Goal: Task Accomplishment & Management: Manage account settings

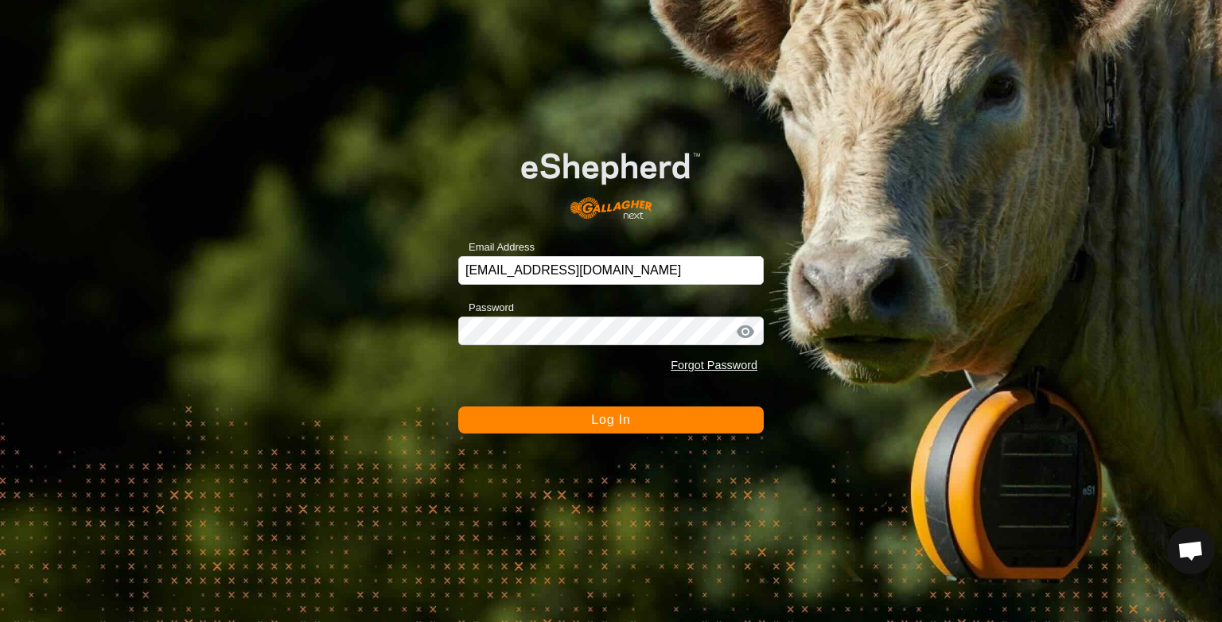
click at [605, 420] on span "Log In" at bounding box center [610, 420] width 39 height 14
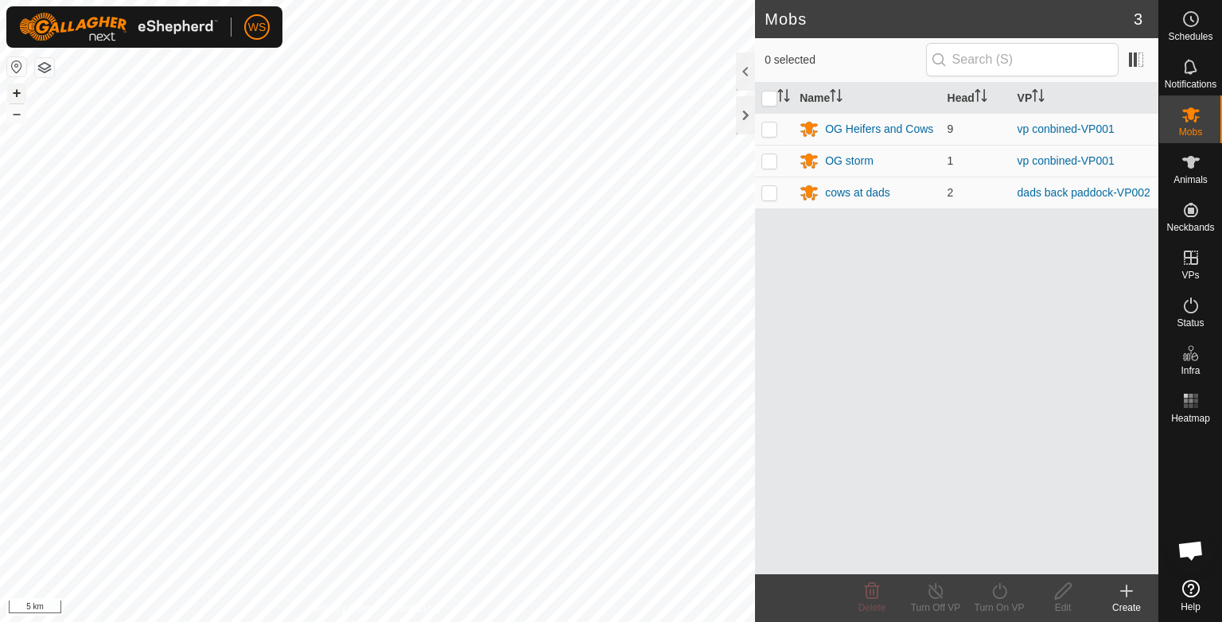
click at [21, 90] on button "+" at bounding box center [16, 93] width 19 height 19
click at [20, 95] on button "+" at bounding box center [16, 93] width 19 height 19
click at [22, 90] on button "+" at bounding box center [16, 93] width 19 height 19
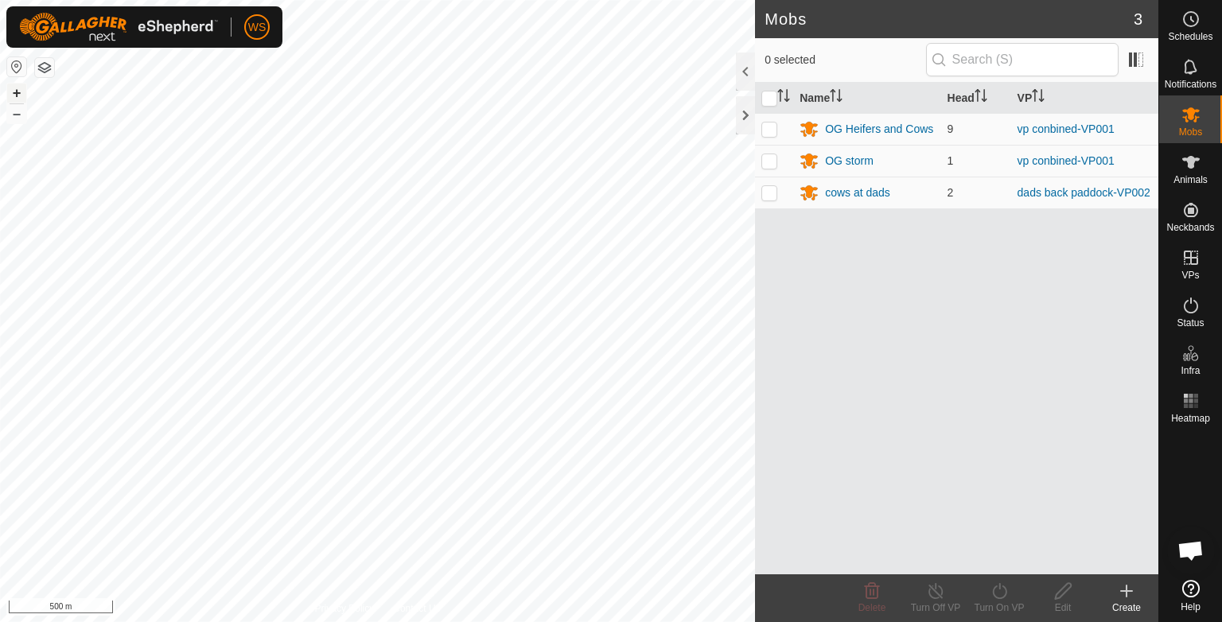
click at [22, 90] on button "+" at bounding box center [16, 93] width 19 height 19
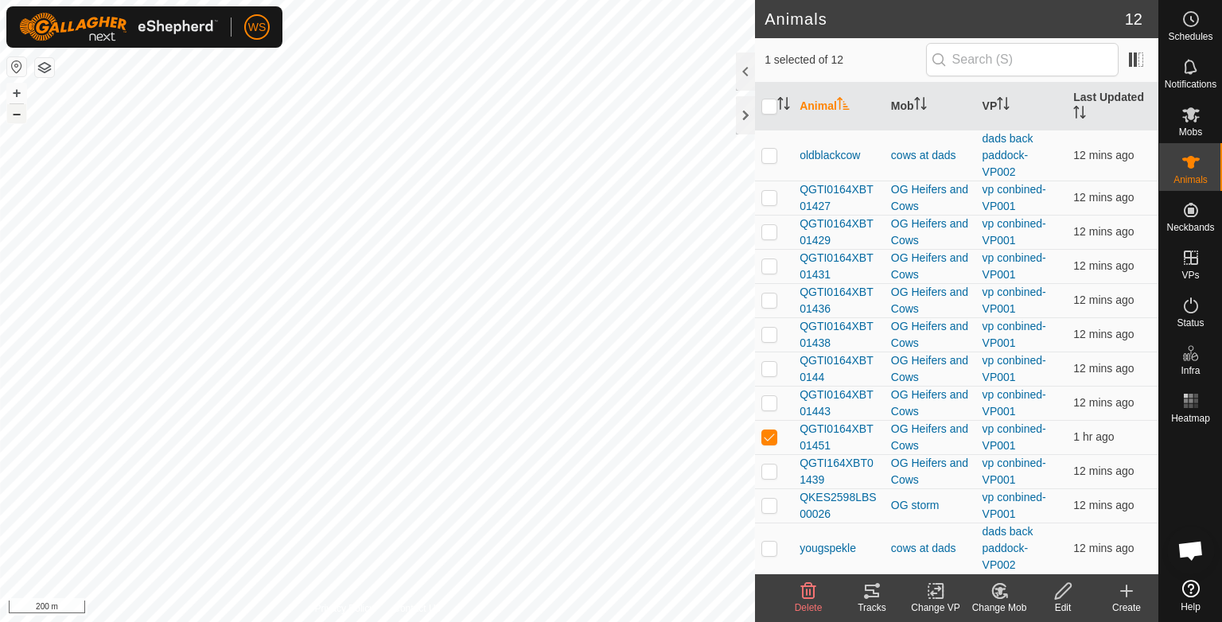
click at [18, 113] on button "–" at bounding box center [16, 113] width 19 height 19
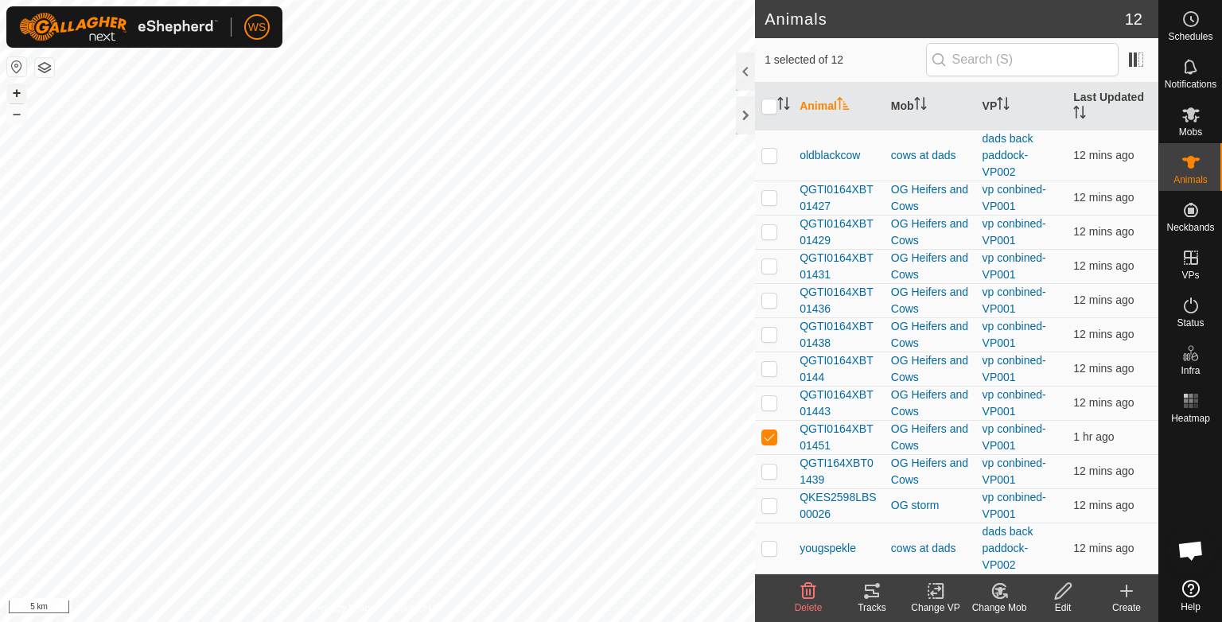
click at [18, 91] on button "+" at bounding box center [16, 93] width 19 height 19
click at [790, 621] on html "WS Schedules Notifications Mobs Animals Neckbands VPs Status Infra Heatmap Help…" at bounding box center [611, 311] width 1222 height 622
click at [16, 95] on button "+" at bounding box center [16, 93] width 19 height 19
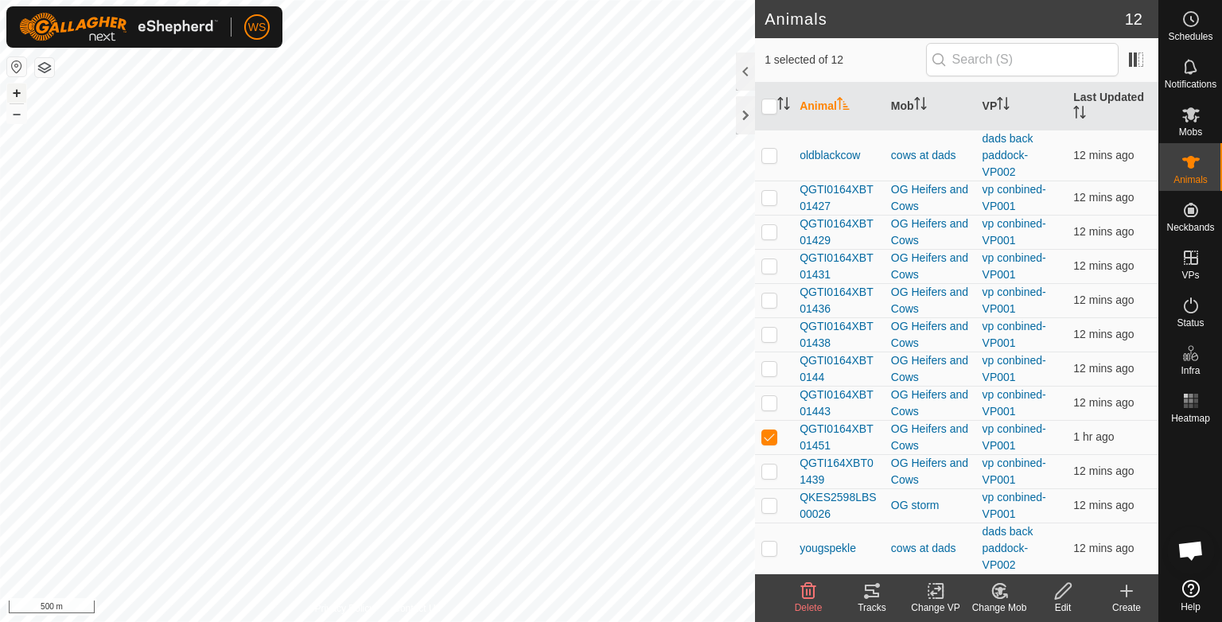
click at [16, 95] on button "+" at bounding box center [16, 93] width 19 height 19
checkbox input "false"
checkbox input "true"
click at [870, 600] on icon at bounding box center [871, 591] width 19 height 19
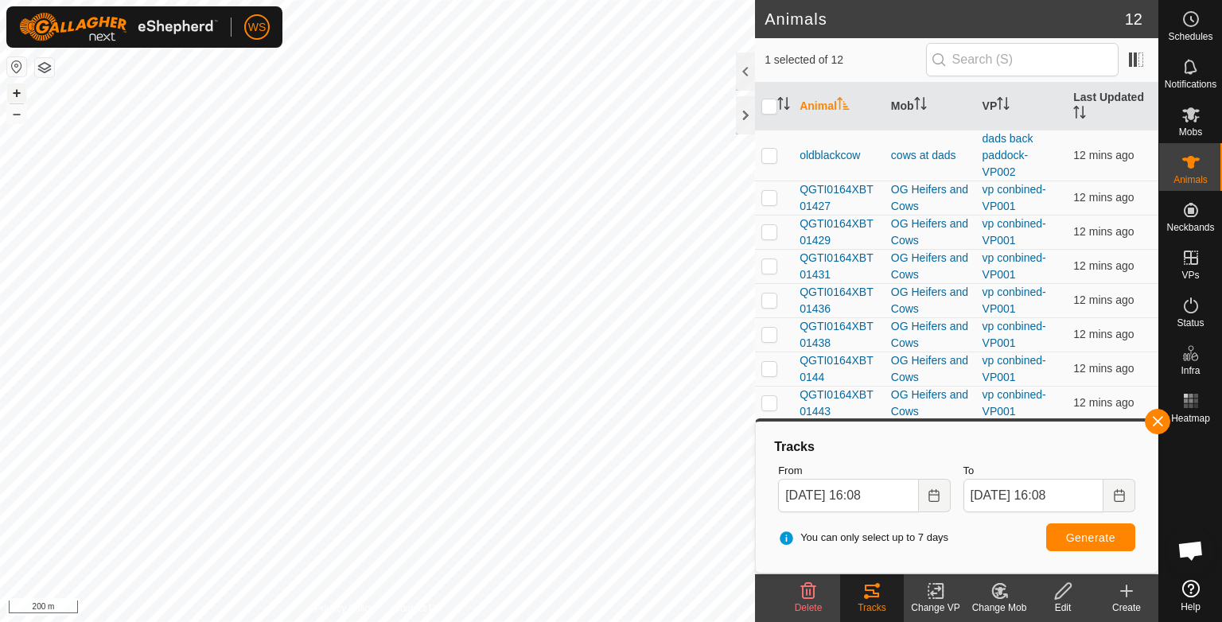
click at [23, 98] on button "+" at bounding box center [16, 93] width 19 height 19
click at [15, 88] on button "+" at bounding box center [16, 93] width 19 height 19
click at [20, 117] on button "–" at bounding box center [16, 113] width 19 height 19
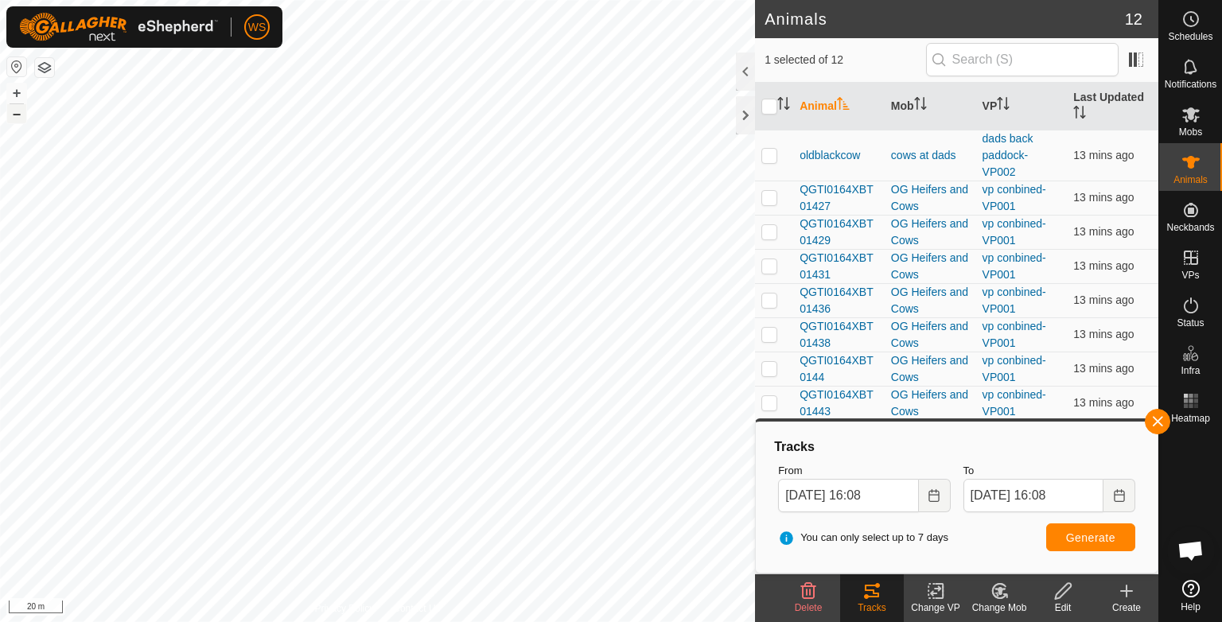
click at [20, 117] on button "–" at bounding box center [16, 113] width 19 height 19
checkbox input "true"
checkbox input "false"
click at [872, 599] on icon at bounding box center [871, 591] width 19 height 19
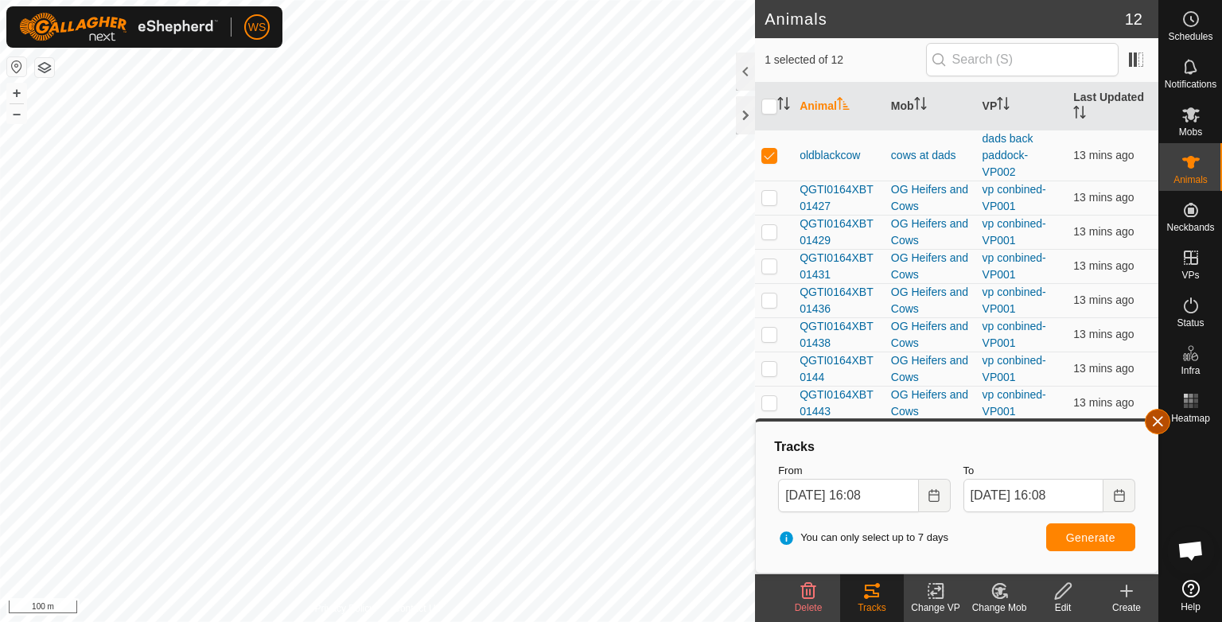
click at [1160, 422] on button "button" at bounding box center [1157, 421] width 25 height 25
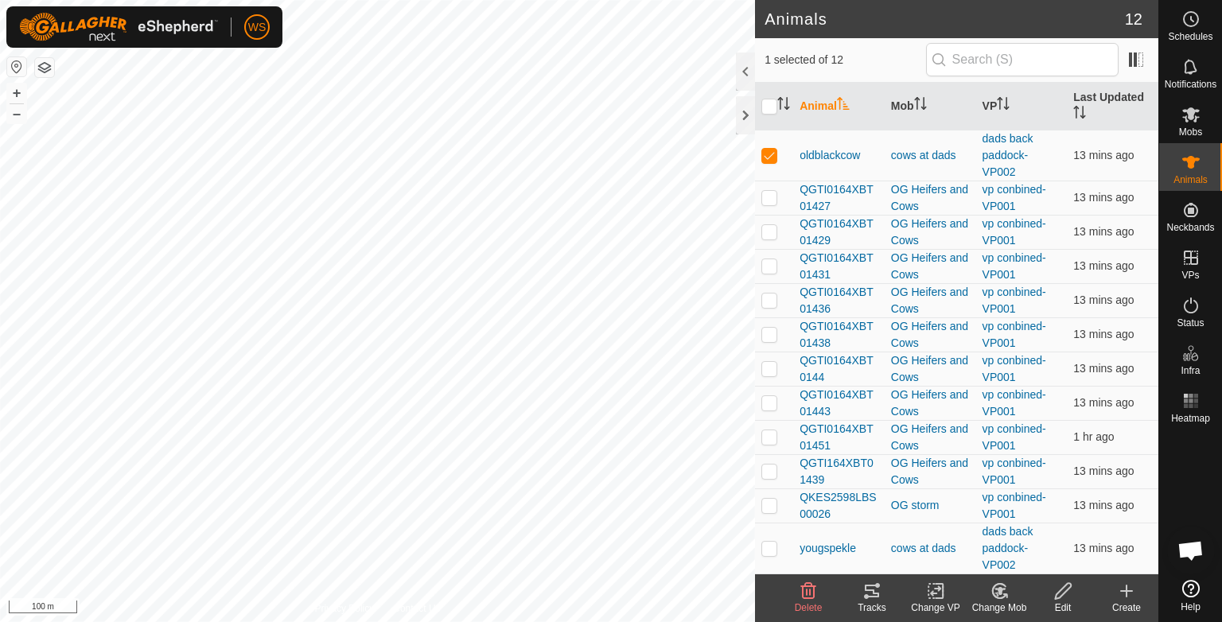
click at [869, 598] on icon at bounding box center [871, 591] width 19 height 19
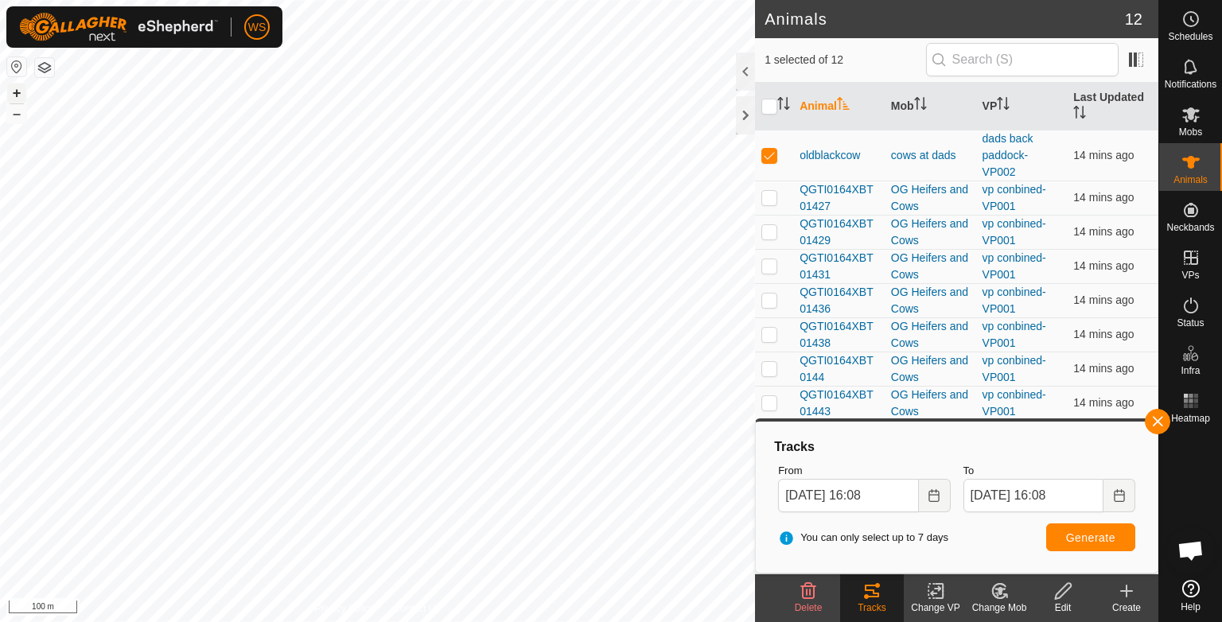
click at [13, 94] on button "+" at bounding box center [16, 93] width 19 height 19
click at [1159, 426] on button "button" at bounding box center [1157, 421] width 25 height 25
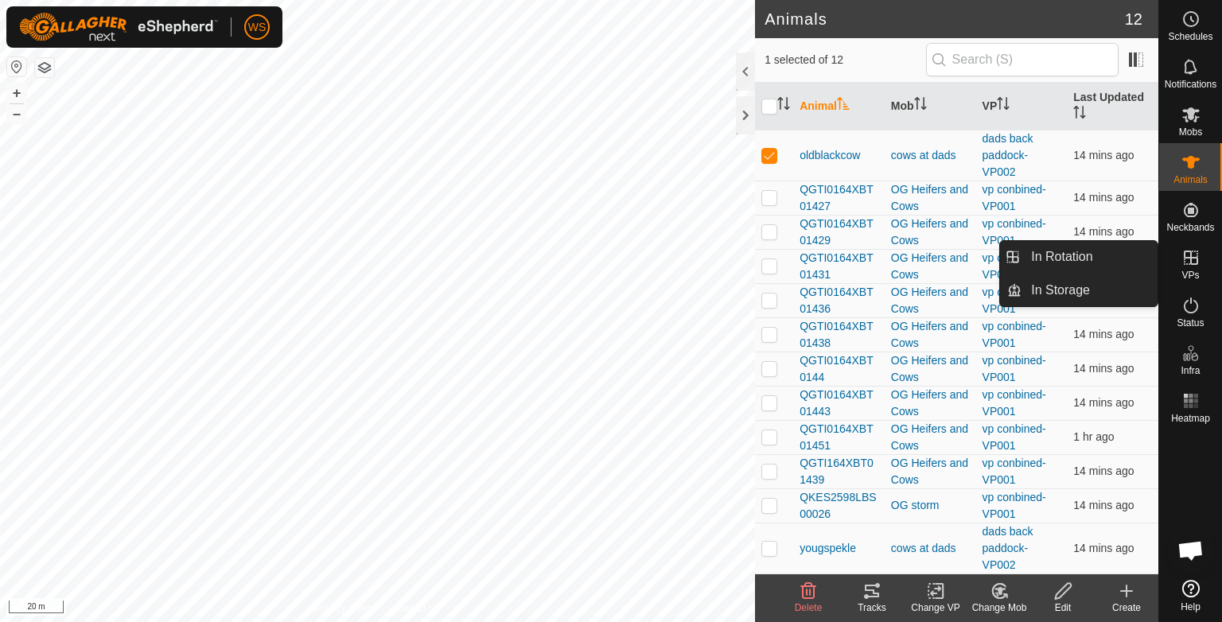
click at [1190, 263] on icon at bounding box center [1191, 258] width 14 height 14
click at [1190, 266] on icon at bounding box center [1190, 257] width 19 height 19
click at [1102, 250] on link "In Rotation" at bounding box center [1089, 257] width 136 height 32
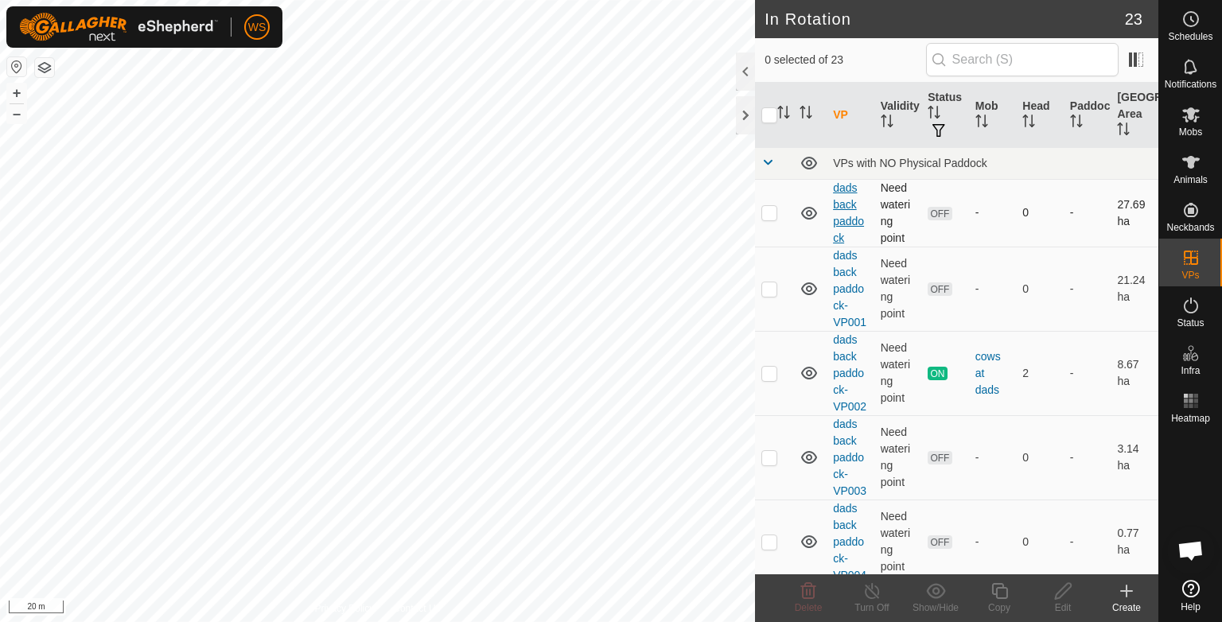
click at [850, 219] on link "dads back paddock" at bounding box center [848, 212] width 31 height 63
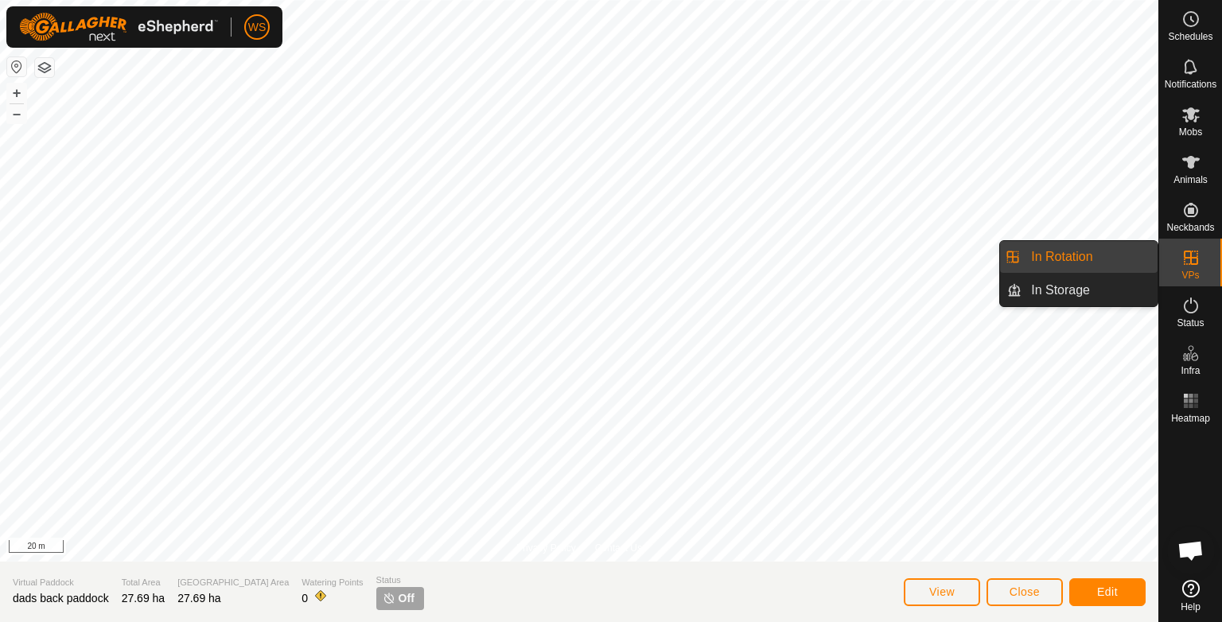
click at [1085, 266] on link "In Rotation" at bounding box center [1089, 257] width 136 height 32
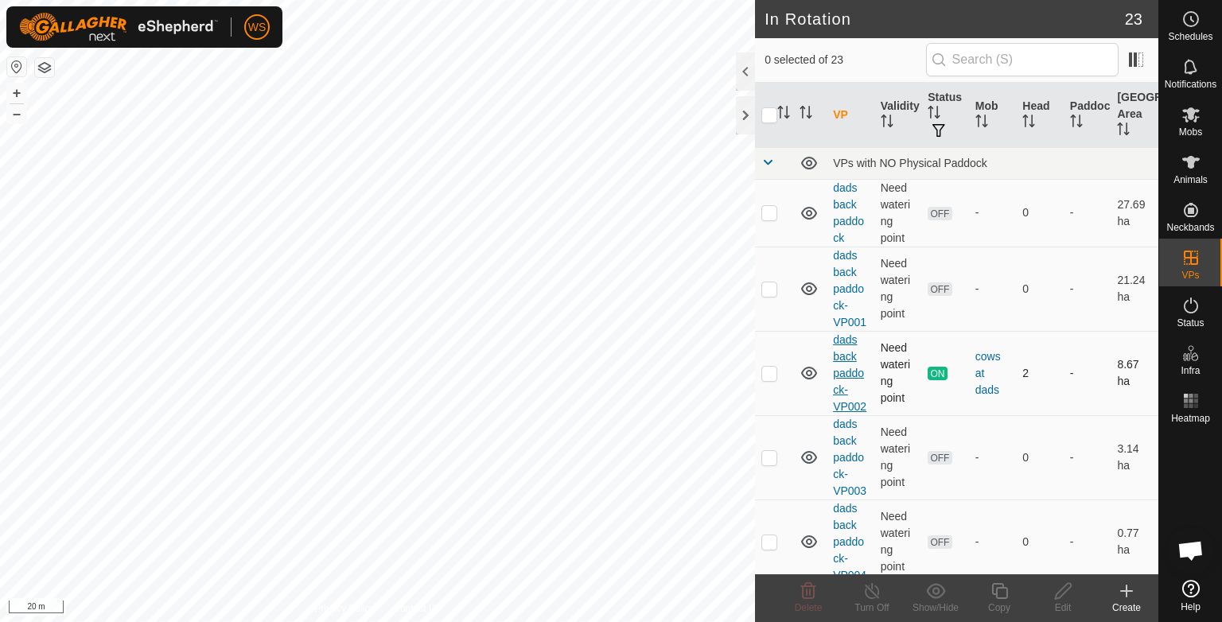
click at [853, 371] on link "dads back paddock-VP002" at bounding box center [849, 373] width 33 height 80
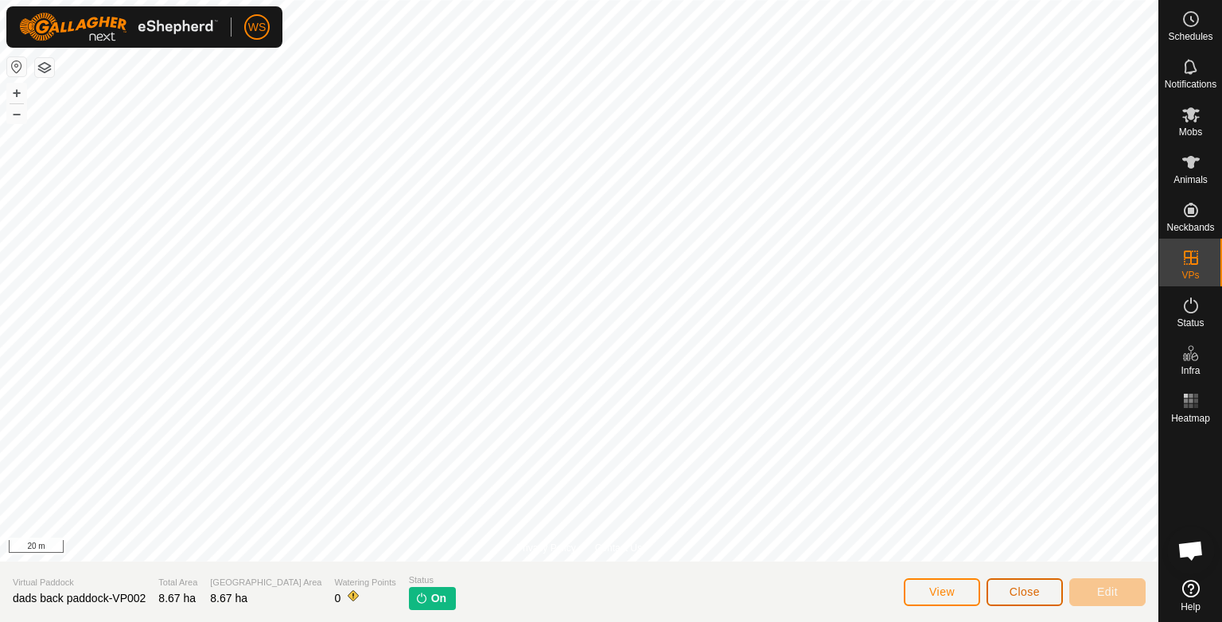
click at [1032, 597] on span "Close" at bounding box center [1024, 591] width 30 height 13
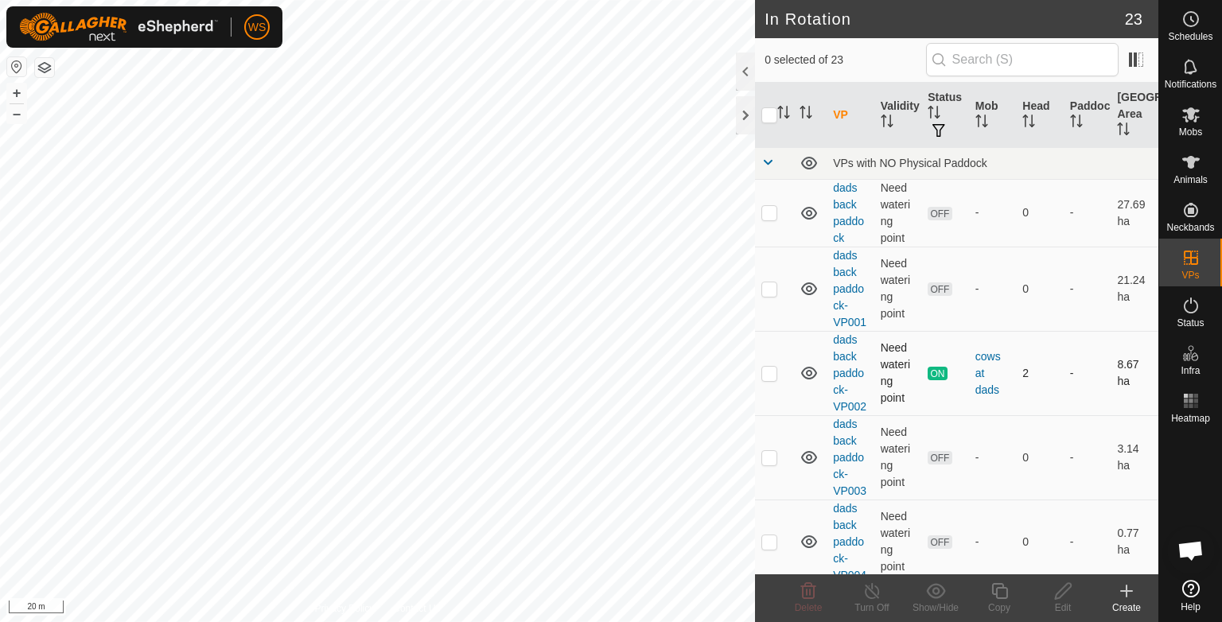
click at [764, 372] on p-checkbox at bounding box center [769, 373] width 16 height 13
checkbox input "true"
click at [996, 602] on div "Copy" at bounding box center [999, 608] width 64 height 14
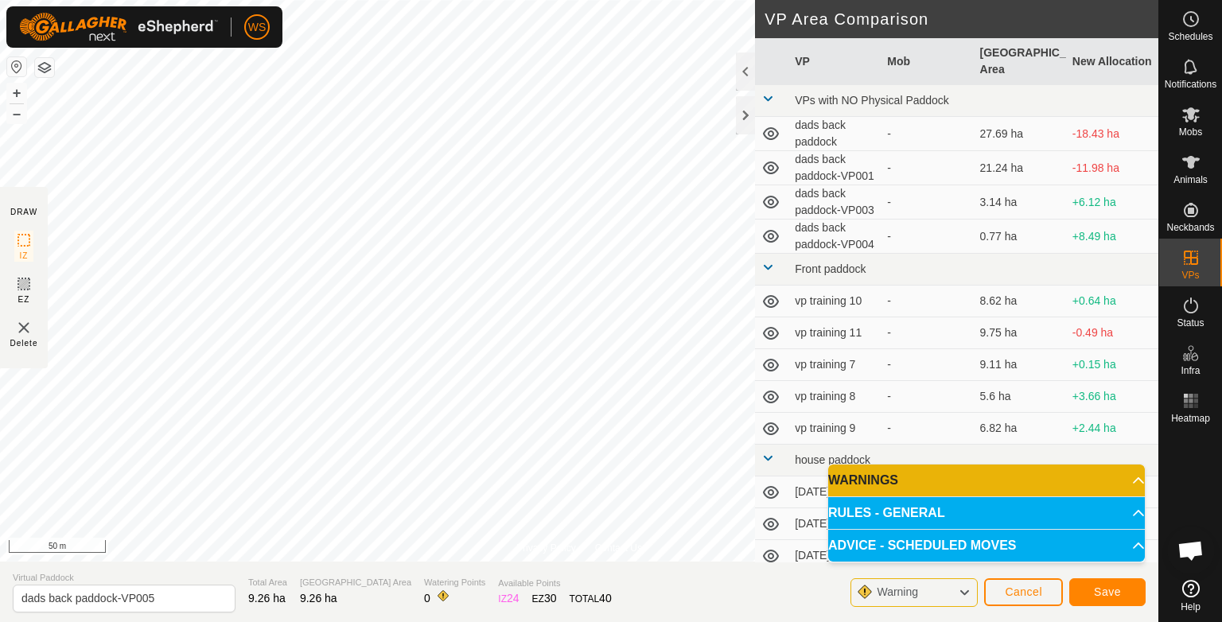
click at [597, 0] on html "WS Schedules Notifications Mobs Animals Neckbands VPs Status Infra Heatmap Help…" at bounding box center [611, 311] width 1222 height 622
click at [1104, 478] on p-accordion-header "WARNINGS" at bounding box center [986, 481] width 317 height 32
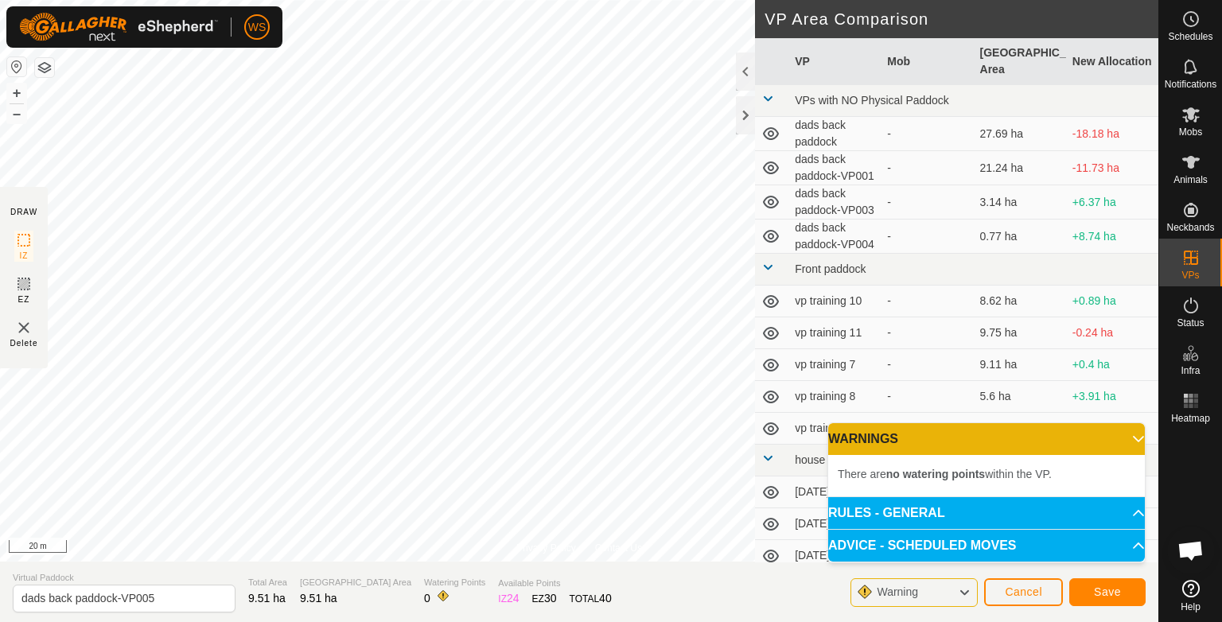
click at [1102, 511] on p-accordion-header "RULES - GENERAL" at bounding box center [986, 513] width 317 height 32
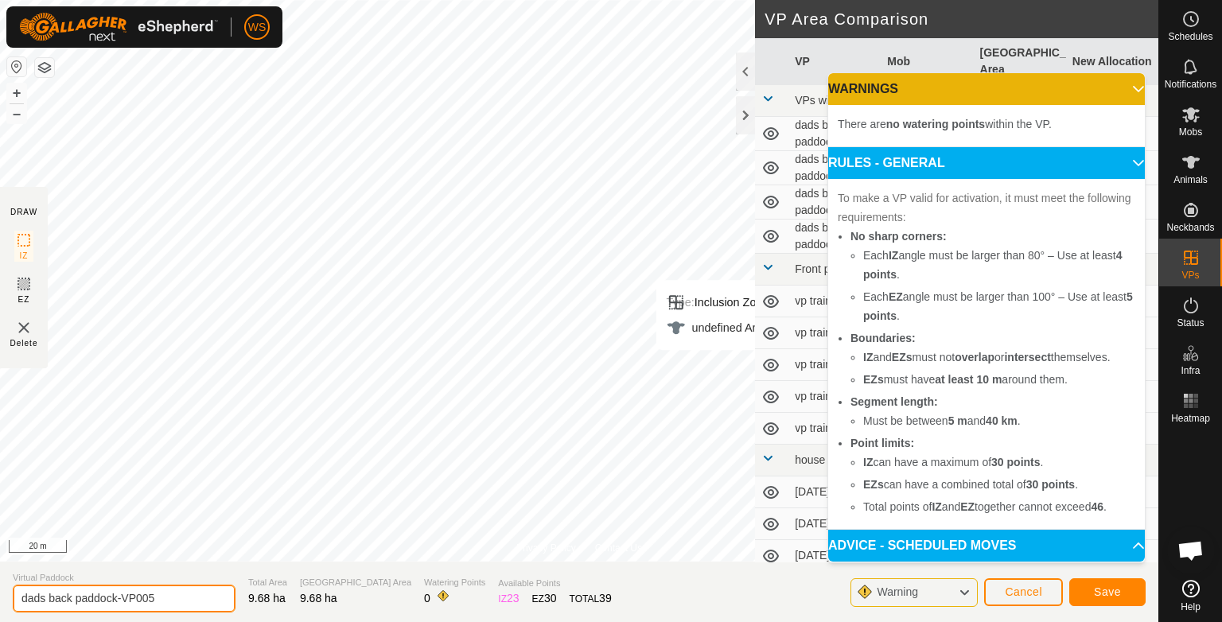
click at [161, 600] on input "dads back paddock-VP005" at bounding box center [124, 599] width 223 height 28
type input "dads back paddock-VP005v2"
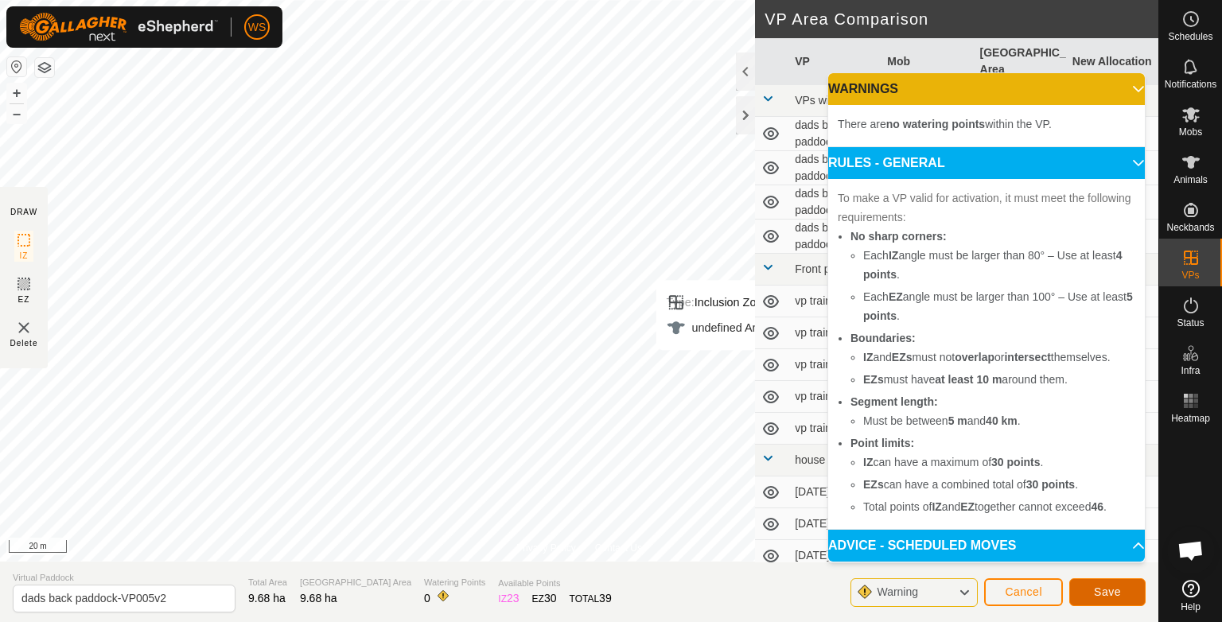
click at [1119, 589] on span "Save" at bounding box center [1107, 591] width 27 height 13
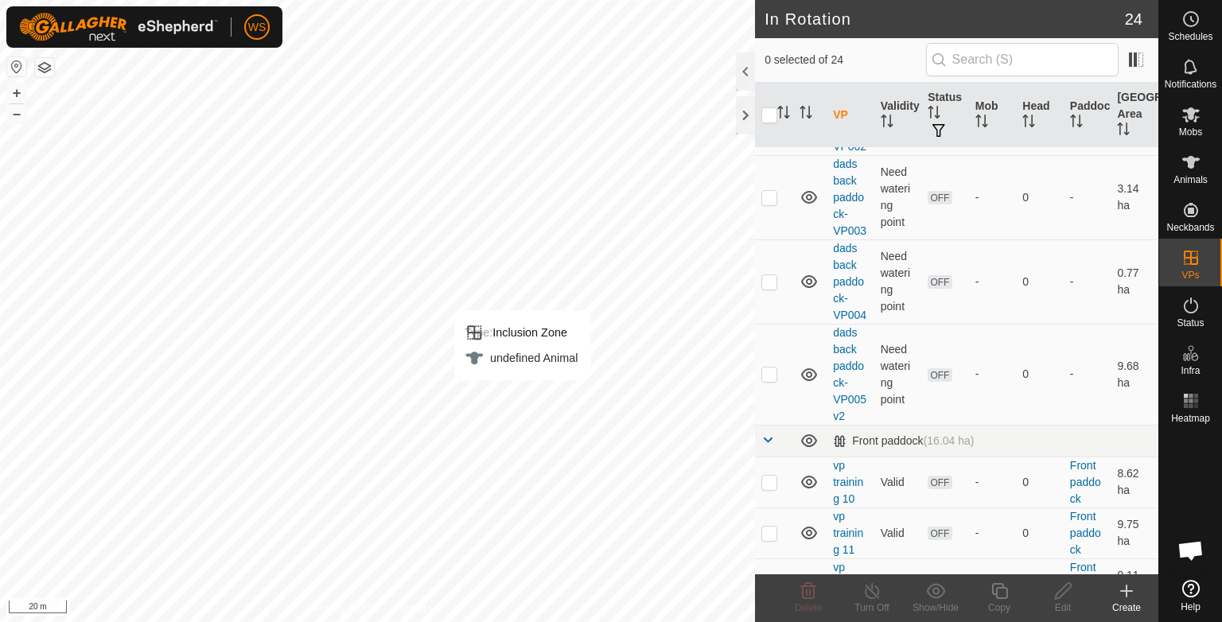
scroll to position [261, 0]
click at [770, 371] on p-checkbox at bounding box center [769, 373] width 16 height 13
checkbox input "true"
click at [842, 392] on link "dads back paddock-VP005v2" at bounding box center [849, 373] width 33 height 96
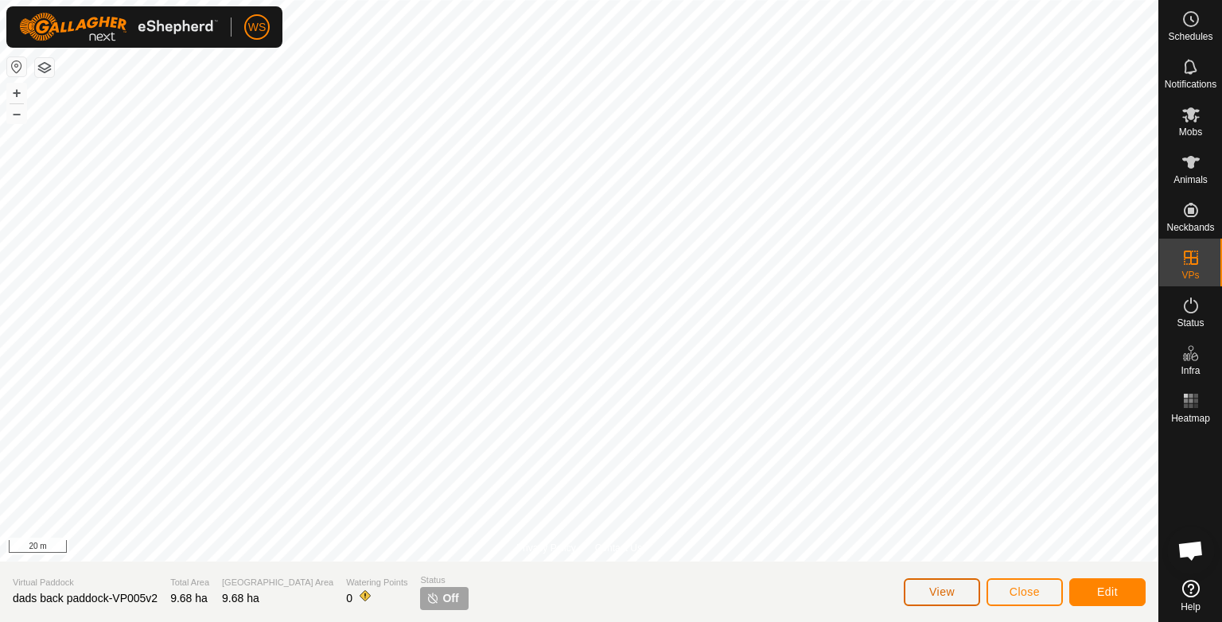
click at [954, 594] on span "View" at bounding box center [941, 591] width 25 height 13
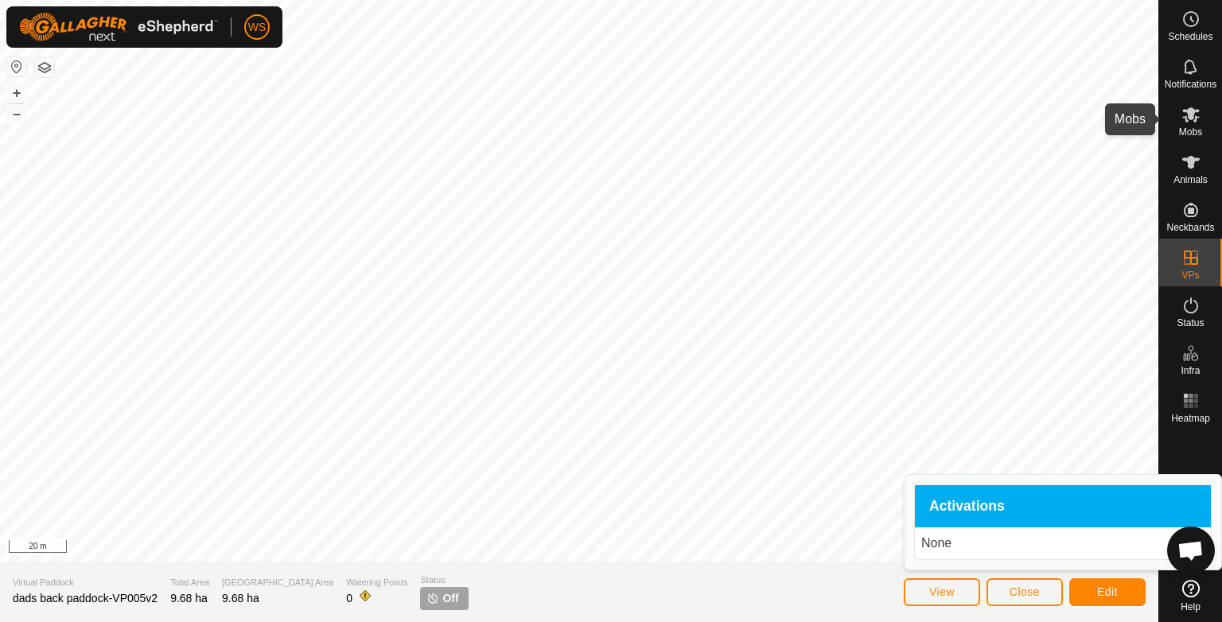
click at [1177, 107] on es-mob-svg-icon at bounding box center [1191, 114] width 29 height 25
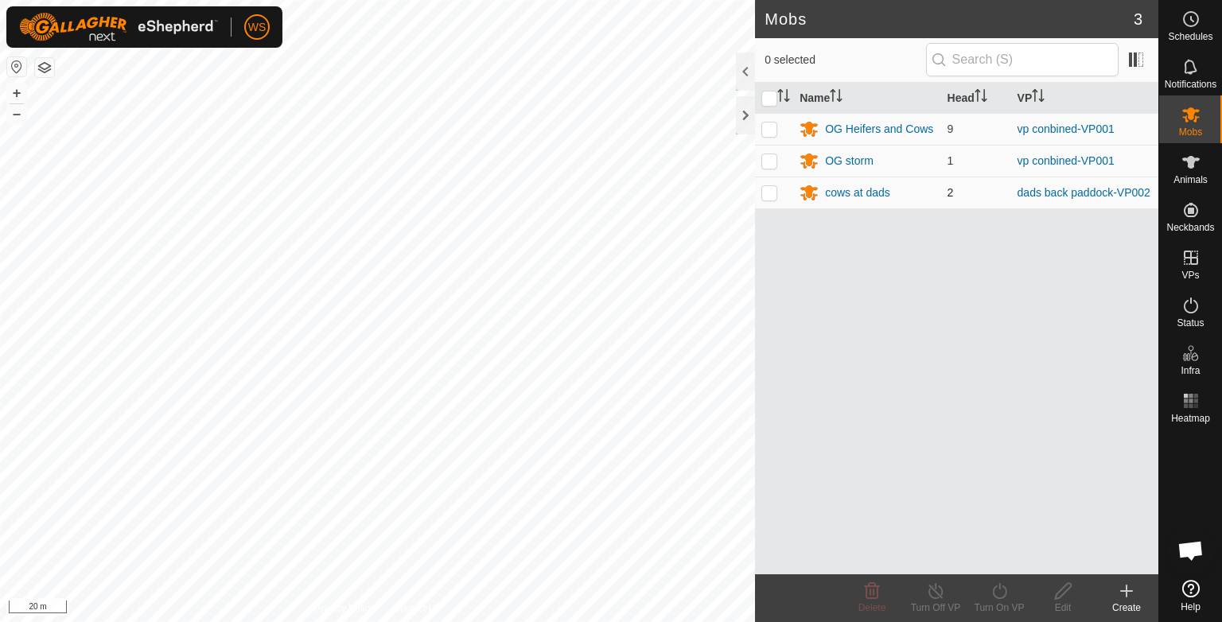
click at [765, 193] on p-checkbox at bounding box center [769, 192] width 16 height 13
checkbox input "true"
click at [999, 601] on div "Turn On VP" at bounding box center [999, 608] width 64 height 14
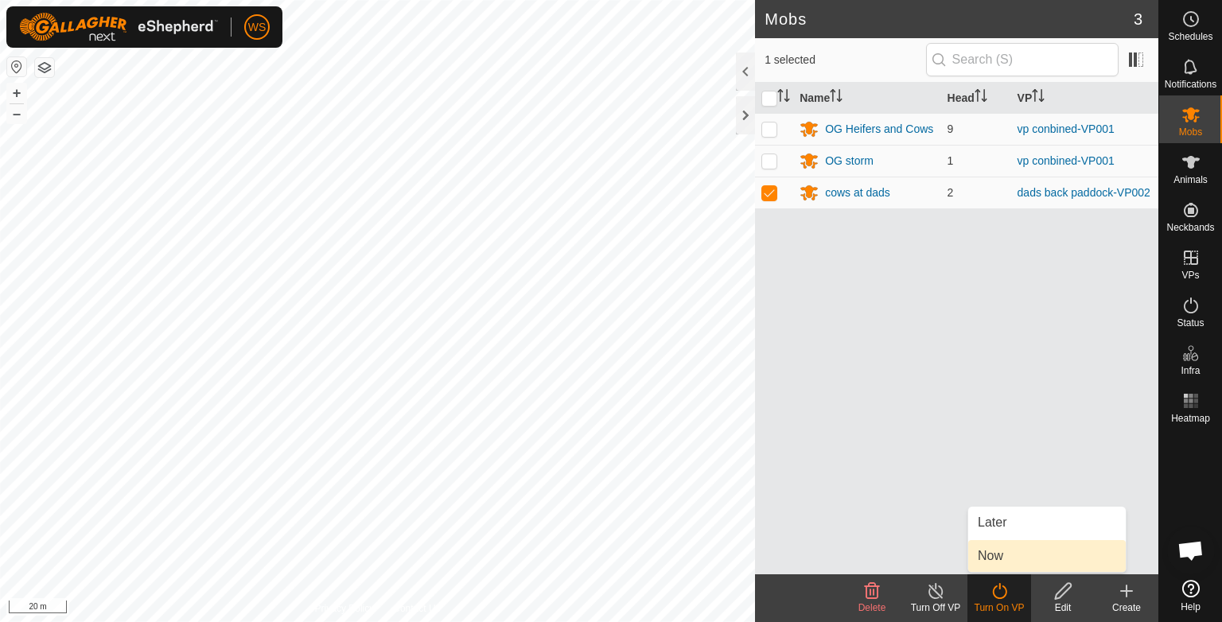
click at [1001, 552] on link "Now" at bounding box center [1047, 556] width 158 height 32
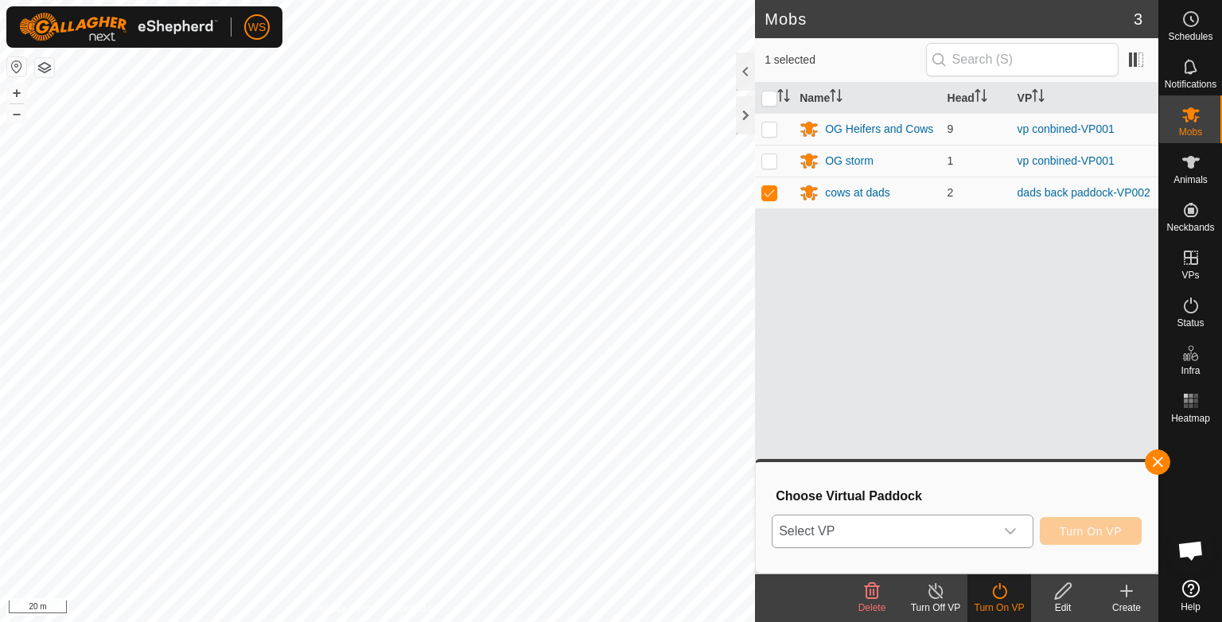
click at [1013, 530] on icon "dropdown trigger" at bounding box center [1010, 531] width 13 height 13
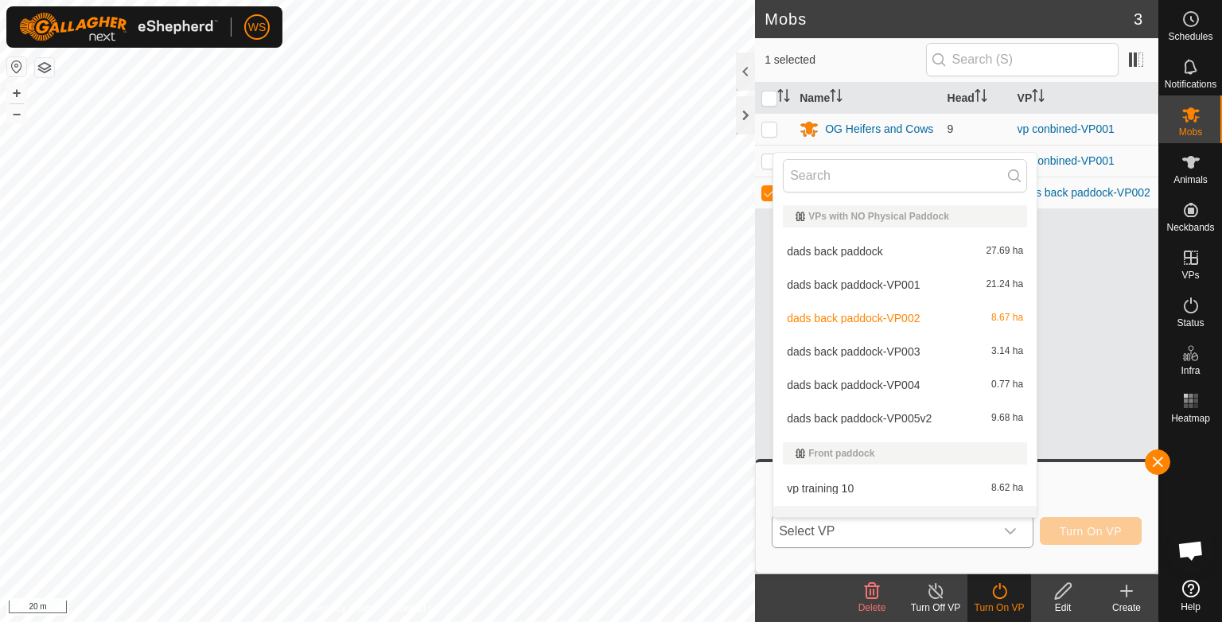
scroll to position [21, 0]
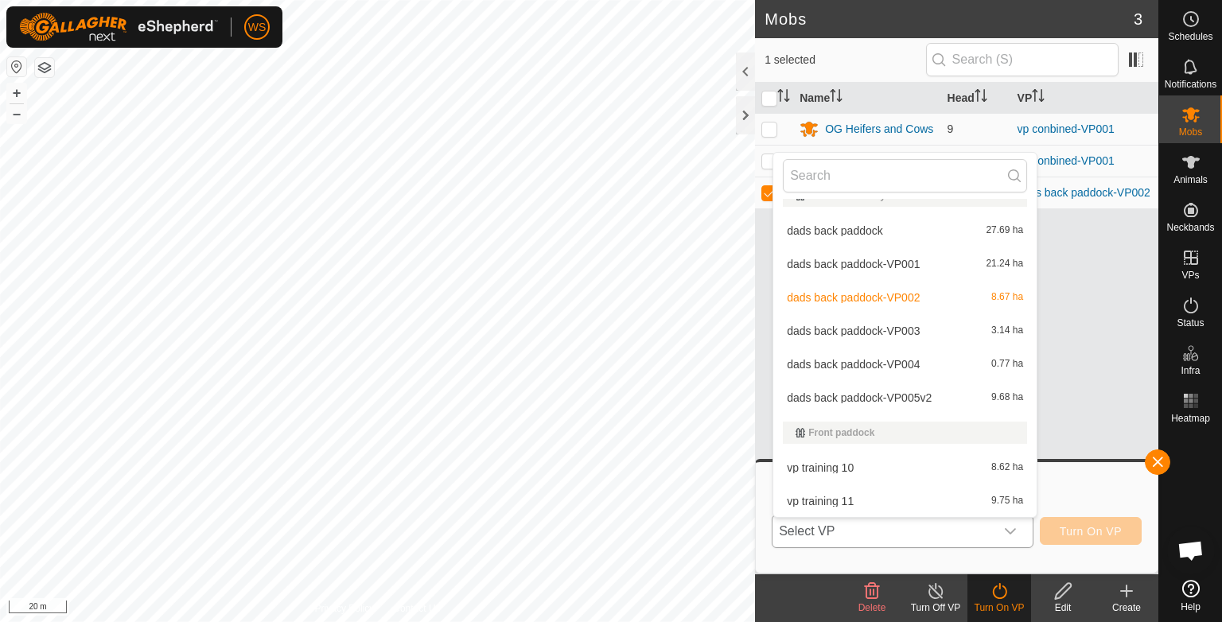
click at [910, 402] on li "dads back paddock-VP005v2 9.68 ha" at bounding box center [904, 398] width 263 height 32
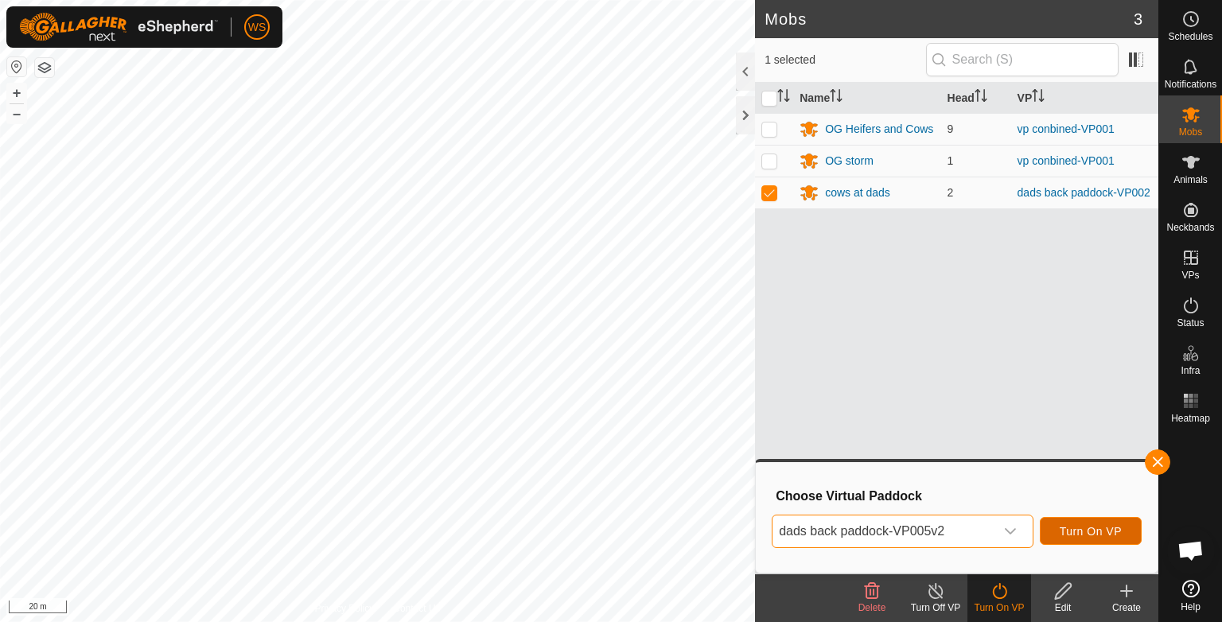
click at [1085, 535] on span "Turn On VP" at bounding box center [1091, 531] width 62 height 13
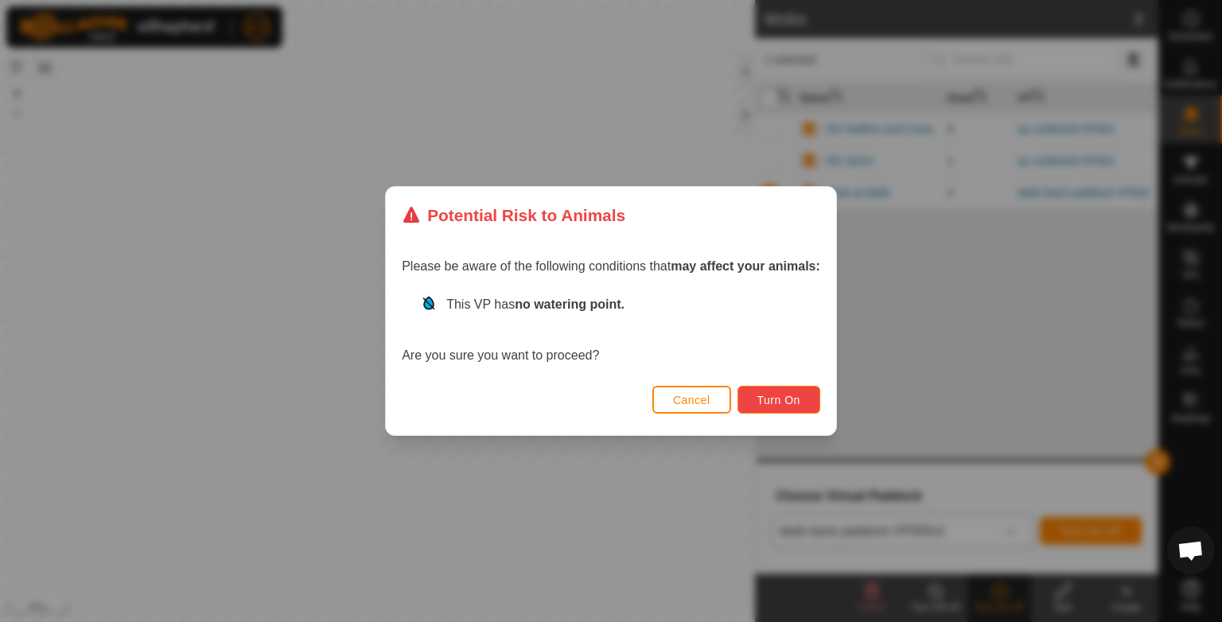
click at [770, 403] on span "Turn On" at bounding box center [778, 400] width 43 height 13
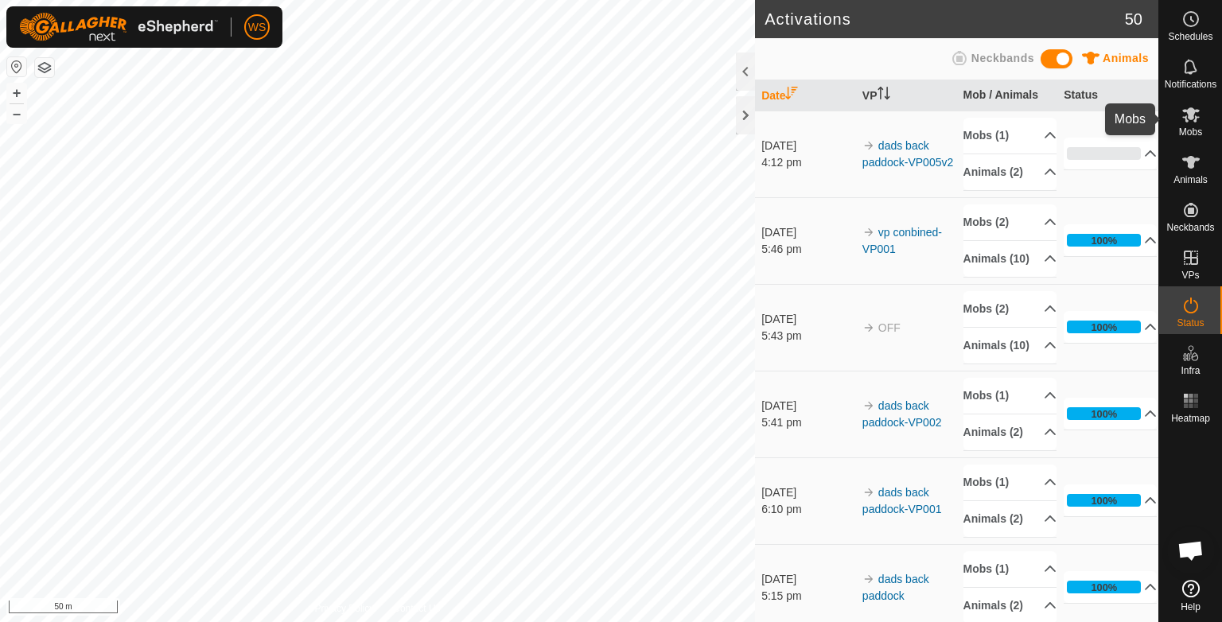
click at [1189, 109] on icon at bounding box center [1191, 114] width 18 height 15
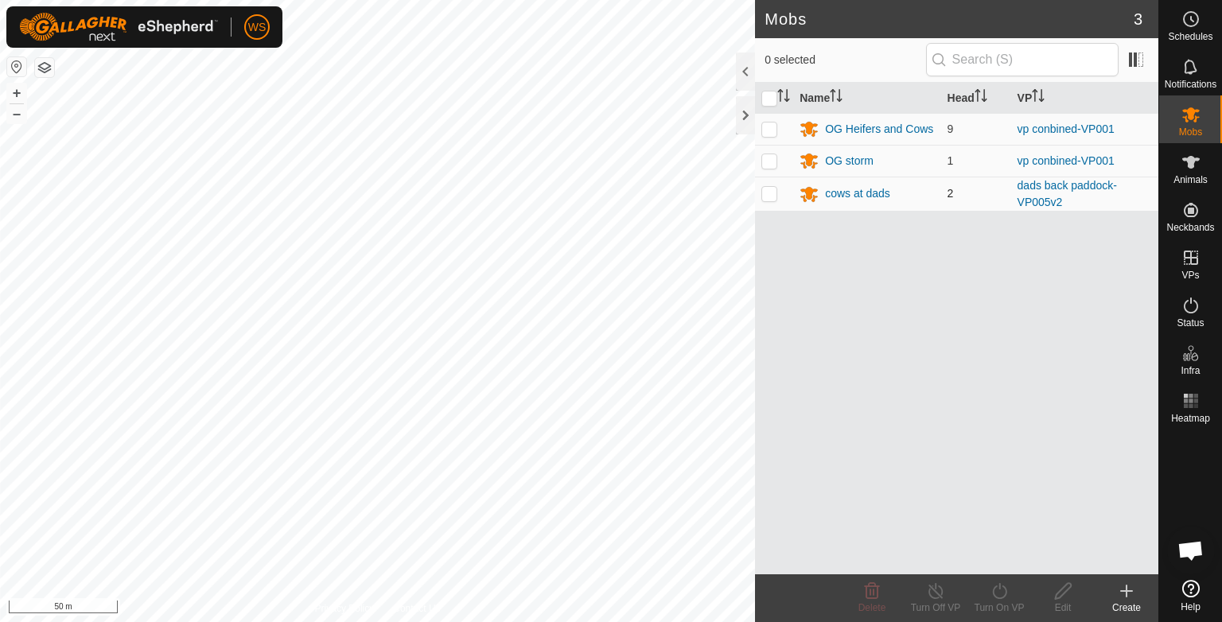
click at [771, 193] on p-checkbox at bounding box center [769, 193] width 16 height 13
checkbox input "true"
drag, startPoint x: 995, startPoint y: 590, endPoint x: 993, endPoint y: 607, distance: 16.9
click at [993, 607] on div "Turn On VP" at bounding box center [999, 608] width 64 height 14
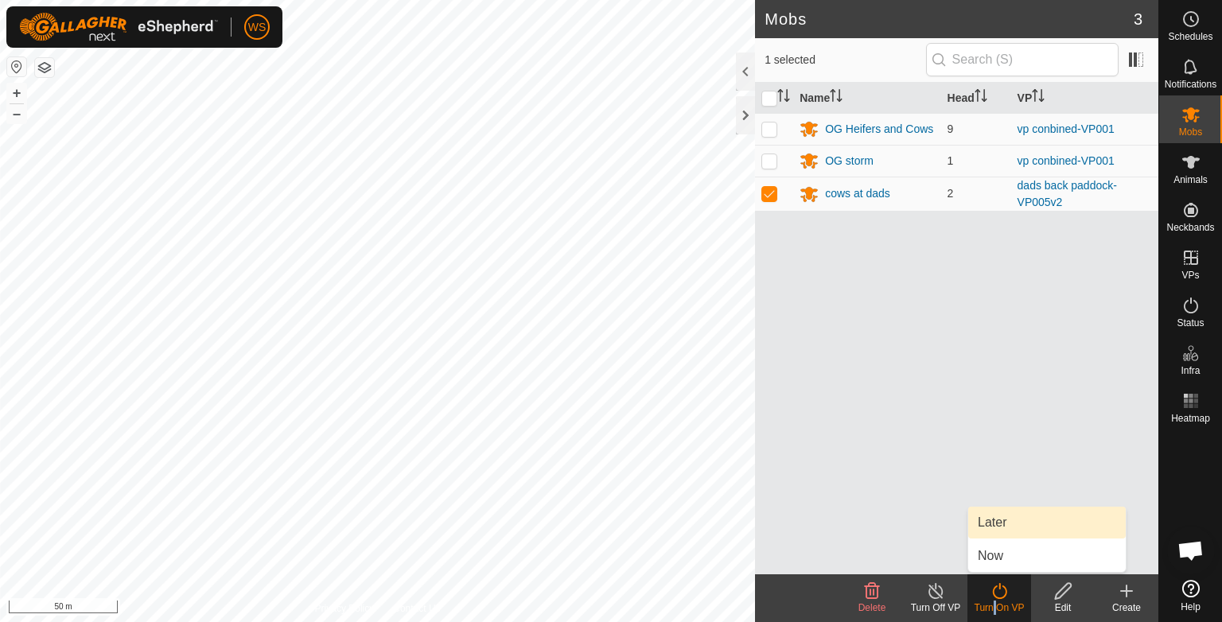
drag, startPoint x: 993, startPoint y: 607, endPoint x: 986, endPoint y: 524, distance: 83.0
click at [986, 524] on link "Later" at bounding box center [1047, 523] width 158 height 32
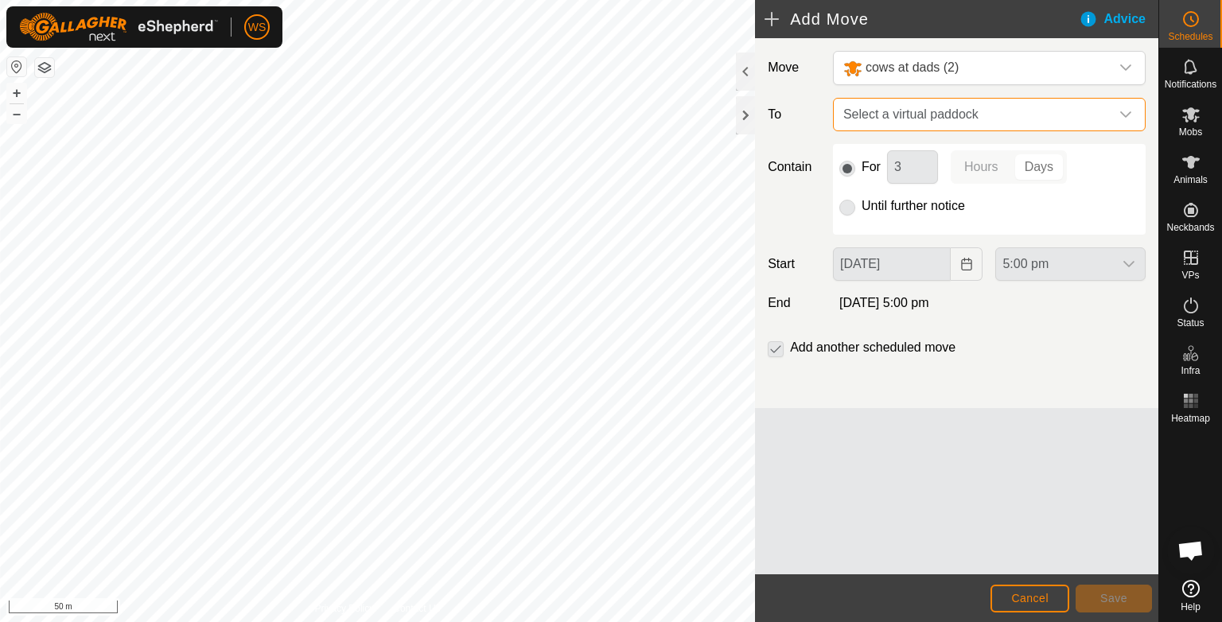
click at [1009, 119] on span "Select a virtual paddock" at bounding box center [973, 115] width 273 height 32
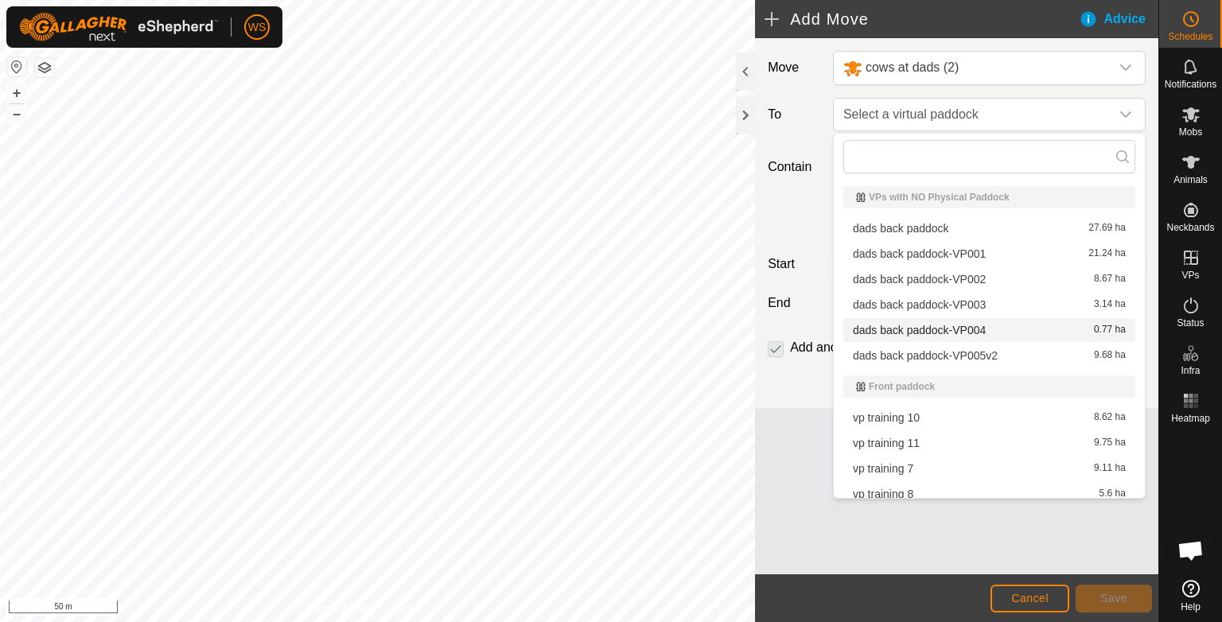
click at [809, 376] on div "Move cows at dads (2) To Select a virtual paddock Contain For 3 Hours Days Unti…" at bounding box center [956, 223] width 403 height 370
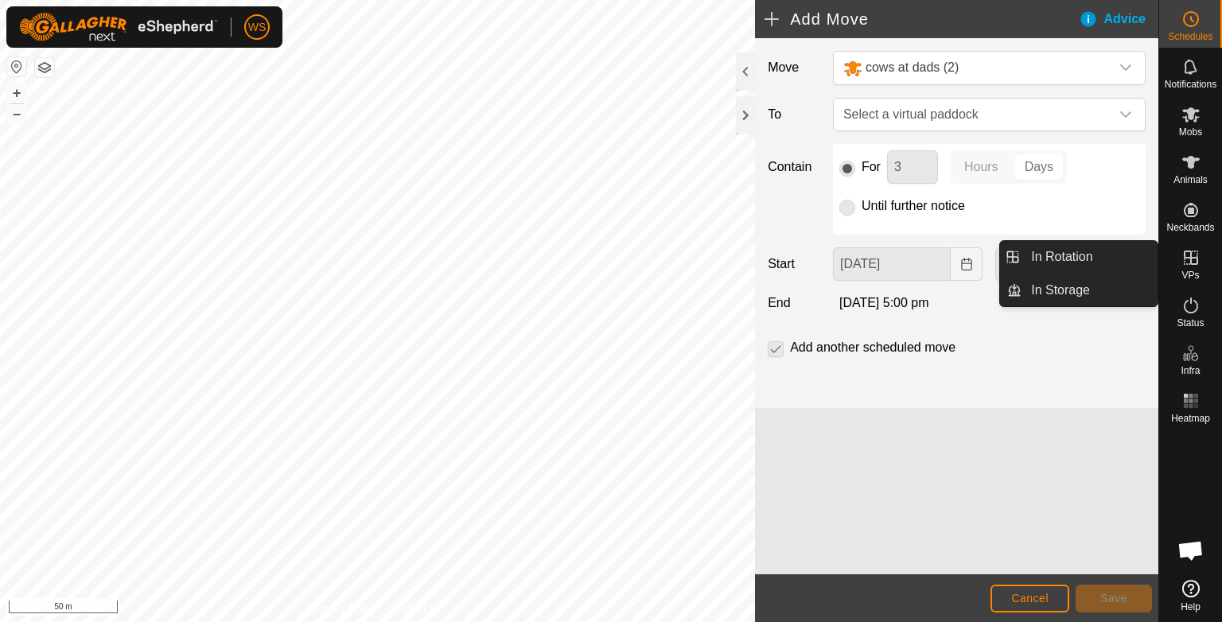
click at [1173, 262] on div "VPs" at bounding box center [1190, 263] width 63 height 48
click at [1077, 250] on link "In Rotation" at bounding box center [1089, 257] width 136 height 32
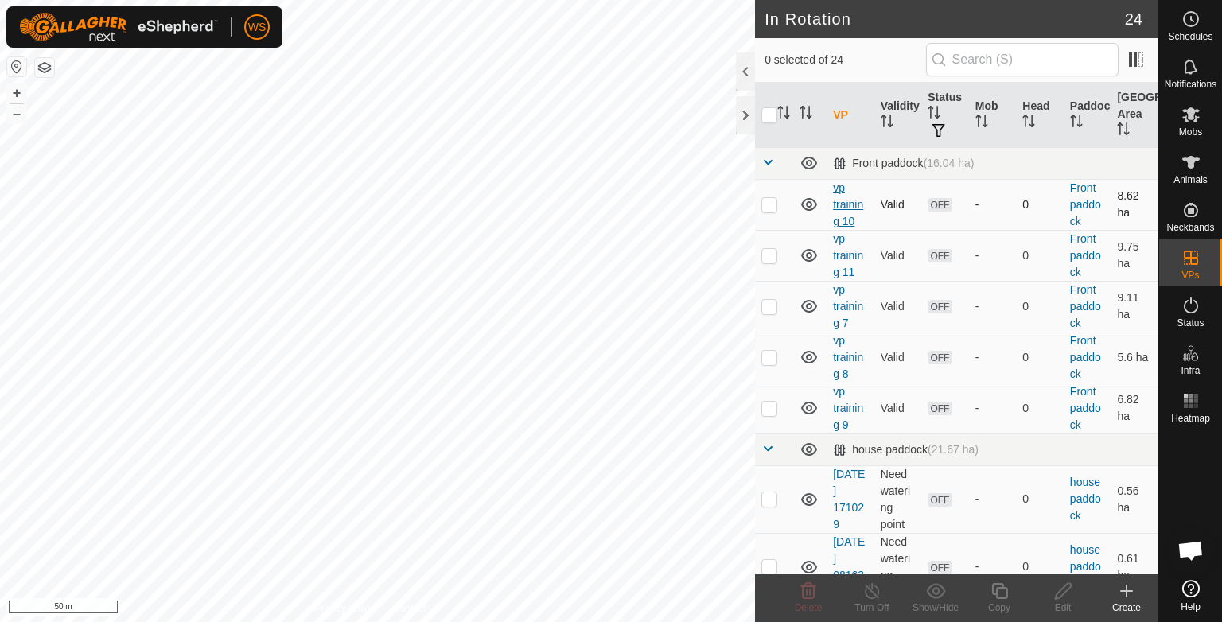
click at [846, 200] on link "vp training 10" at bounding box center [848, 204] width 30 height 46
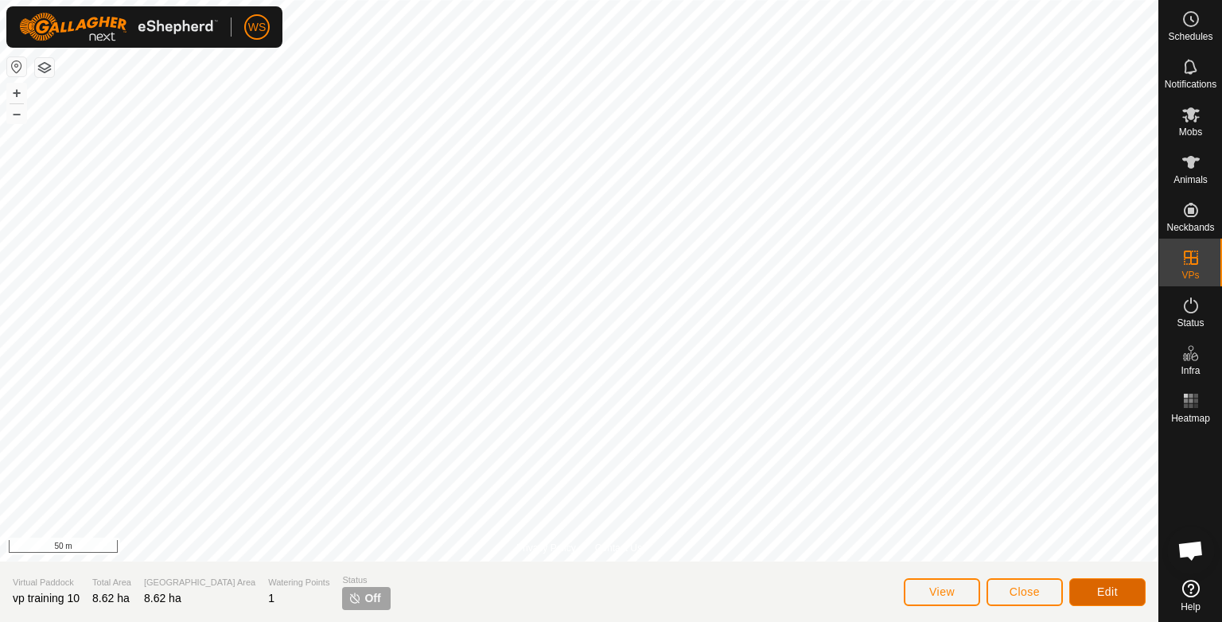
click at [1119, 593] on button "Edit" at bounding box center [1107, 592] width 76 height 28
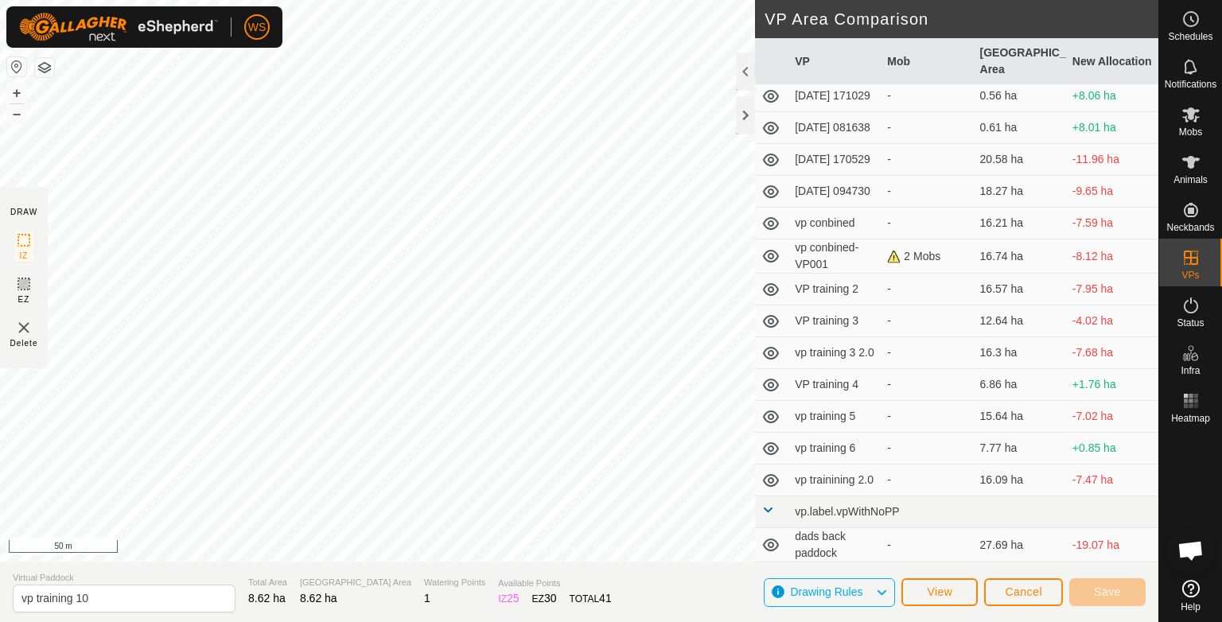
scroll to position [445, 0]
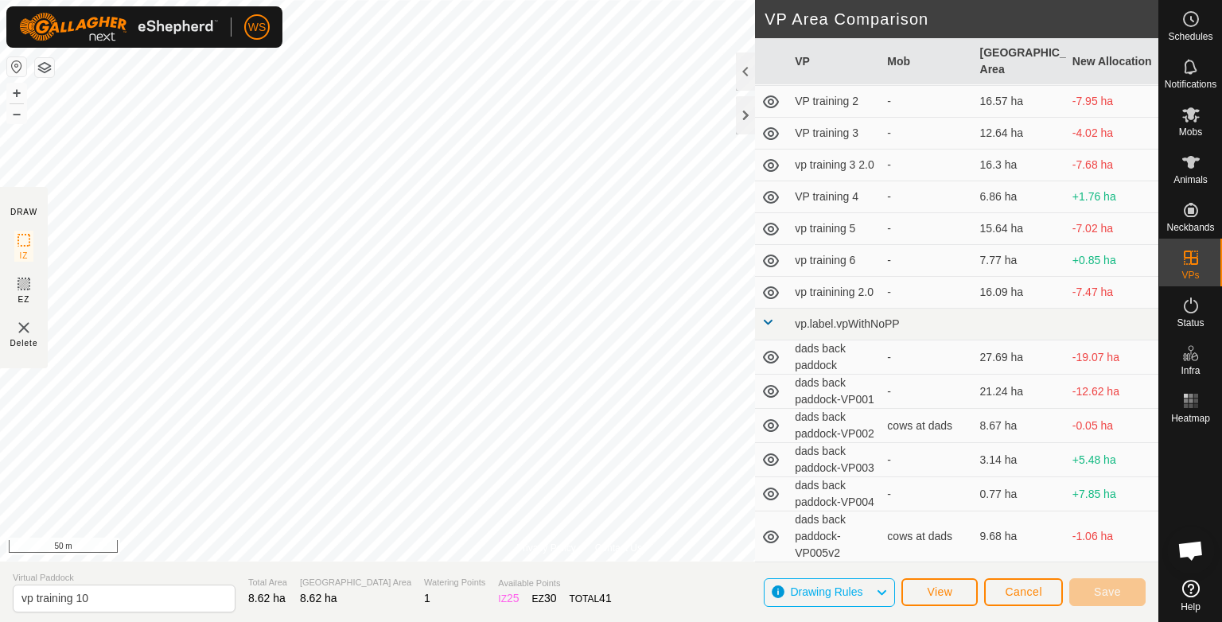
click at [801, 340] on td "dads back paddock" at bounding box center [834, 357] width 92 height 34
click at [795, 340] on td "dads back paddock" at bounding box center [834, 357] width 92 height 34
click at [771, 348] on icon at bounding box center [770, 357] width 19 height 19
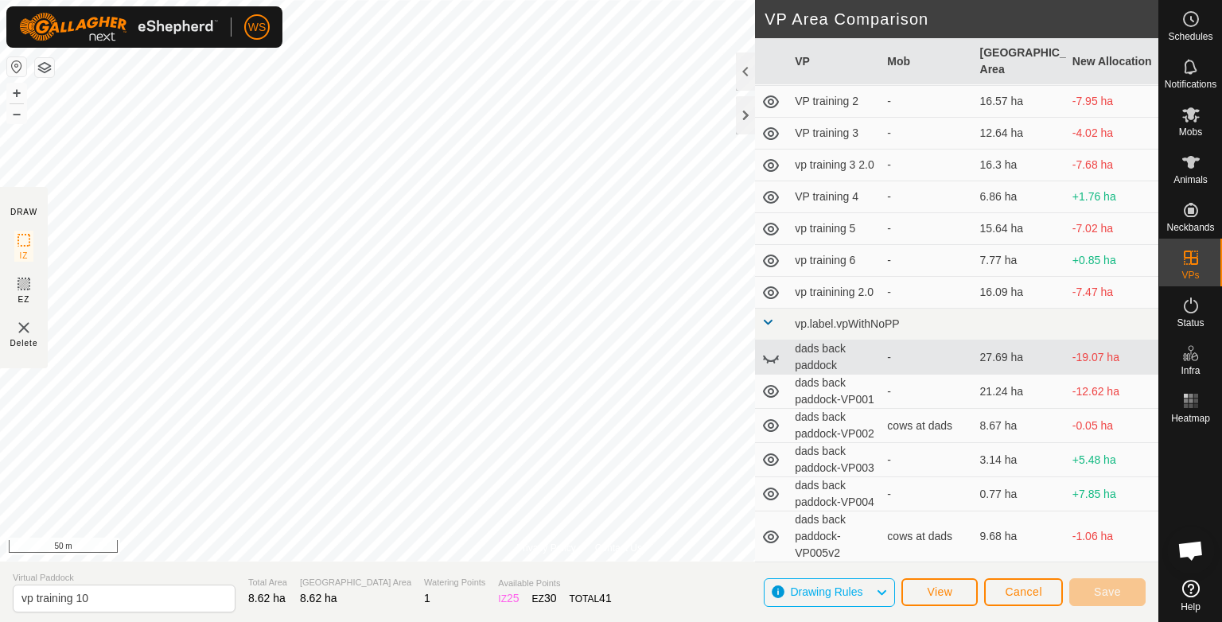
click at [771, 348] on icon at bounding box center [770, 357] width 19 height 19
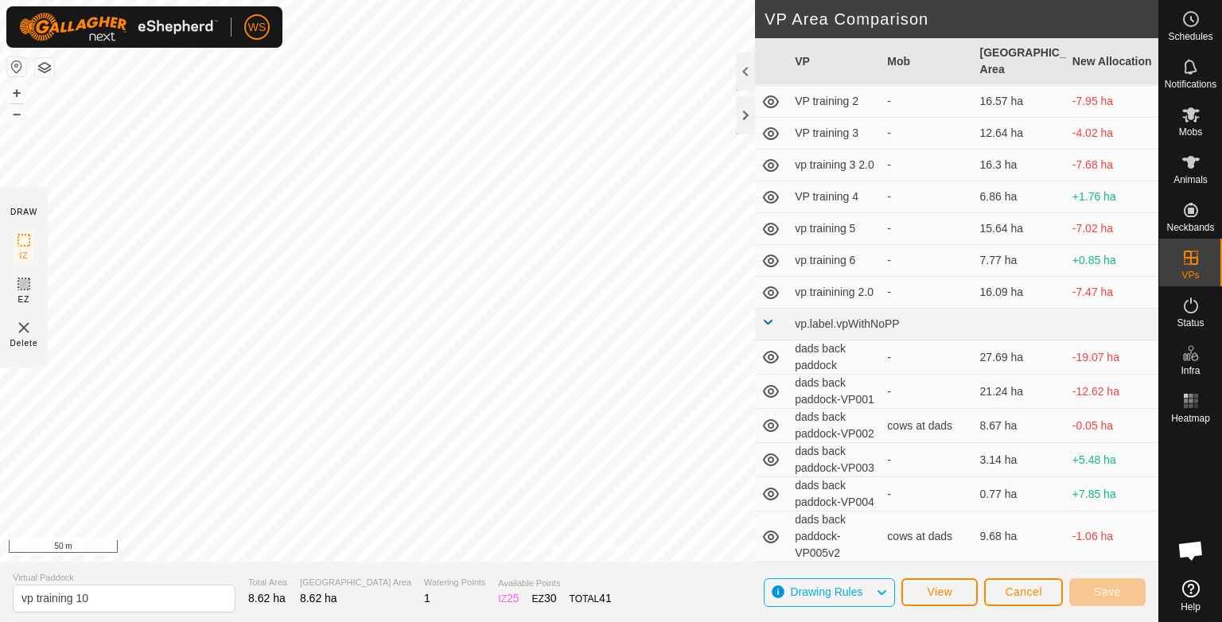
click at [784, 340] on td at bounding box center [771, 357] width 33 height 34
click at [768, 351] on icon at bounding box center [771, 357] width 16 height 13
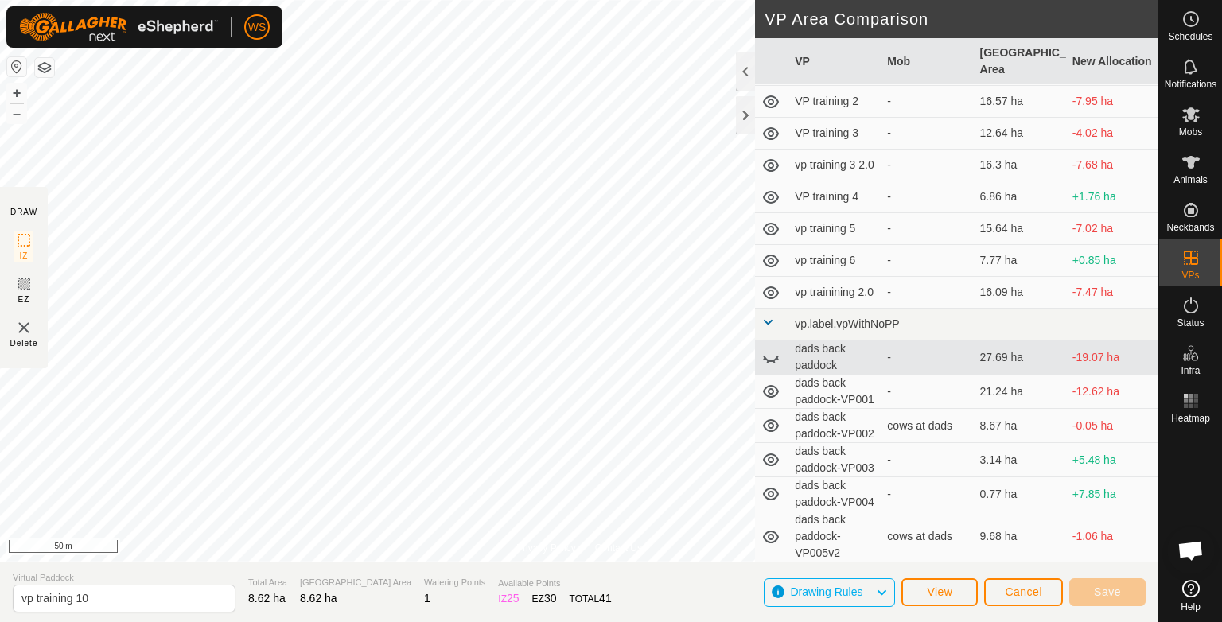
click at [768, 348] on icon at bounding box center [770, 357] width 19 height 19
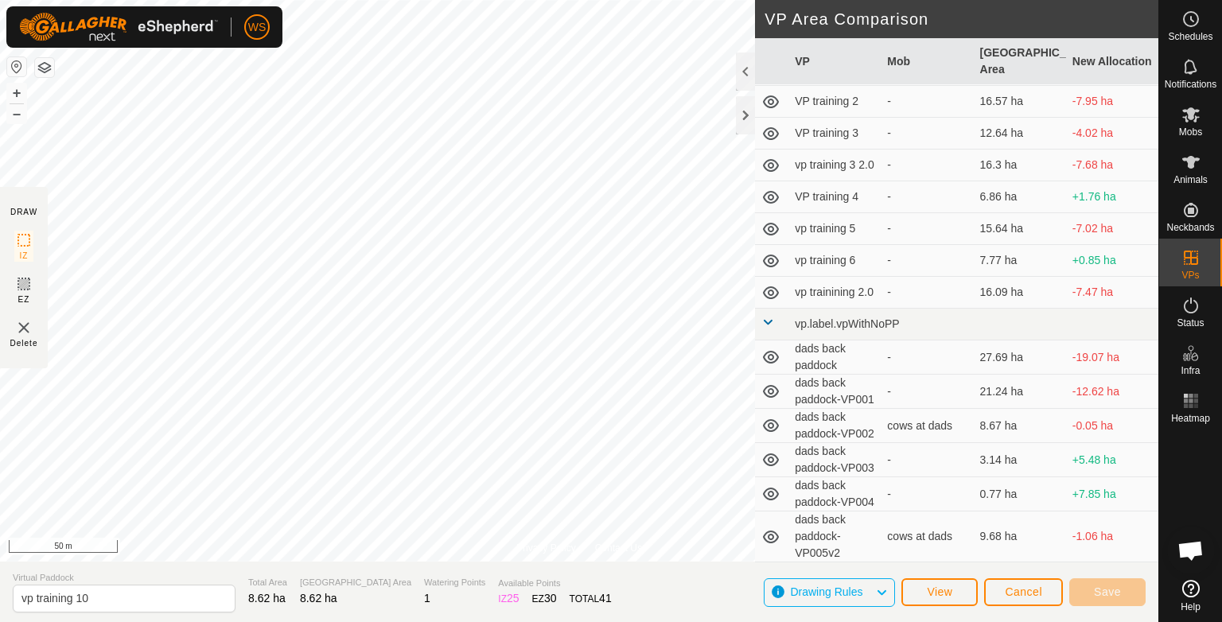
click at [796, 340] on td "dads back paddock" at bounding box center [834, 357] width 92 height 34
drag, startPoint x: 1011, startPoint y: 590, endPoint x: 1021, endPoint y: 601, distance: 15.2
click at [1021, 601] on button "Cancel" at bounding box center [1023, 592] width 79 height 28
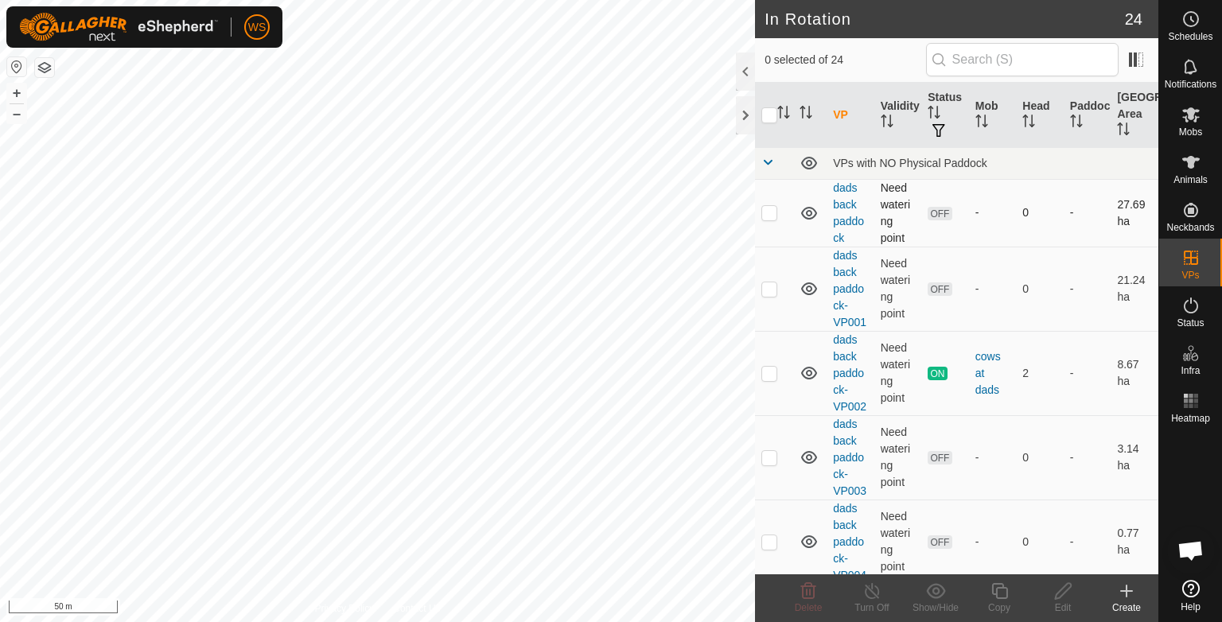
click at [772, 216] on p-checkbox at bounding box center [769, 212] width 16 height 13
checkbox input "true"
click at [1061, 591] on icon at bounding box center [1063, 591] width 20 height 19
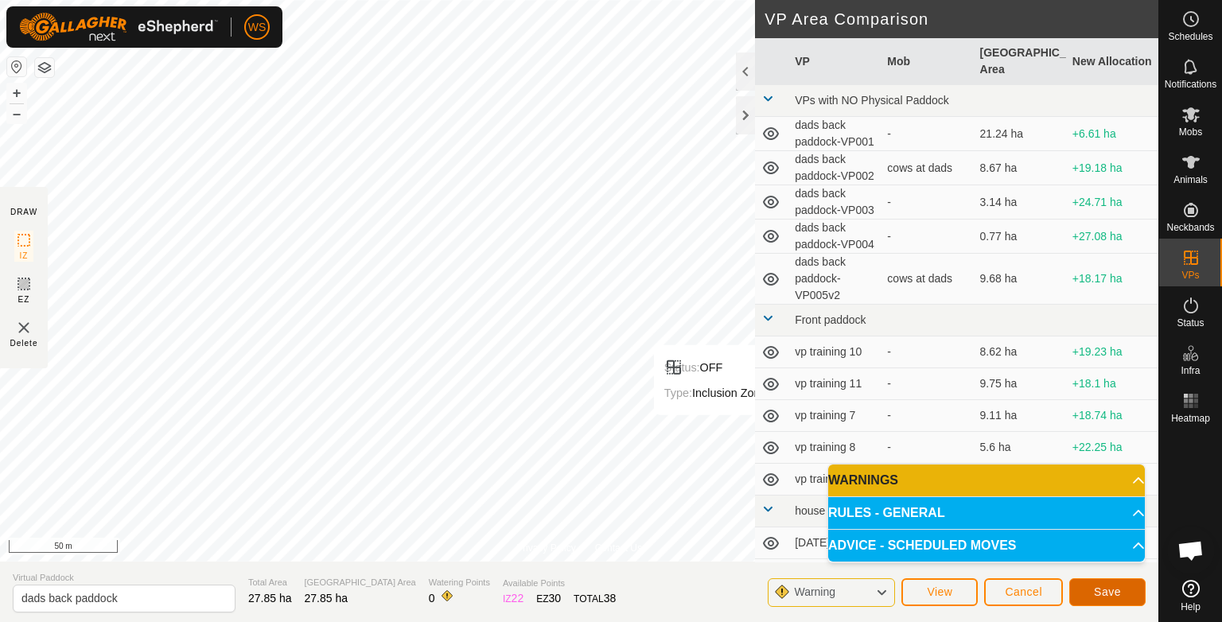
click at [1089, 593] on button "Save" at bounding box center [1107, 592] width 76 height 28
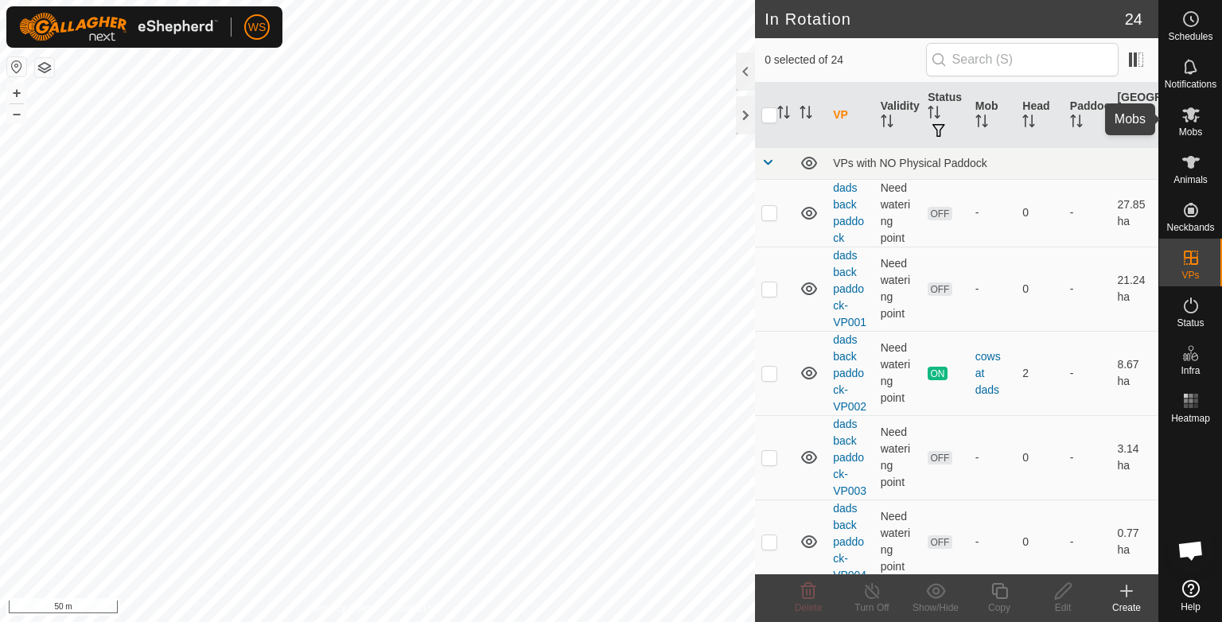
click at [1186, 123] on icon at bounding box center [1190, 114] width 19 height 19
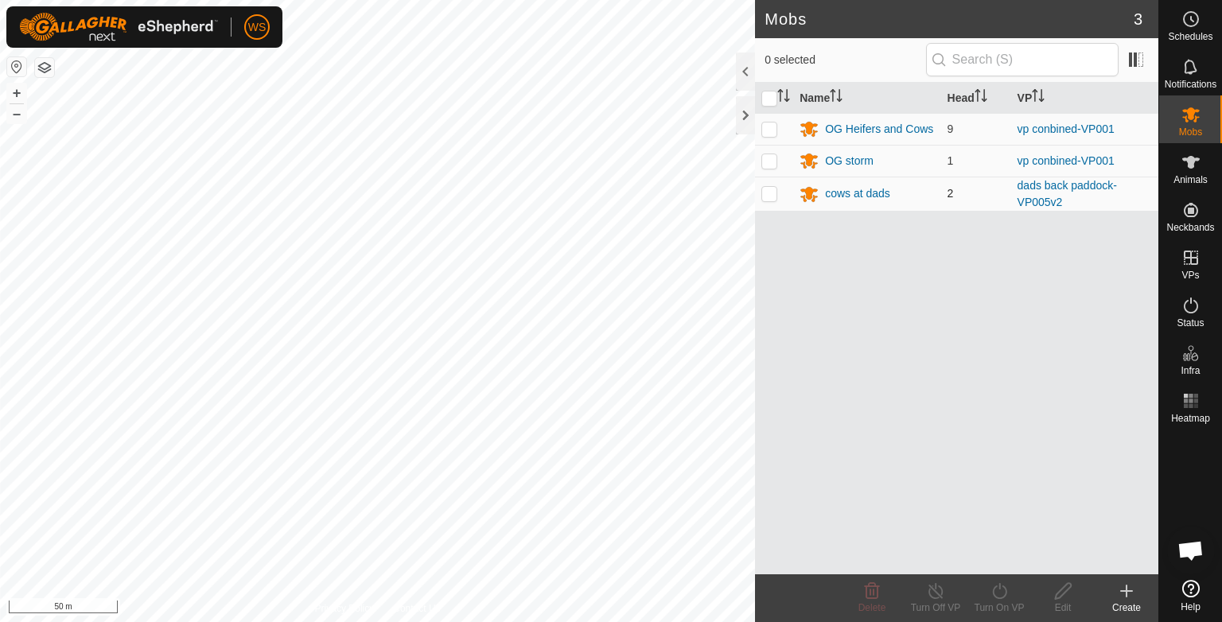
click at [770, 195] on p-checkbox at bounding box center [769, 193] width 16 height 13
checkbox input "true"
click at [880, 191] on div "cows at dads" at bounding box center [857, 193] width 65 height 17
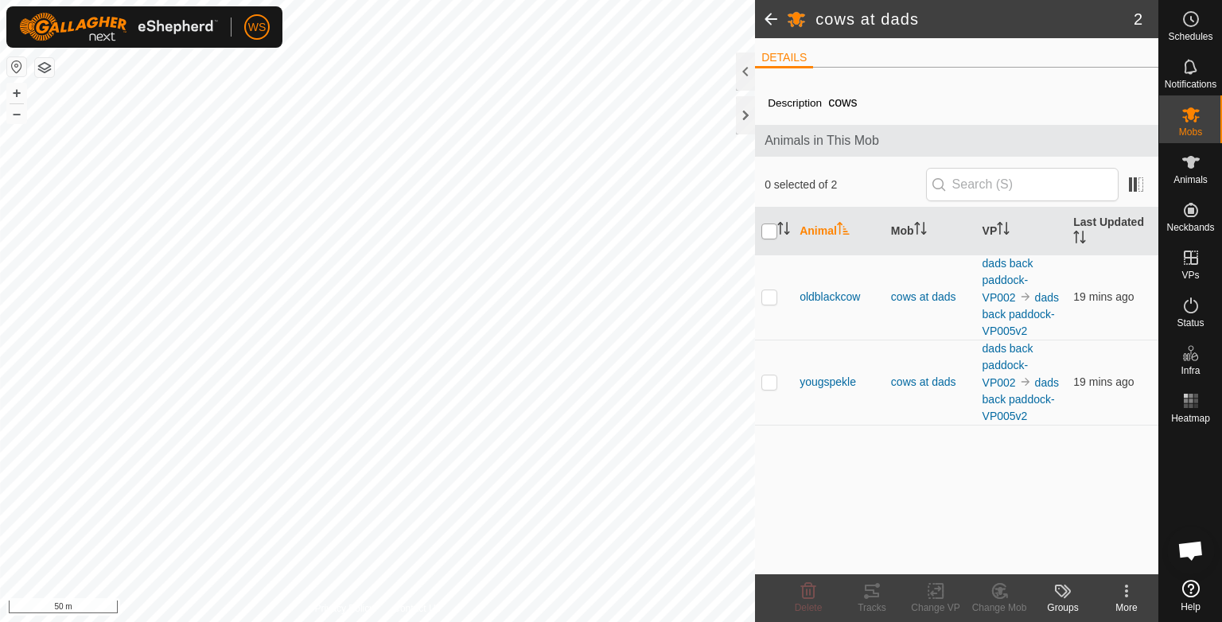
click at [771, 230] on input "checkbox" at bounding box center [769, 232] width 16 height 16
checkbox input "true"
click at [929, 598] on rect at bounding box center [935, 591] width 14 height 14
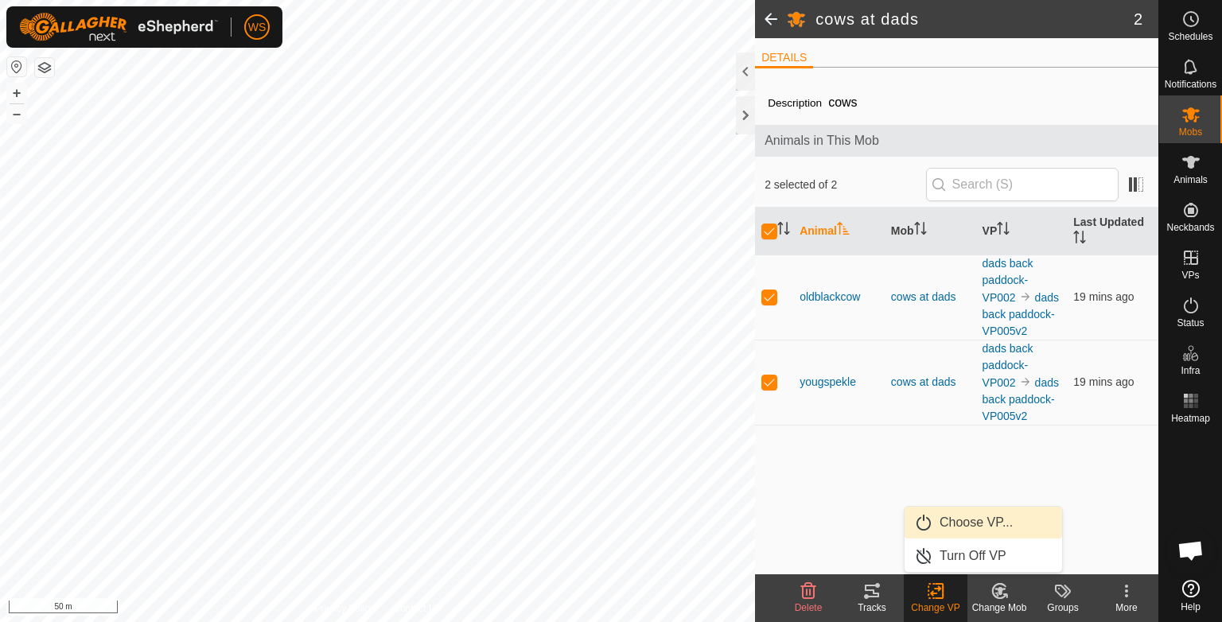
click at [966, 525] on link "Choose VP..." at bounding box center [983, 523] width 158 height 32
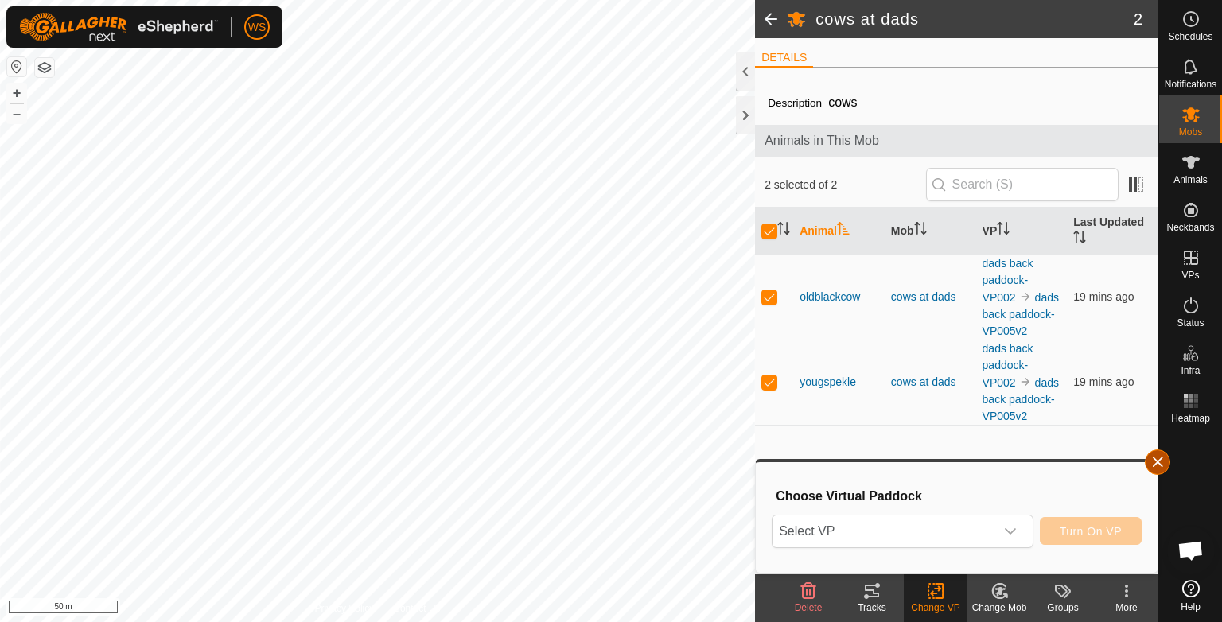
click at [1159, 461] on button "button" at bounding box center [1157, 461] width 25 height 25
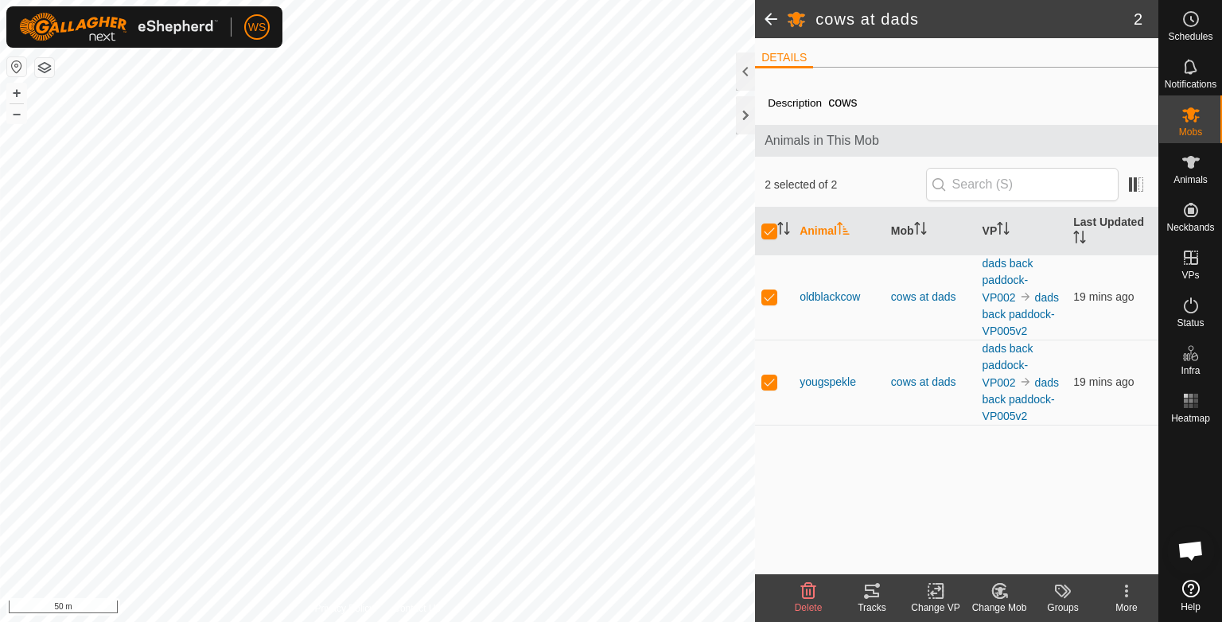
click at [764, 10] on span at bounding box center [771, 19] width 32 height 38
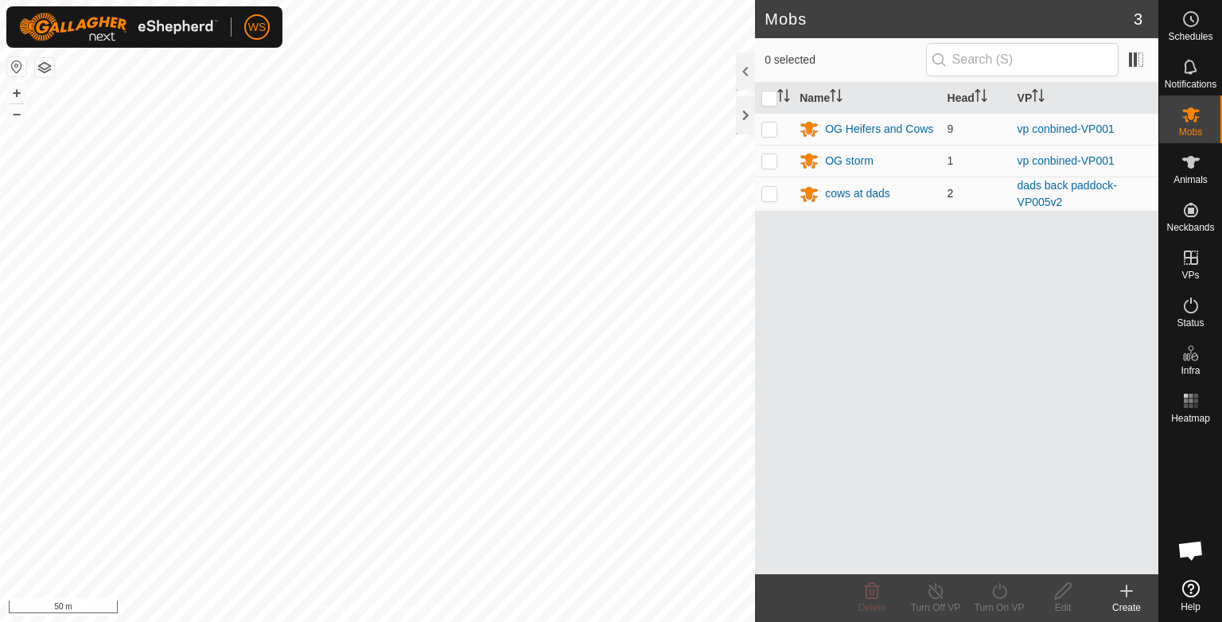
click at [772, 189] on p-checkbox at bounding box center [769, 193] width 16 height 13
checkbox input "true"
click at [990, 593] on icon at bounding box center [1000, 591] width 20 height 19
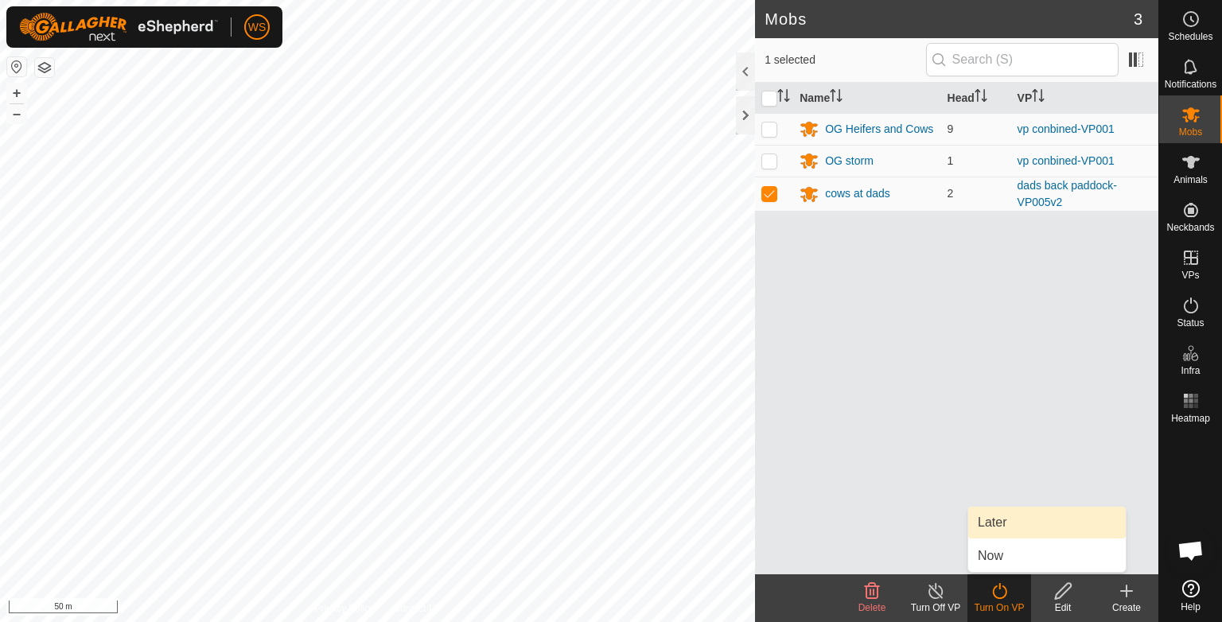
click at [1001, 522] on link "Later" at bounding box center [1047, 523] width 158 height 32
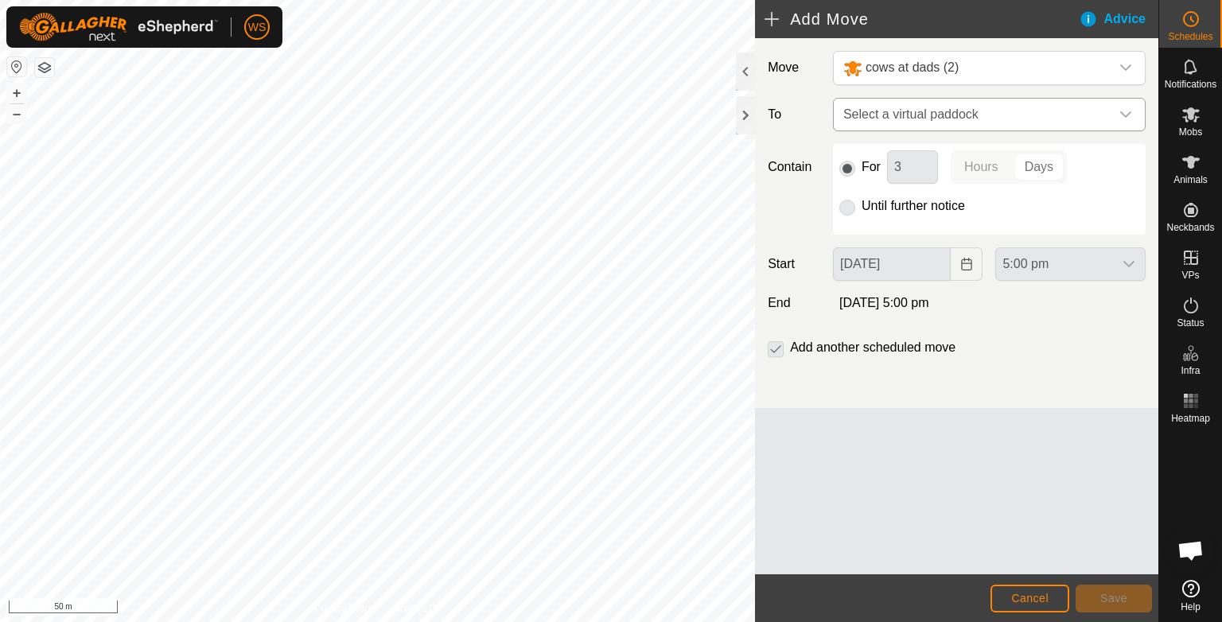
click at [963, 116] on span "Select a virtual paddock" at bounding box center [973, 115] width 273 height 32
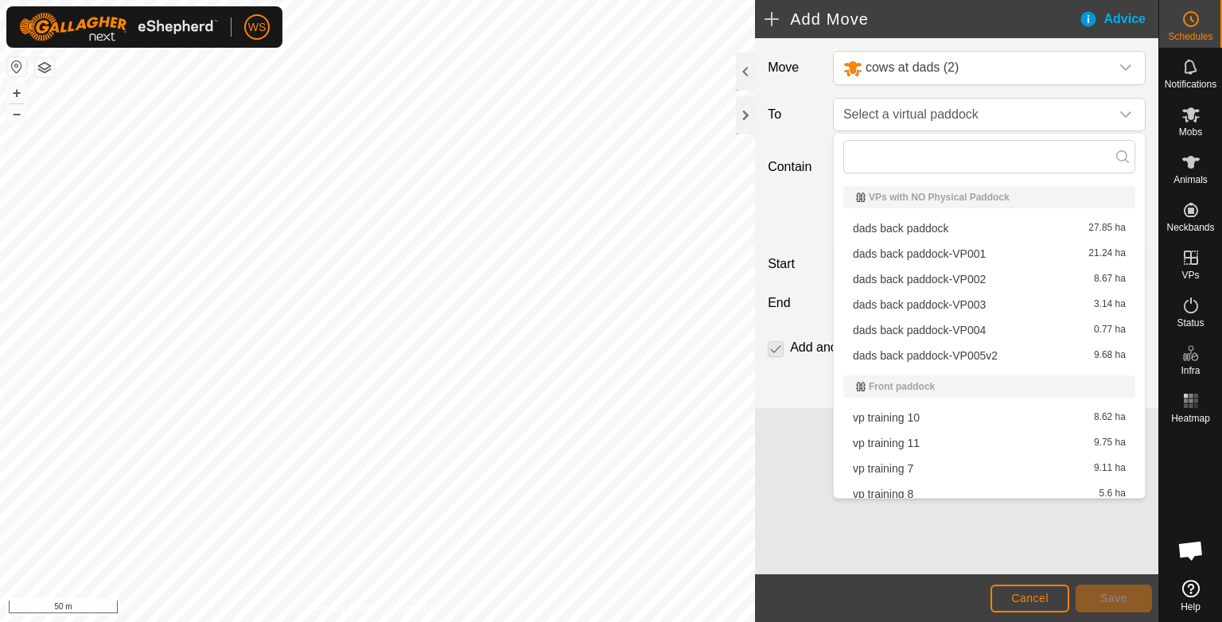
click at [937, 228] on li "dads back paddock 27.85 ha" at bounding box center [989, 228] width 292 height 24
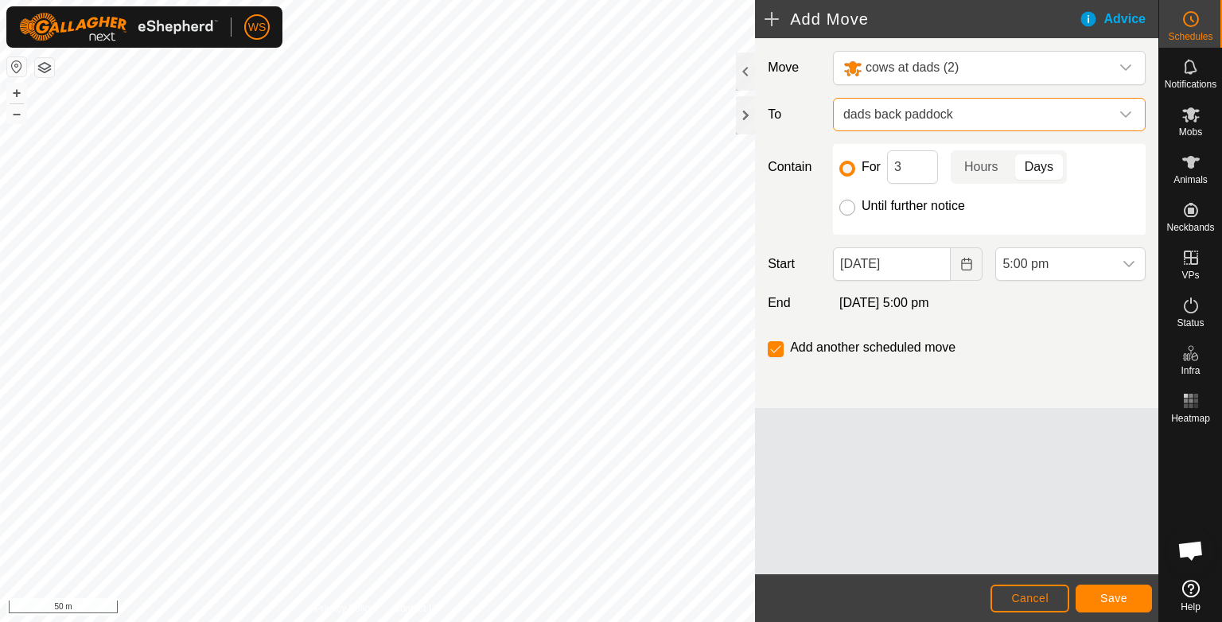
click at [851, 204] on input "Until further notice" at bounding box center [847, 208] width 16 height 16
radio input "true"
checkbox input "false"
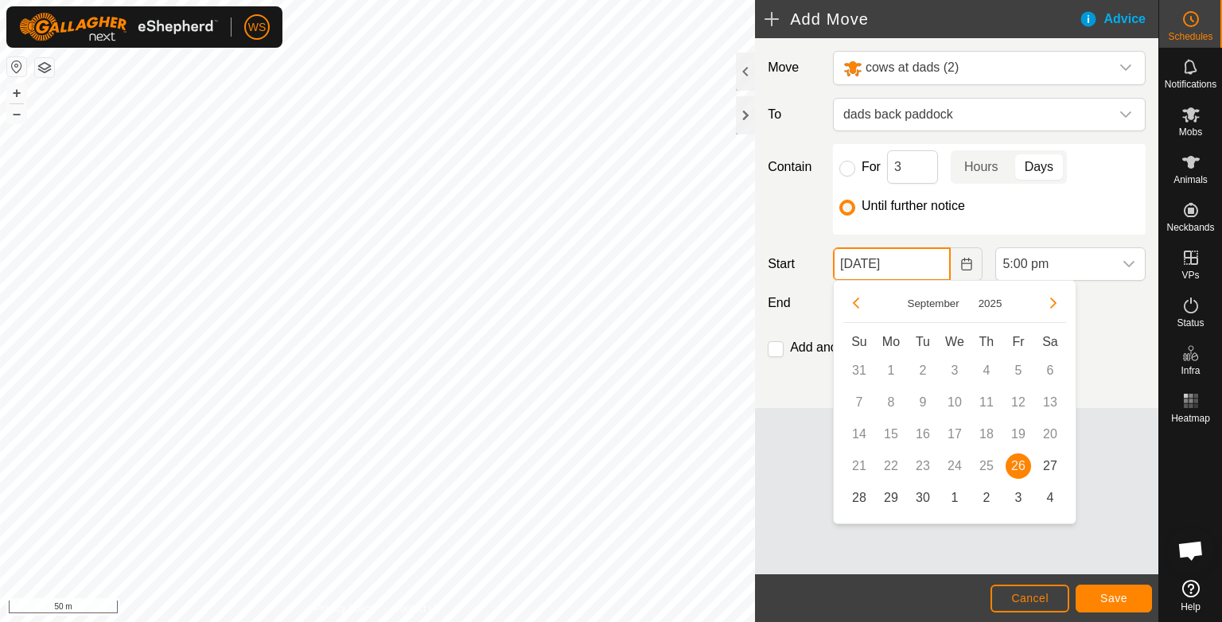
click at [931, 257] on input "[DATE]" at bounding box center [892, 263] width 119 height 33
click at [855, 498] on span "28" at bounding box center [858, 497] width 25 height 25
type input "[DATE]"
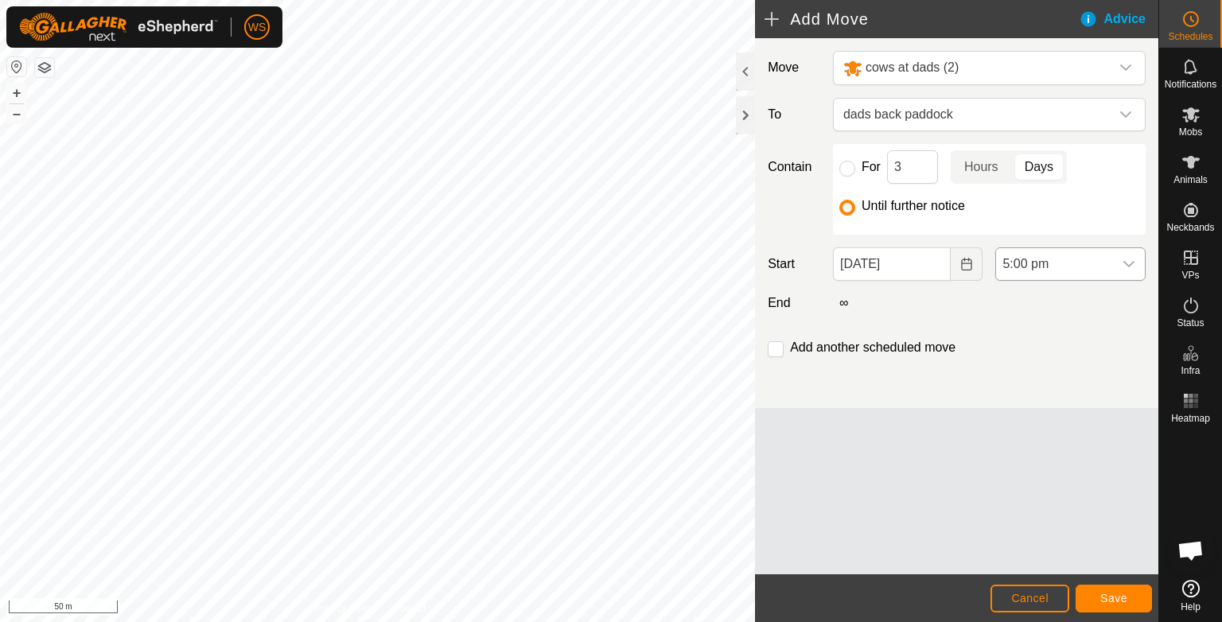
click at [1129, 263] on icon "dropdown trigger" at bounding box center [1128, 264] width 13 height 13
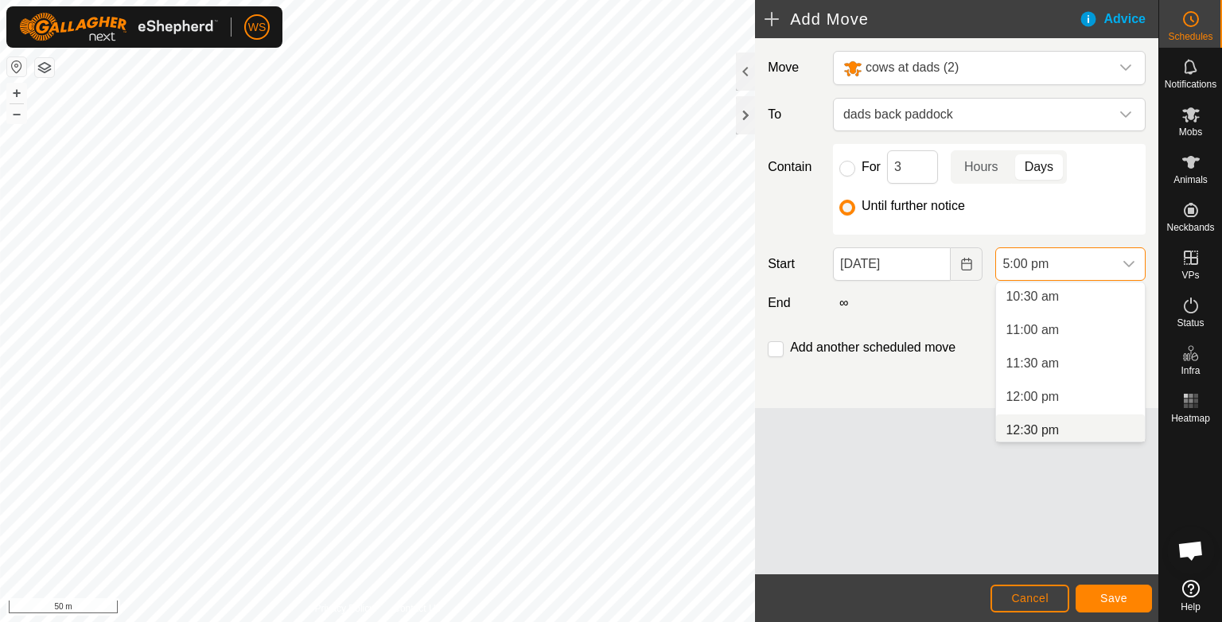
scroll to position [702, 0]
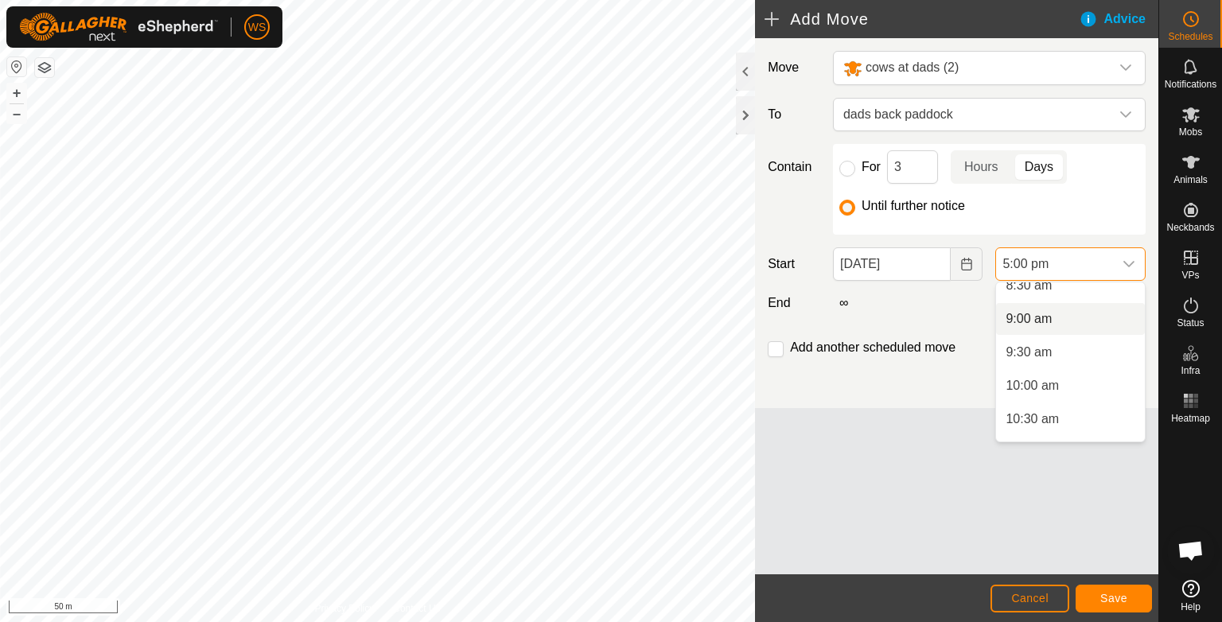
click at [1032, 314] on li "9:00 am" at bounding box center [1070, 319] width 149 height 32
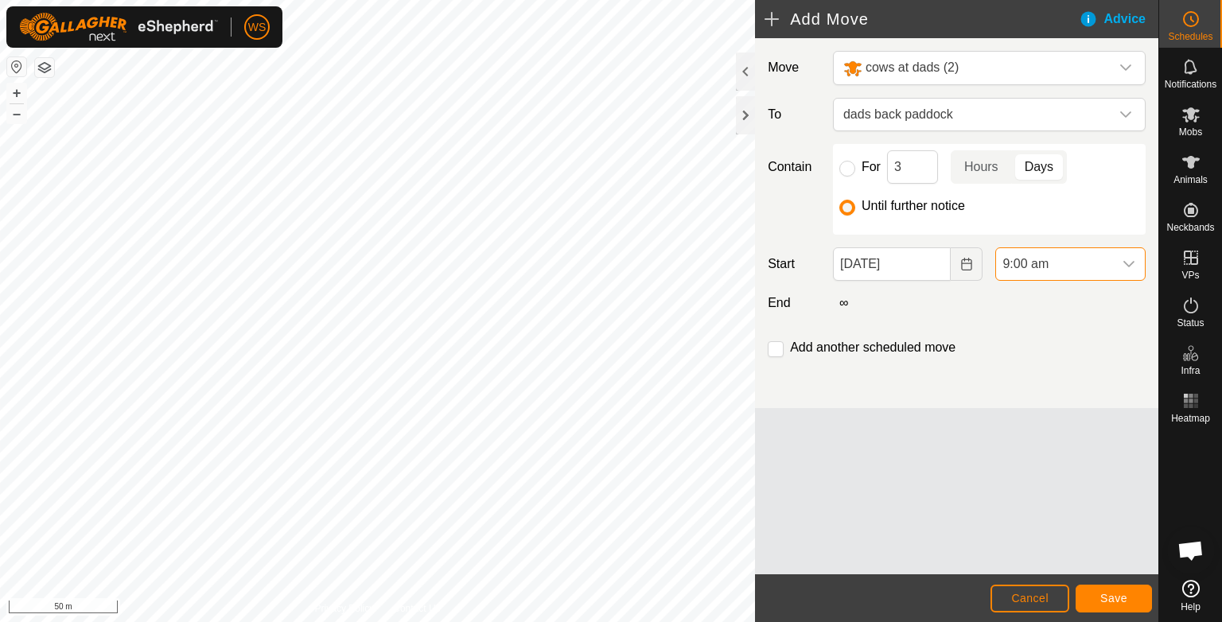
scroll to position [1009, 0]
click at [1099, 603] on button "Save" at bounding box center [1114, 599] width 76 height 28
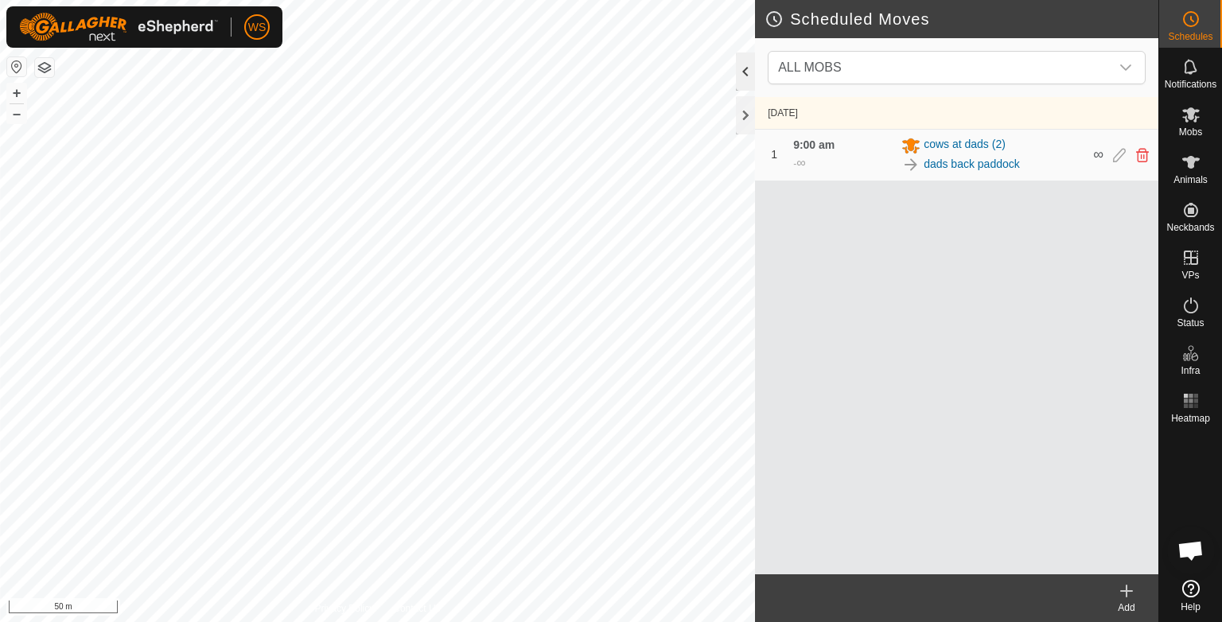
click at [737, 76] on div at bounding box center [745, 72] width 19 height 38
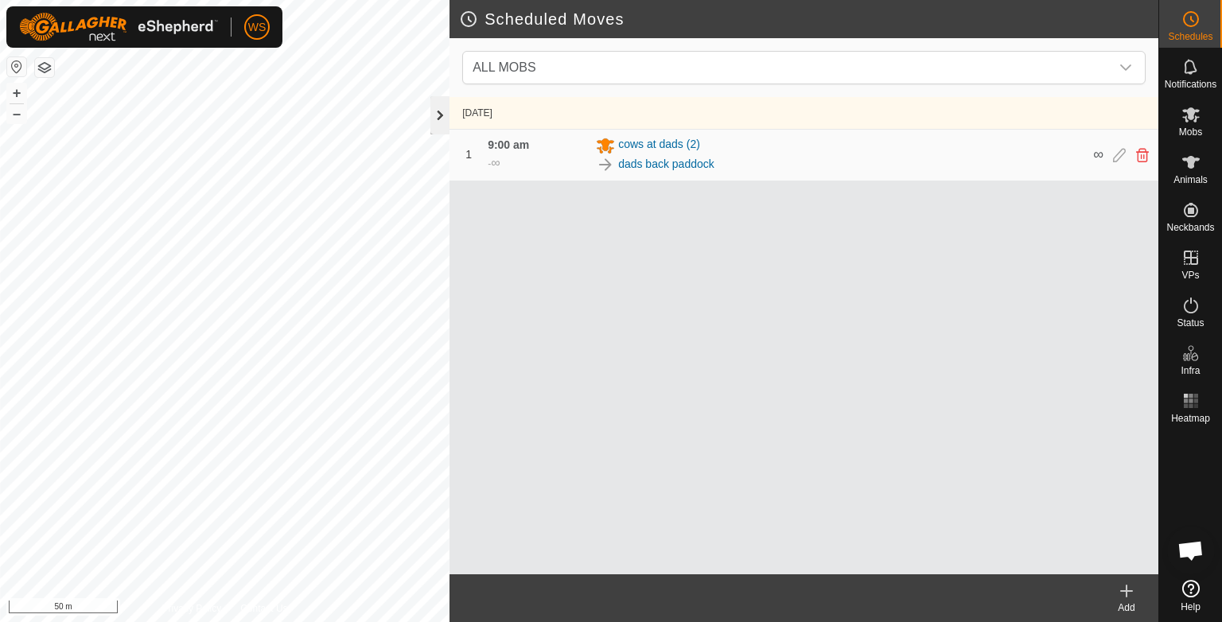
click at [441, 104] on div at bounding box center [439, 115] width 19 height 38
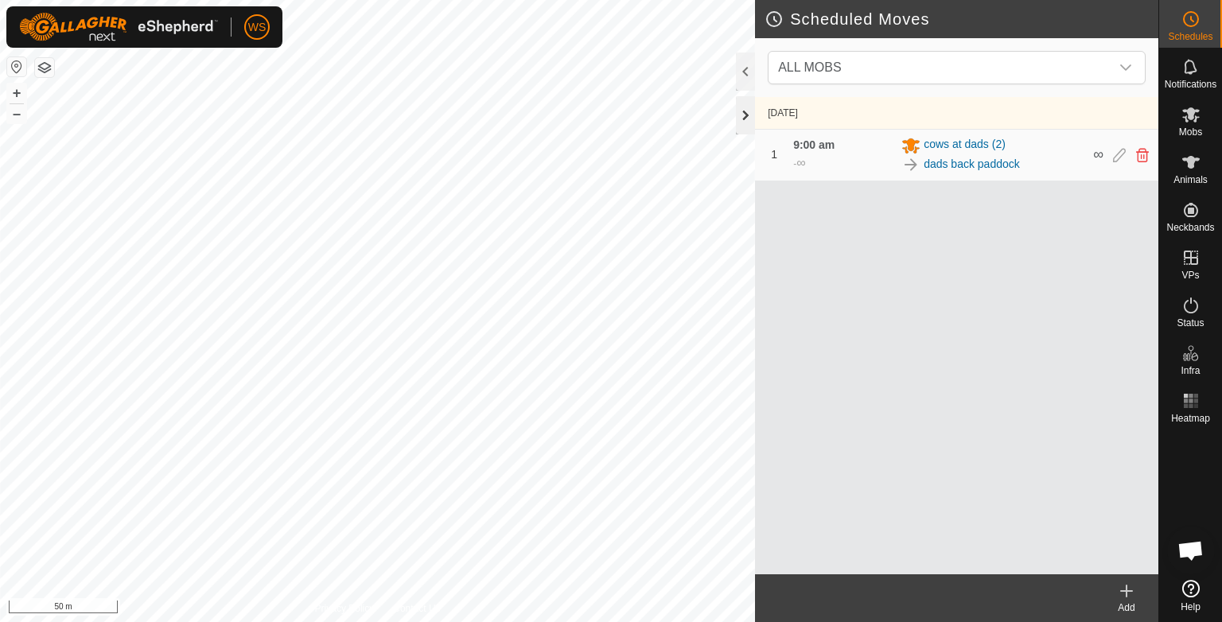
click at [743, 121] on div at bounding box center [745, 115] width 19 height 38
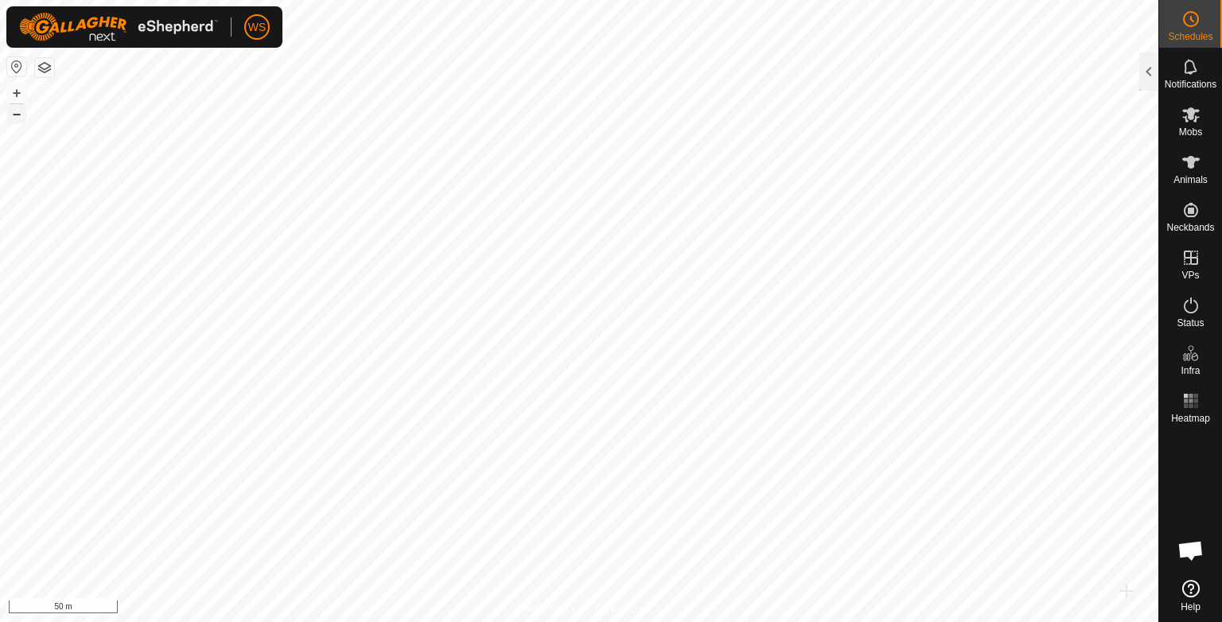
click at [13, 115] on button "–" at bounding box center [16, 113] width 19 height 19
click at [18, 91] on button "+" at bounding box center [16, 93] width 19 height 19
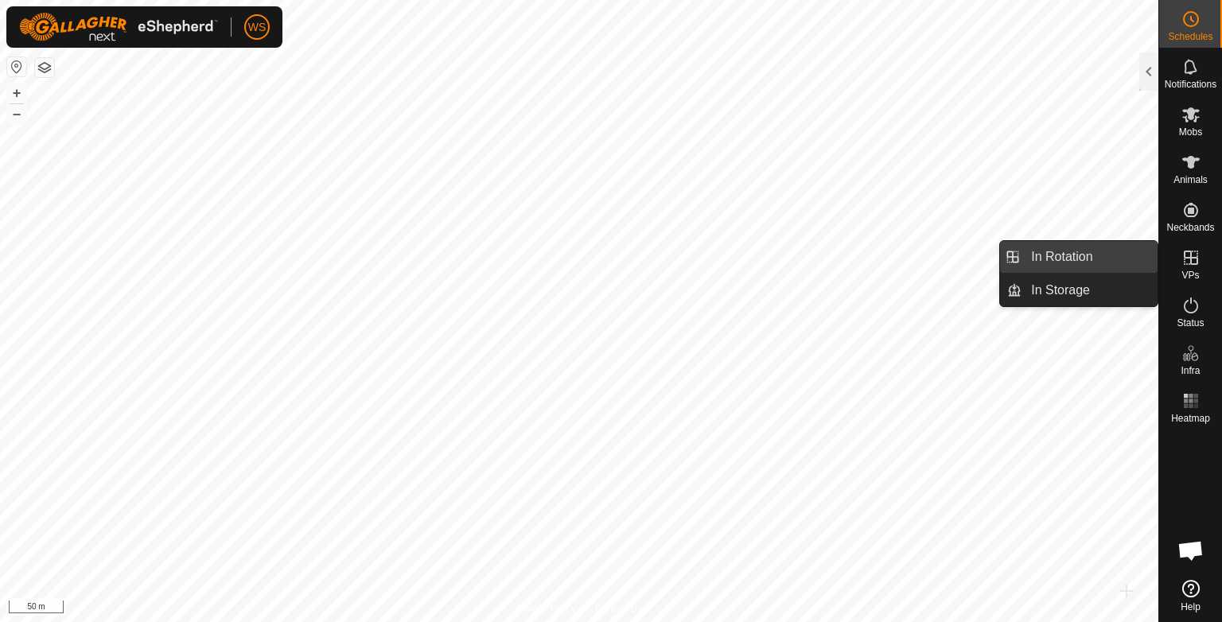
click at [1083, 266] on link "In Rotation" at bounding box center [1089, 257] width 136 height 32
click at [1063, 262] on link "In Rotation" at bounding box center [1089, 257] width 136 height 32
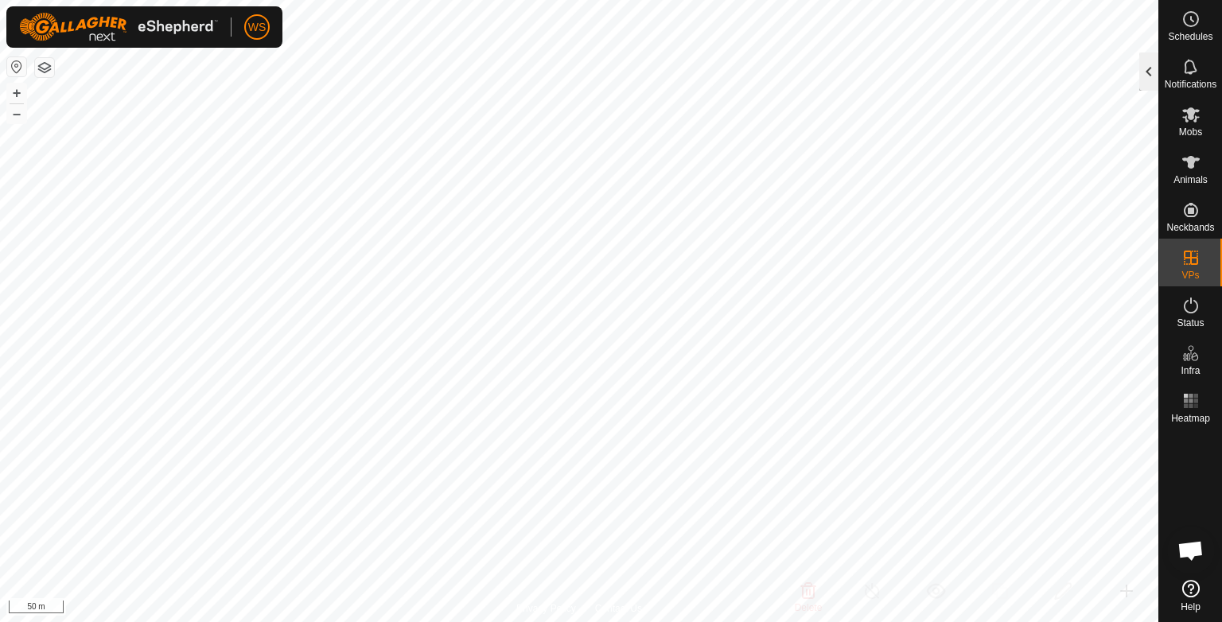
click at [1146, 72] on div at bounding box center [1148, 72] width 19 height 38
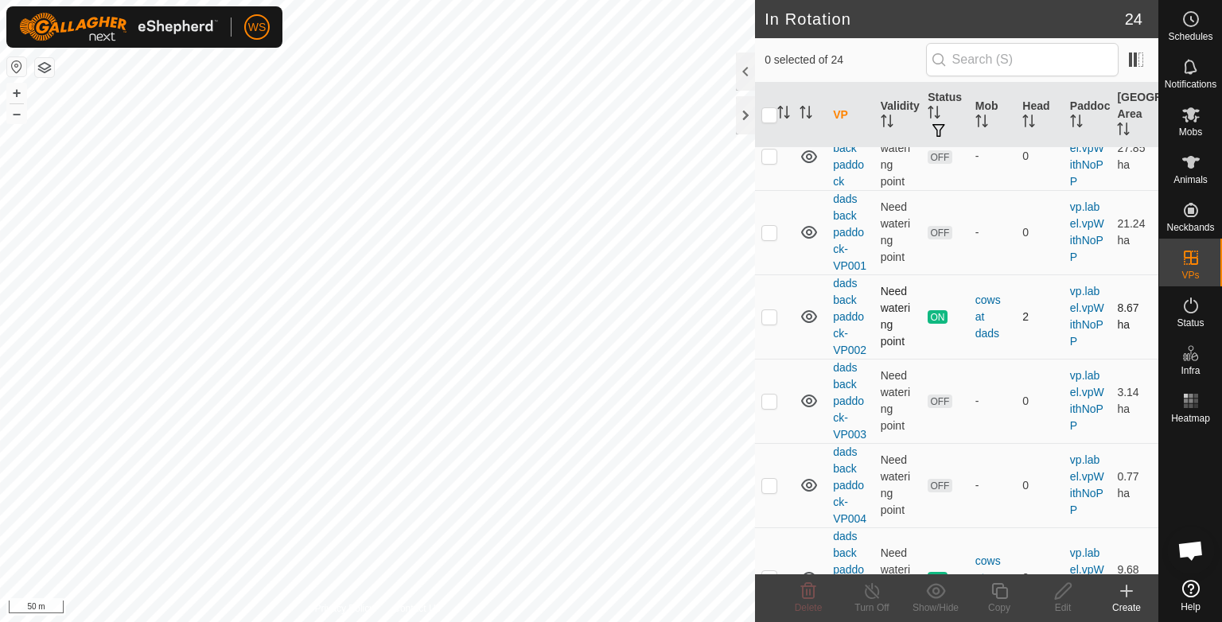
scroll to position [1203, 0]
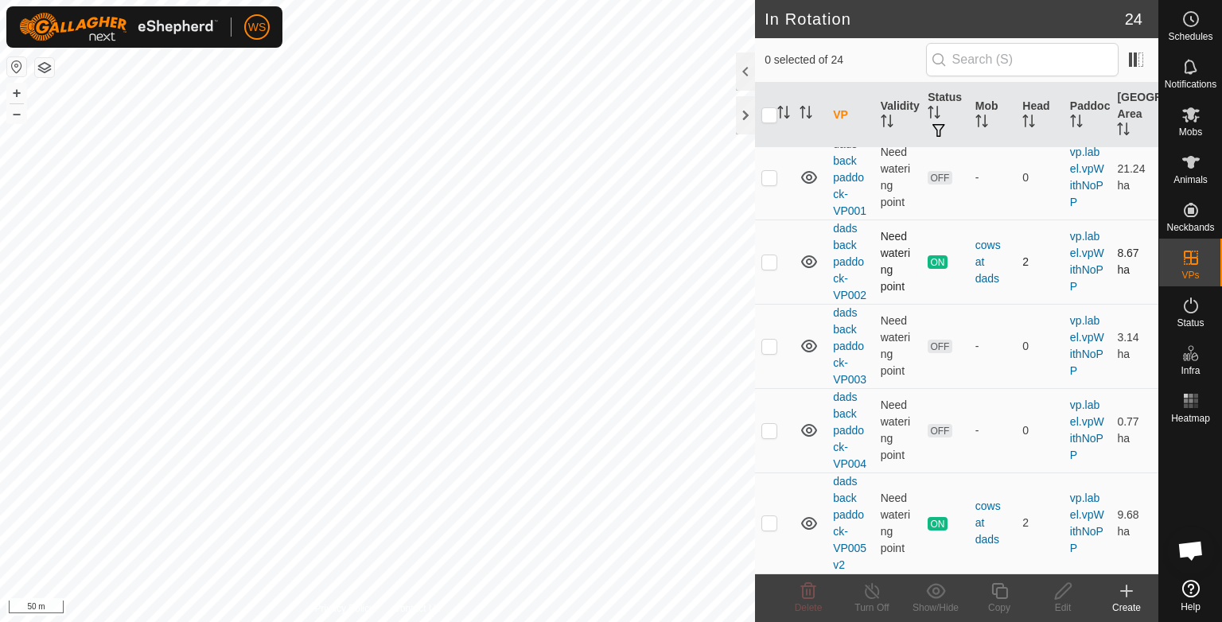
click at [766, 263] on p-checkbox at bounding box center [769, 261] width 16 height 13
checkbox input "true"
click at [874, 591] on icon at bounding box center [872, 591] width 20 height 19
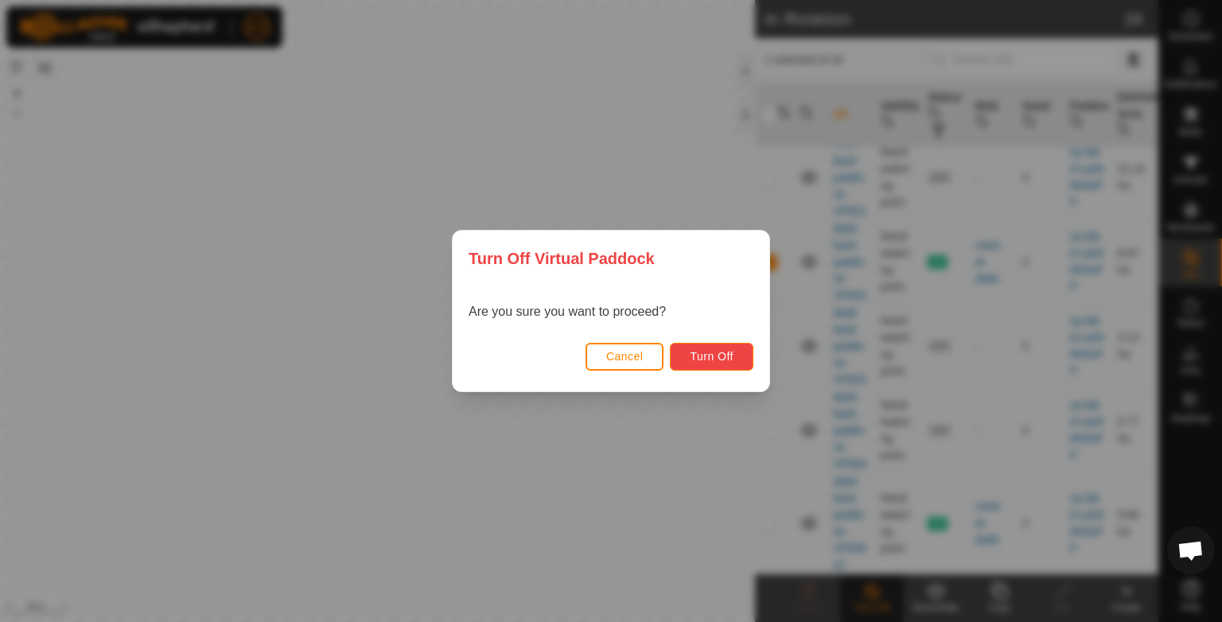
click at [713, 358] on span "Turn Off" at bounding box center [712, 356] width 44 height 13
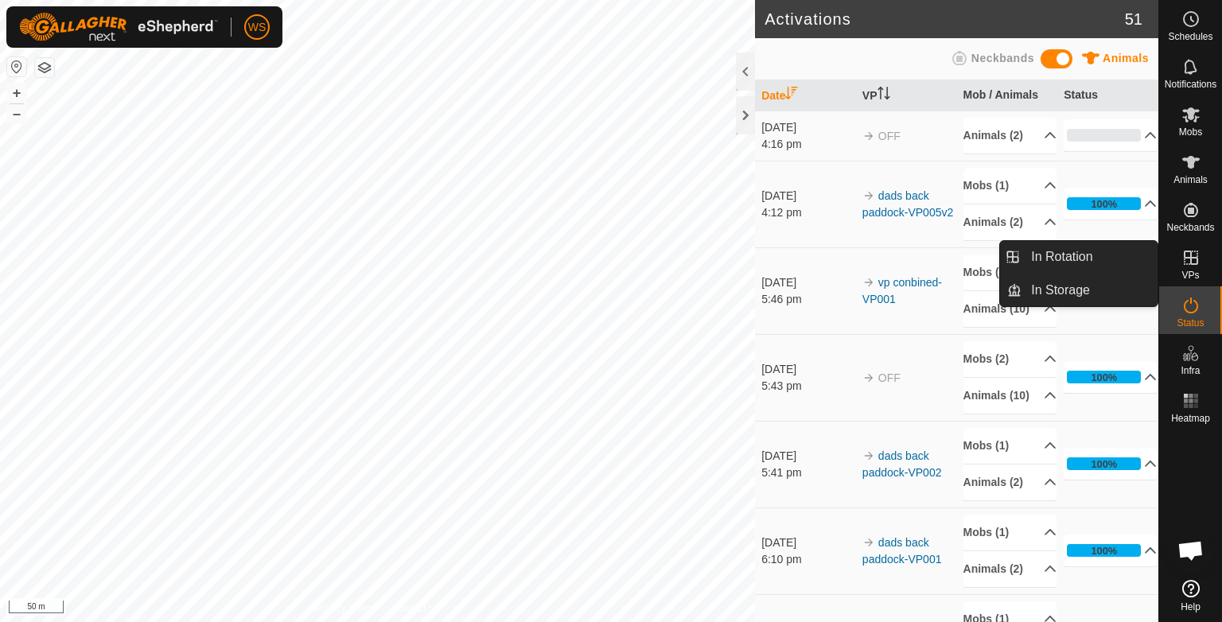
click at [1187, 253] on icon at bounding box center [1190, 257] width 19 height 19
click at [1188, 258] on icon at bounding box center [1191, 258] width 14 height 14
click at [1058, 266] on link "In Rotation" at bounding box center [1089, 257] width 136 height 32
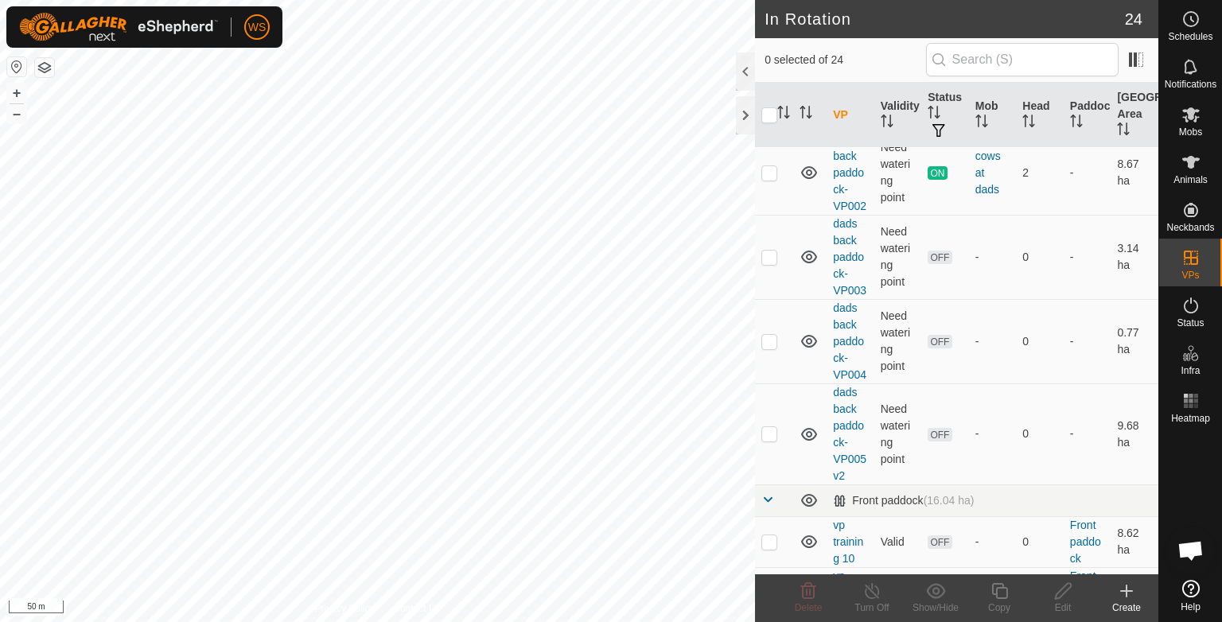
scroll to position [201, 0]
click at [775, 434] on p-checkbox at bounding box center [769, 432] width 16 height 13
checkbox input "true"
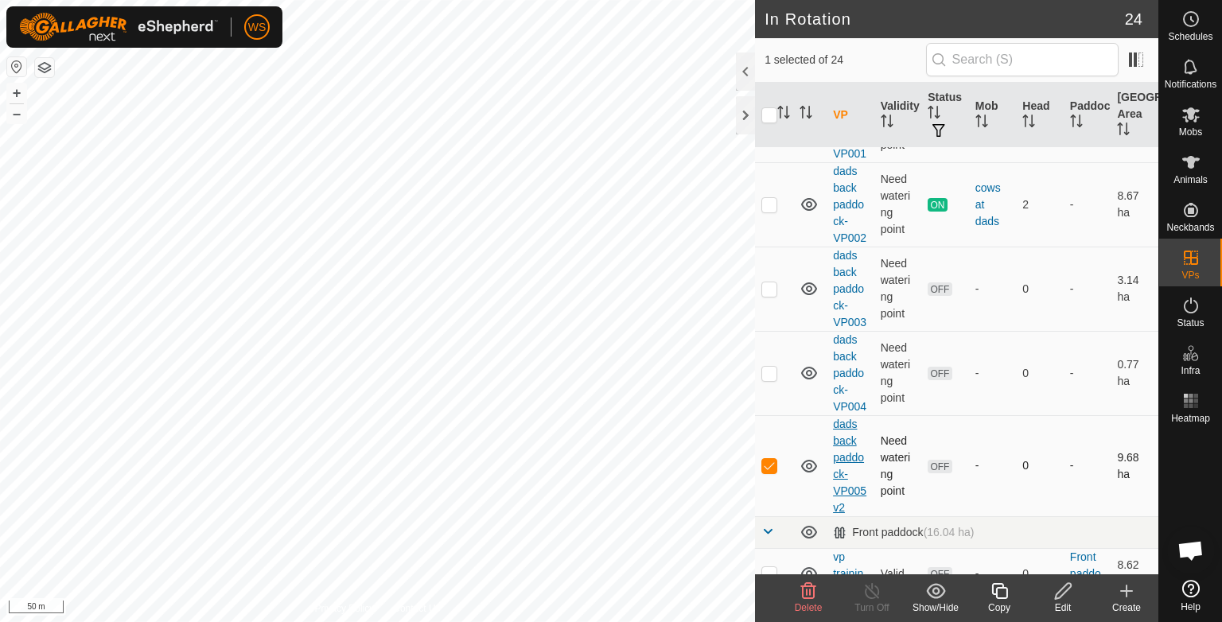
scroll to position [169, 0]
click at [847, 457] on link "dads back paddock-VP005v2" at bounding box center [849, 466] width 33 height 96
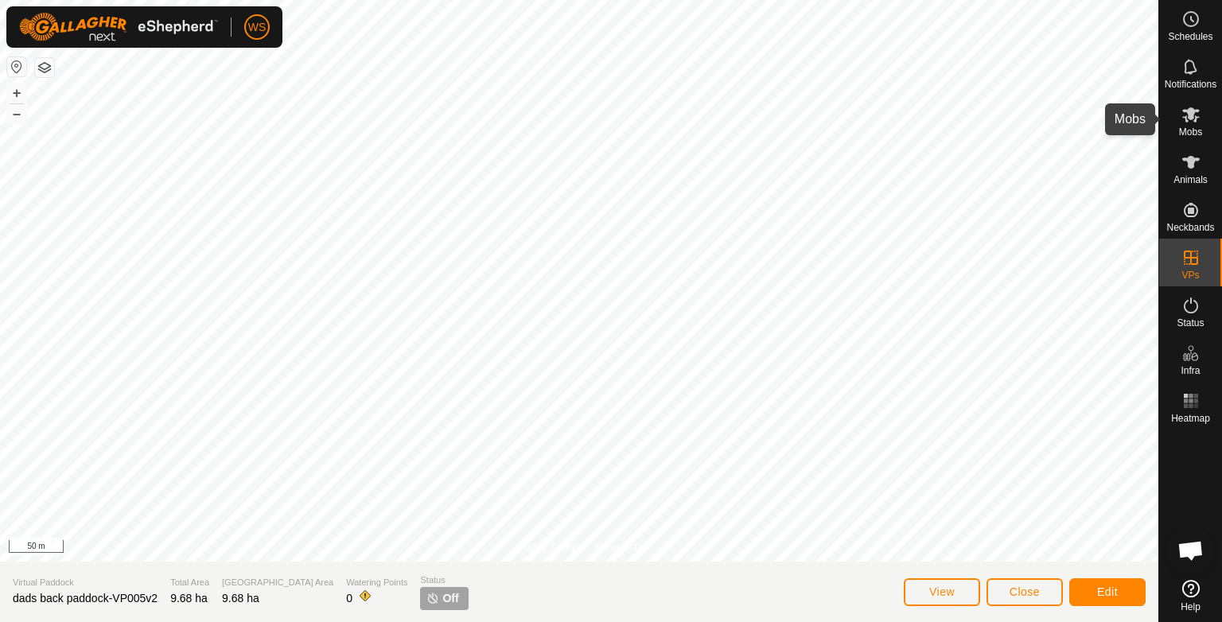
click at [1186, 127] on span "Mobs" at bounding box center [1190, 132] width 23 height 10
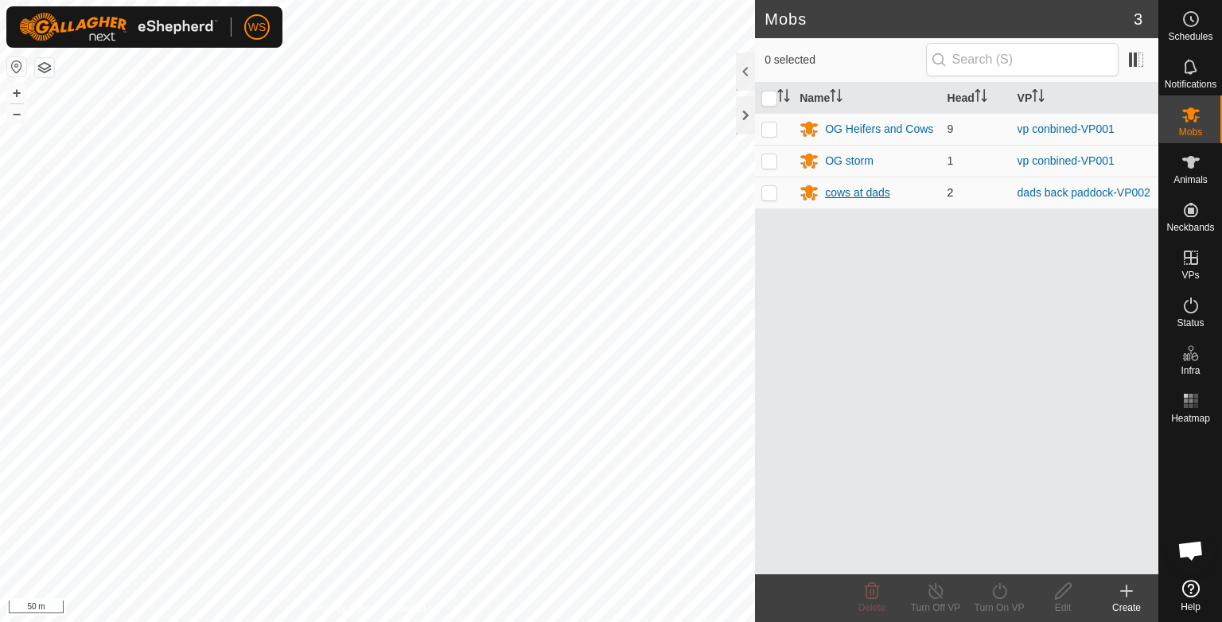
click at [865, 186] on div "cows at dads" at bounding box center [857, 193] width 65 height 17
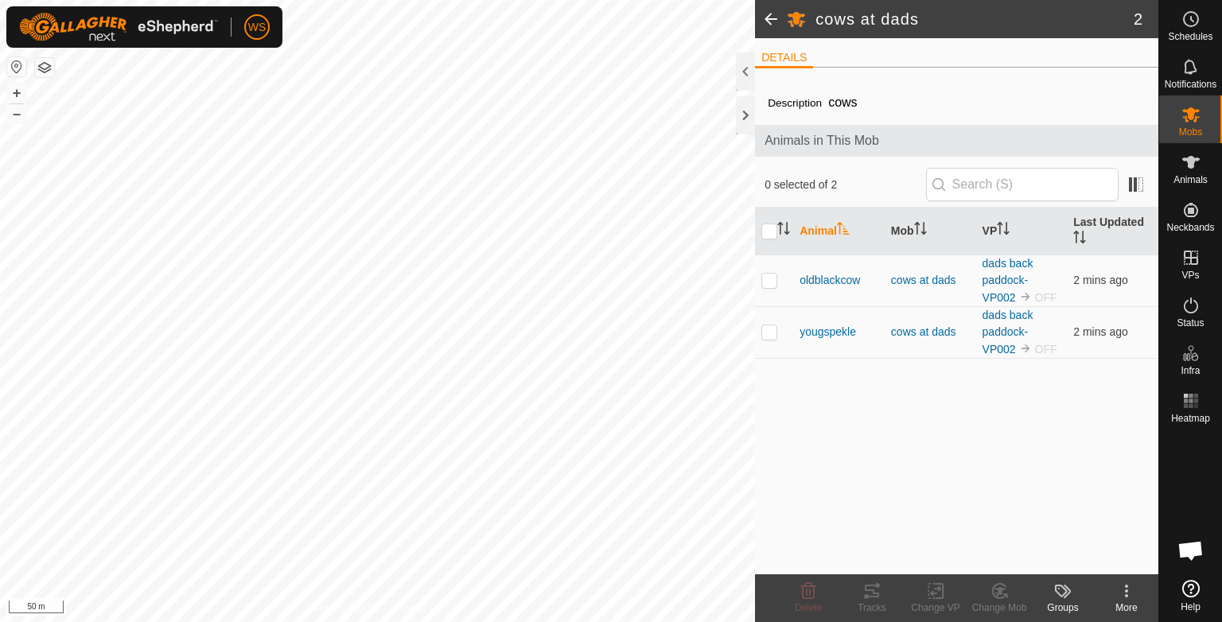
click at [768, 18] on span at bounding box center [771, 19] width 32 height 38
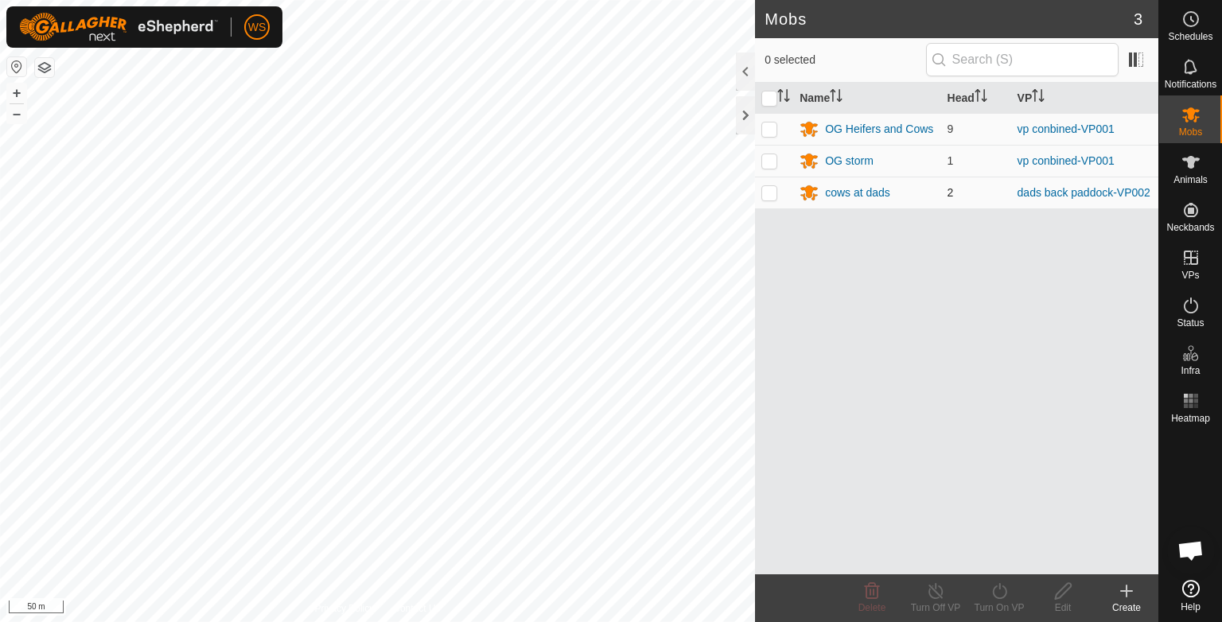
click at [762, 191] on p-checkbox at bounding box center [769, 192] width 16 height 13
checkbox input "true"
click at [996, 601] on div "Turn On VP" at bounding box center [999, 608] width 64 height 14
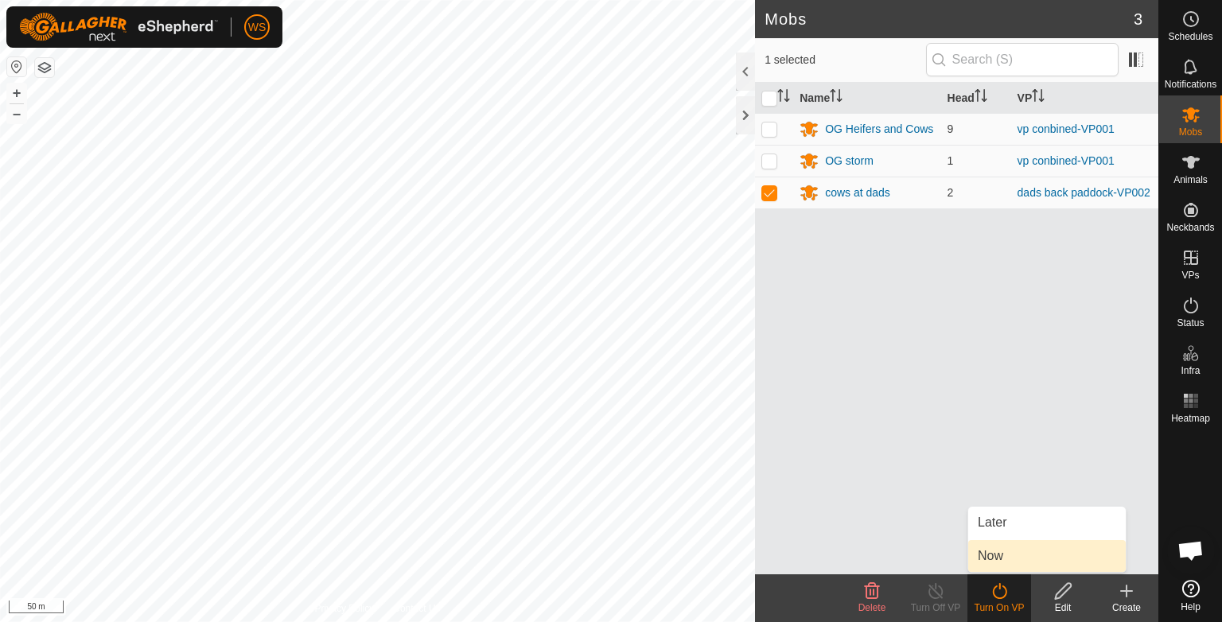
click at [999, 555] on link "Now" at bounding box center [1047, 556] width 158 height 32
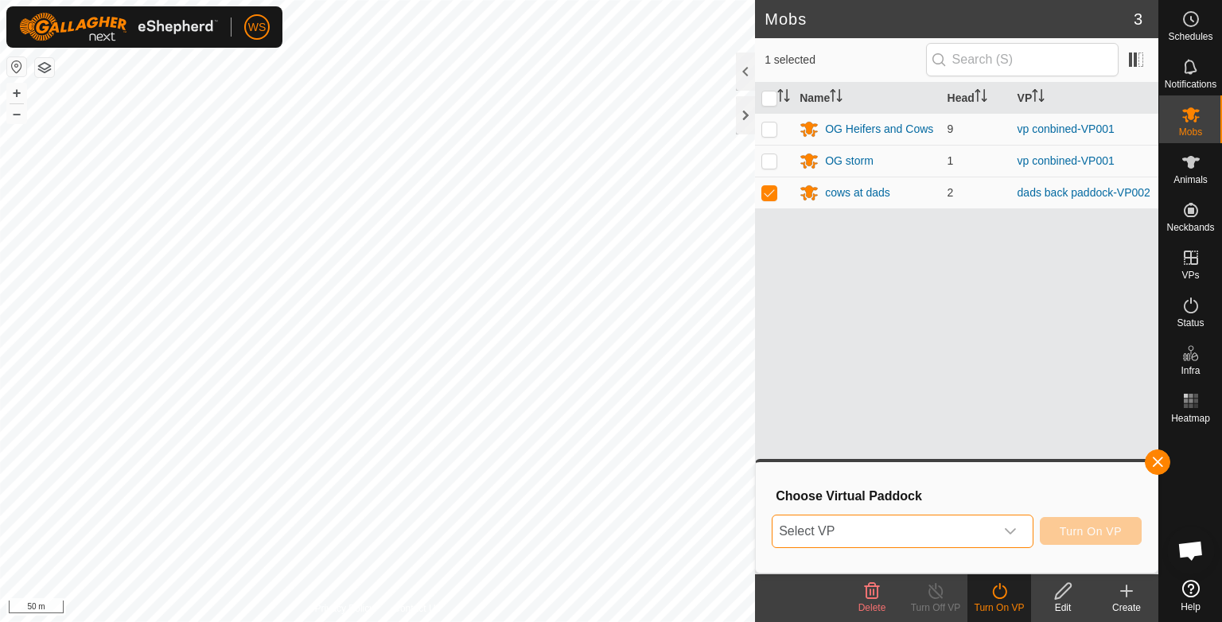
click at [969, 530] on span "Select VP" at bounding box center [883, 531] width 222 height 32
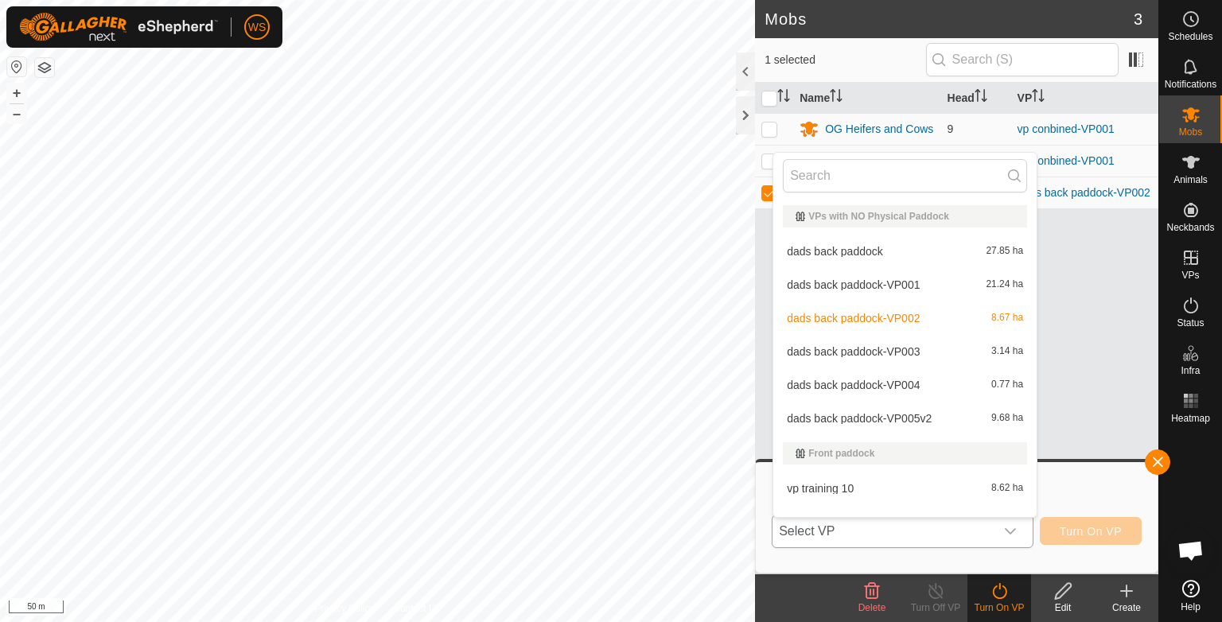
click at [891, 413] on li "dads back paddock-VP005v2 9.68 ha" at bounding box center [904, 419] width 263 height 32
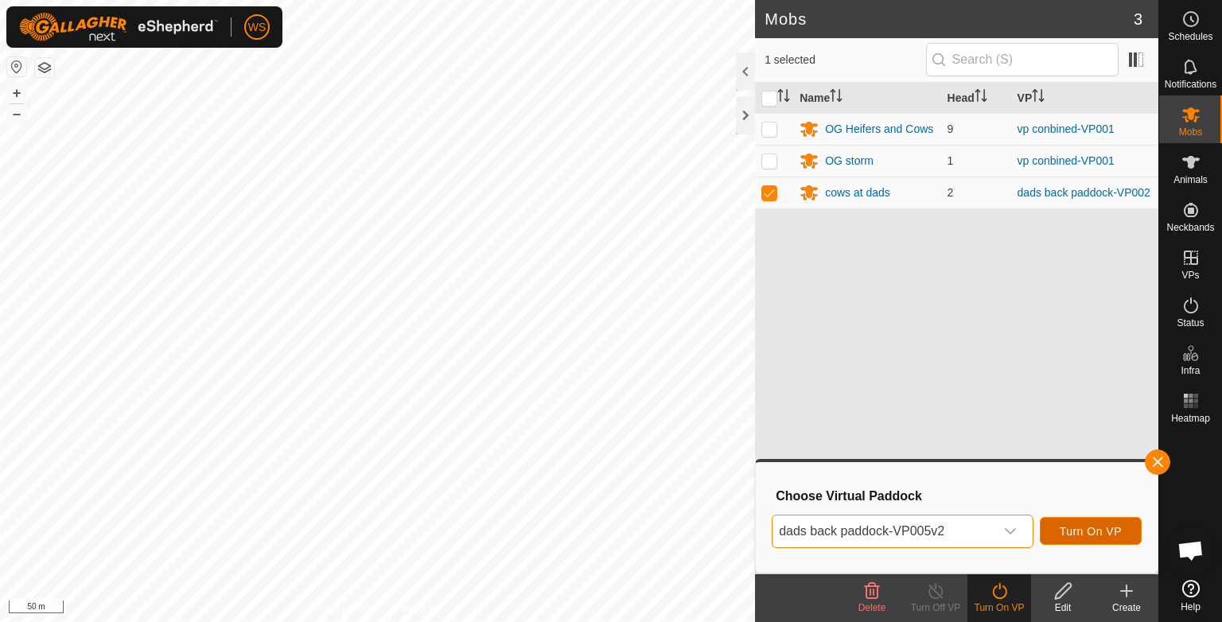
click at [1063, 531] on span "Turn On VP" at bounding box center [1091, 531] width 62 height 13
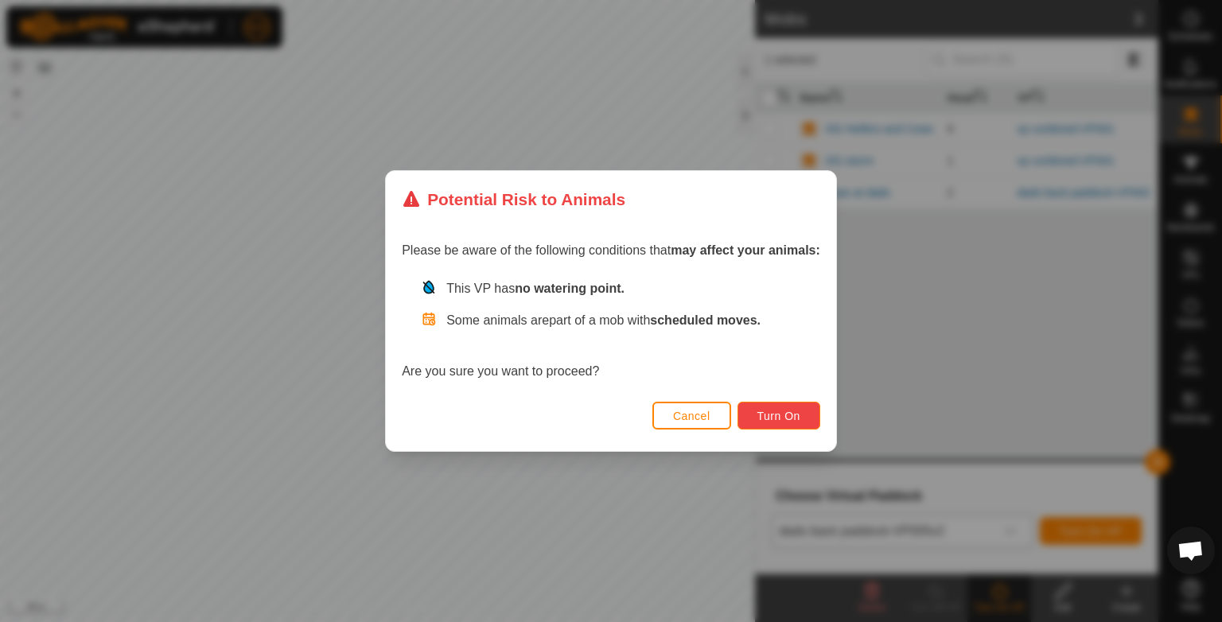
click at [786, 422] on span "Turn On" at bounding box center [778, 416] width 43 height 13
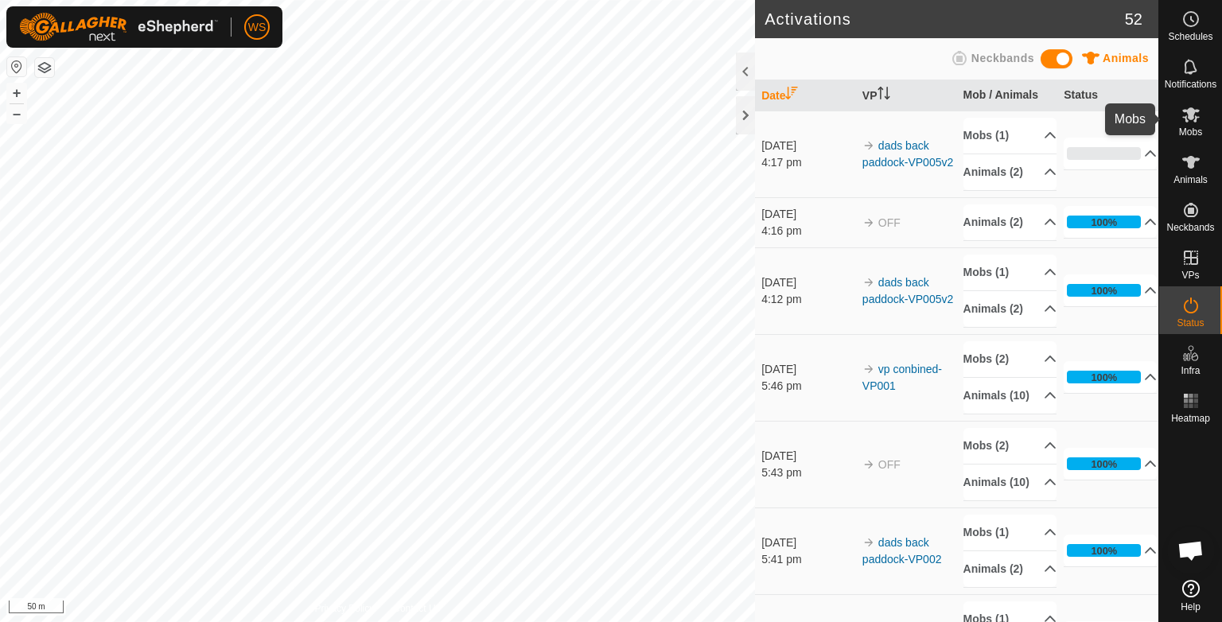
click at [1192, 117] on icon at bounding box center [1191, 114] width 18 height 15
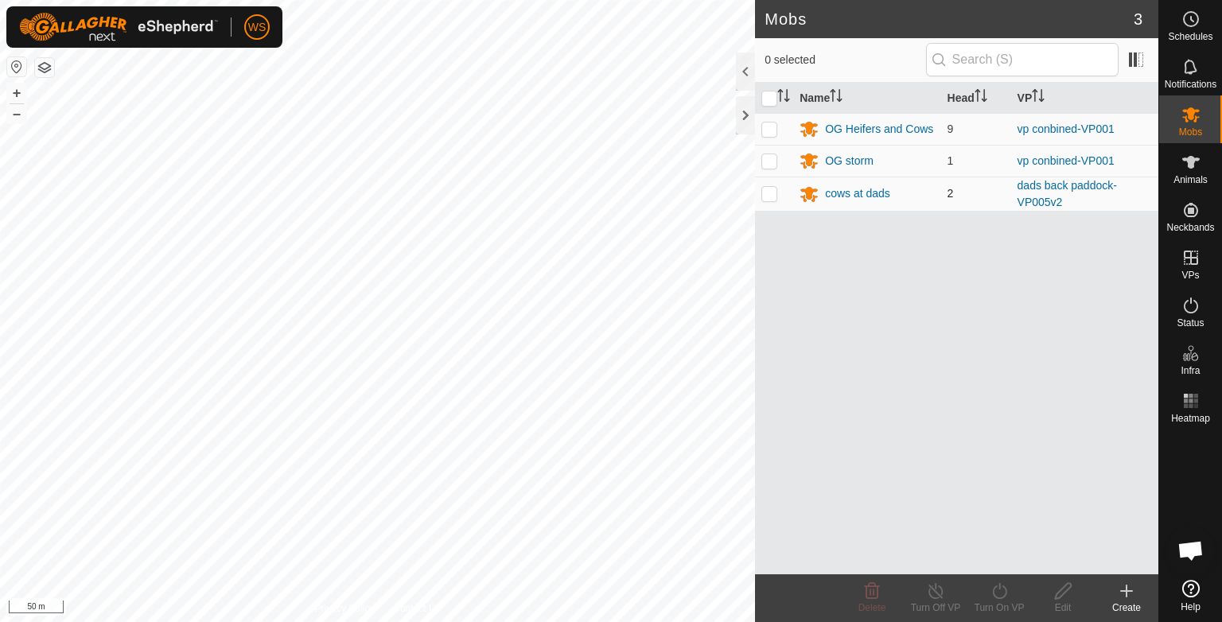
click at [764, 196] on p-checkbox at bounding box center [769, 193] width 16 height 13
checkbox input "true"
click at [943, 592] on icon at bounding box center [936, 591] width 20 height 19
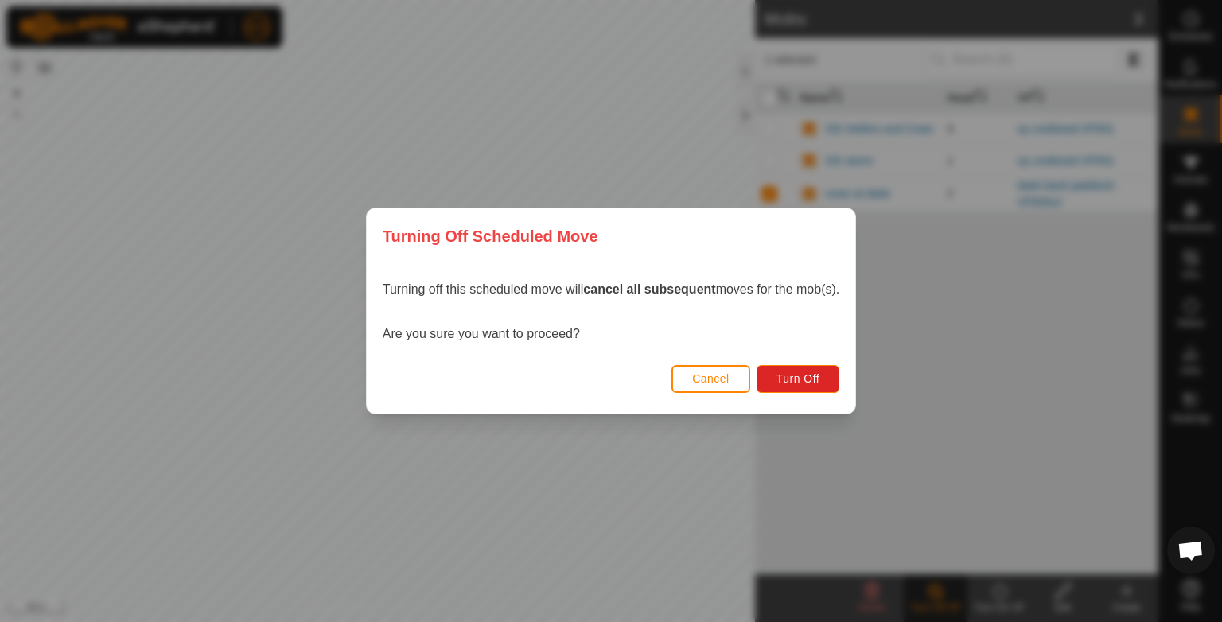
click at [718, 386] on button "Cancel" at bounding box center [710, 379] width 79 height 28
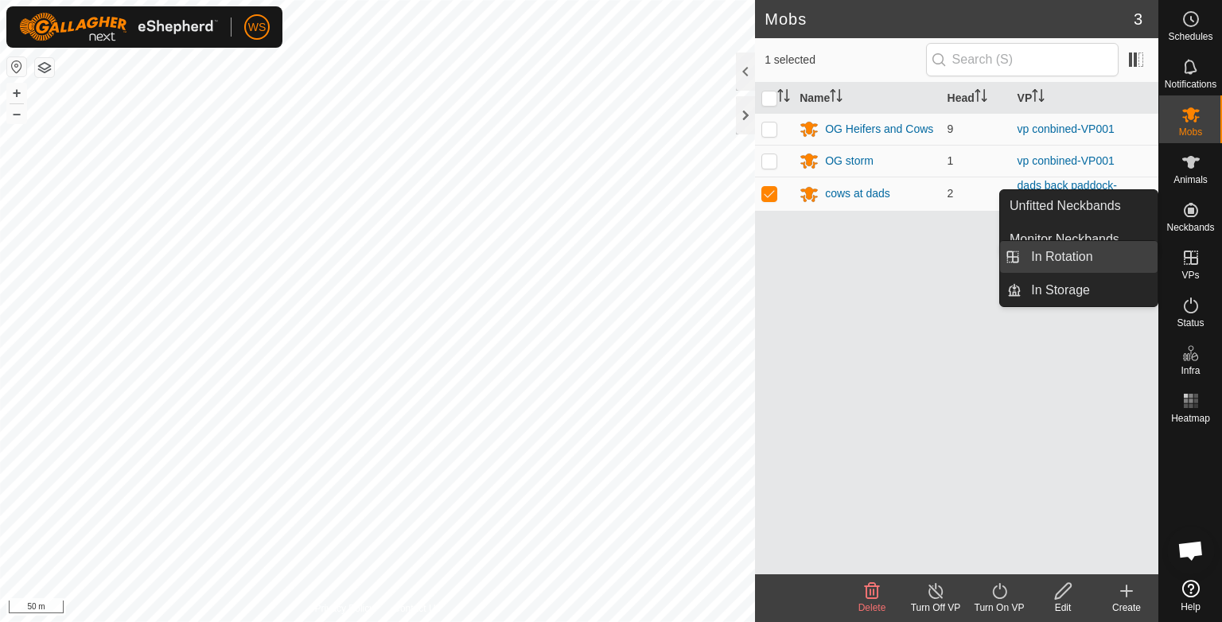
click at [1066, 261] on link "In Rotation" at bounding box center [1089, 257] width 136 height 32
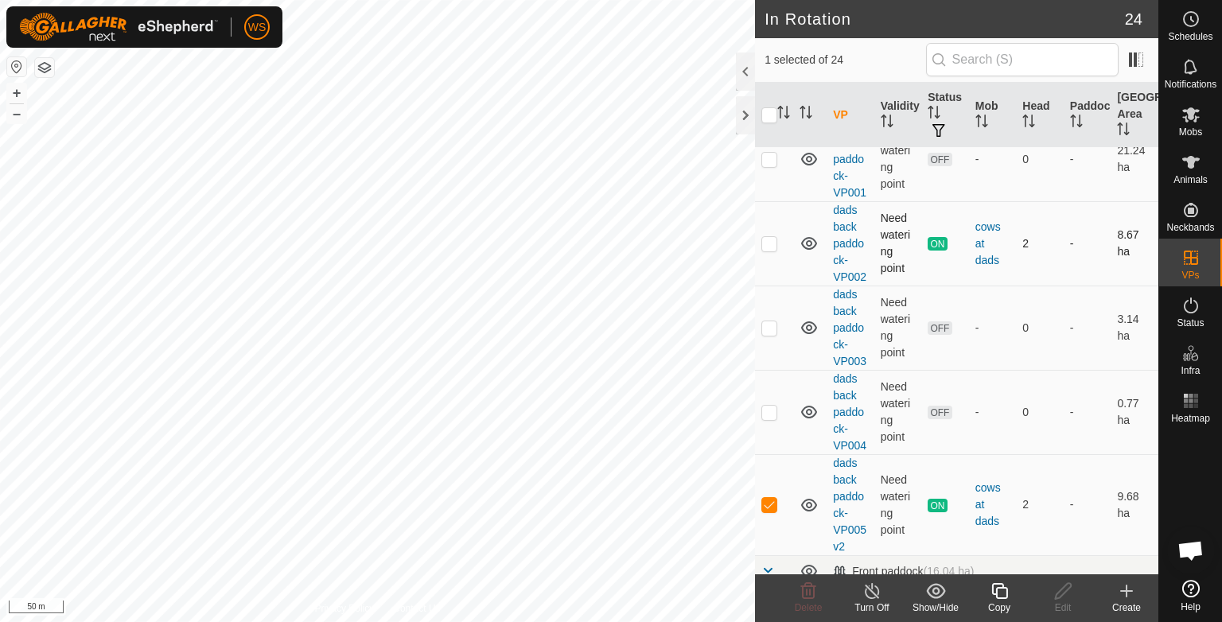
scroll to position [127, 0]
click at [776, 247] on p-tablecheckbox at bounding box center [769, 245] width 16 height 13
checkbox input "true"
click at [771, 513] on td at bounding box center [774, 507] width 38 height 101
checkbox input "false"
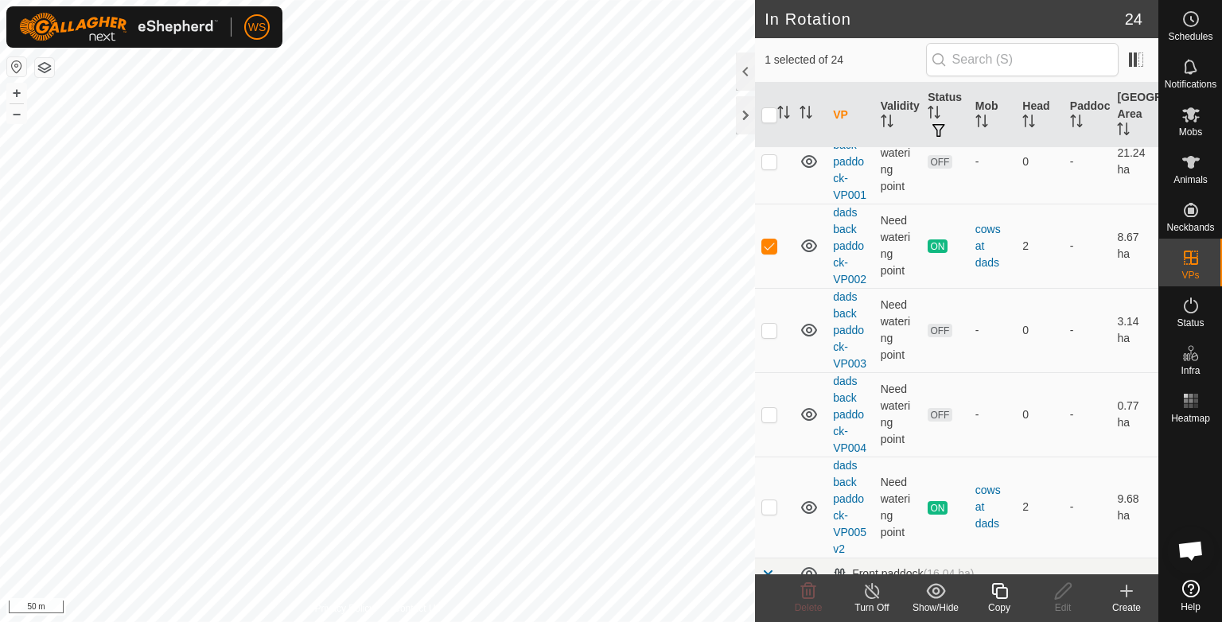
click at [867, 601] on div "Turn Off" at bounding box center [872, 608] width 64 height 14
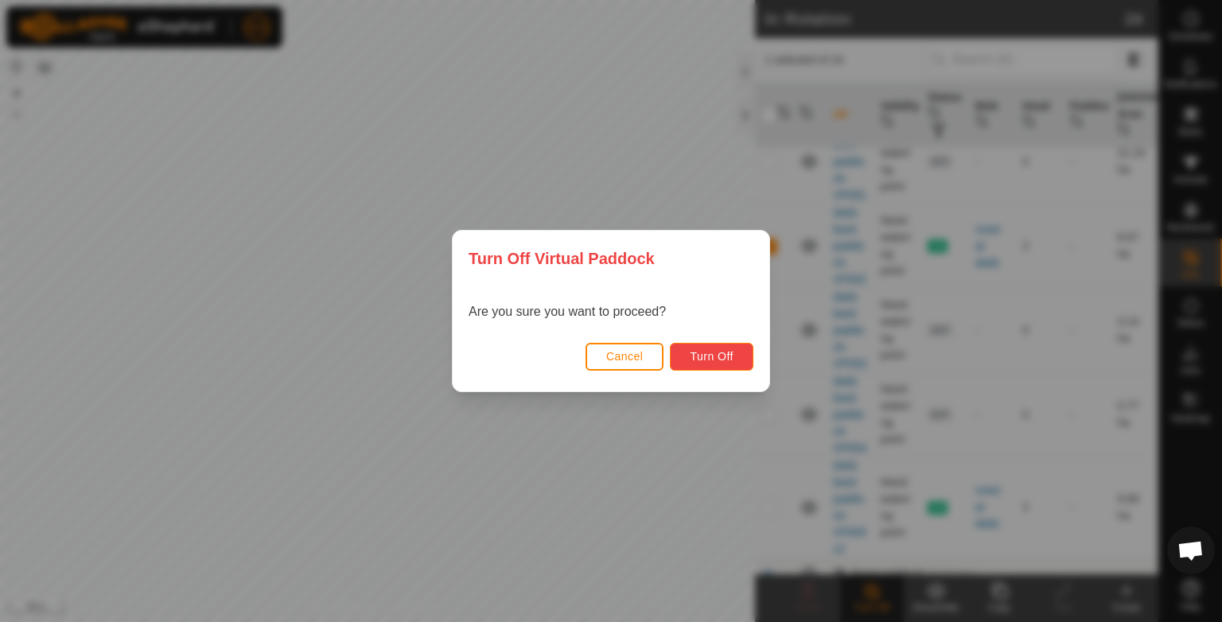
click at [710, 363] on span "Turn Off" at bounding box center [712, 356] width 44 height 13
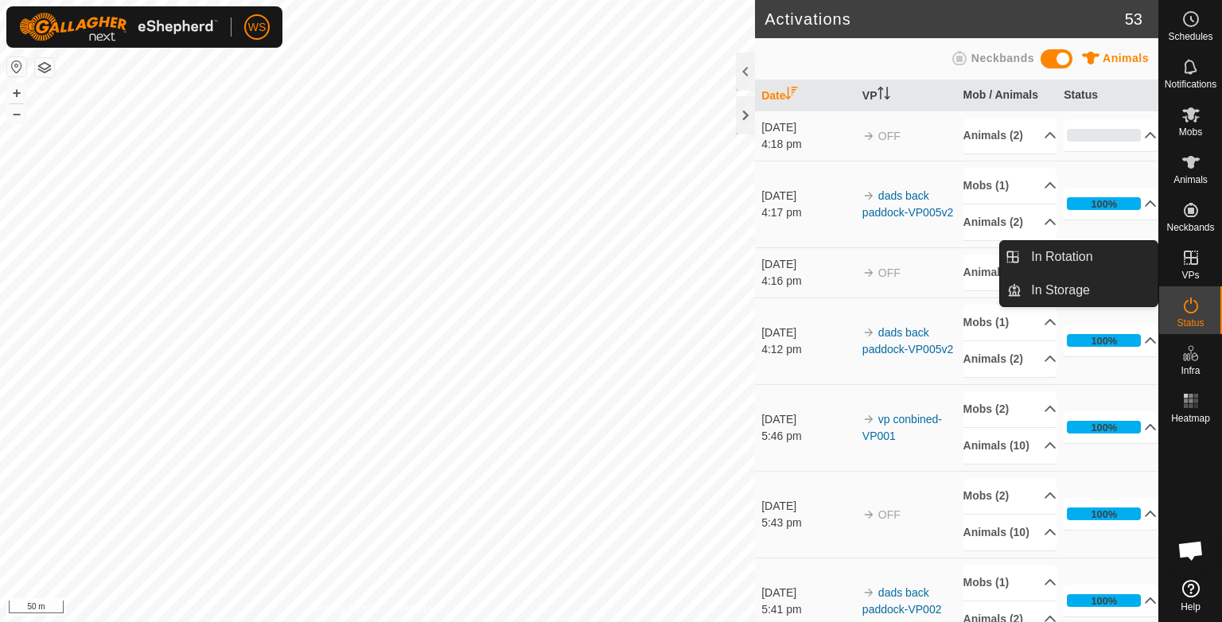
click at [1188, 247] on es-virtualpaddocks-svg-icon at bounding box center [1191, 257] width 29 height 25
click at [1190, 255] on icon at bounding box center [1191, 258] width 14 height 14
click at [1097, 274] on link "In Storage" at bounding box center [1089, 290] width 136 height 32
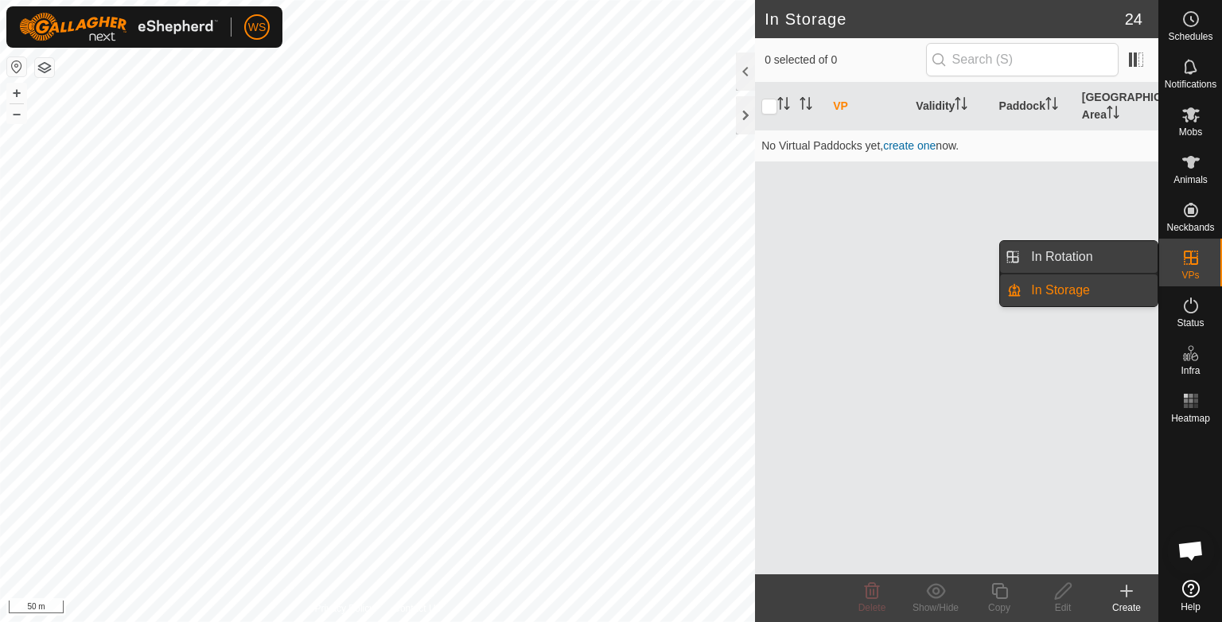
click at [1056, 259] on link "In Rotation" at bounding box center [1089, 257] width 136 height 32
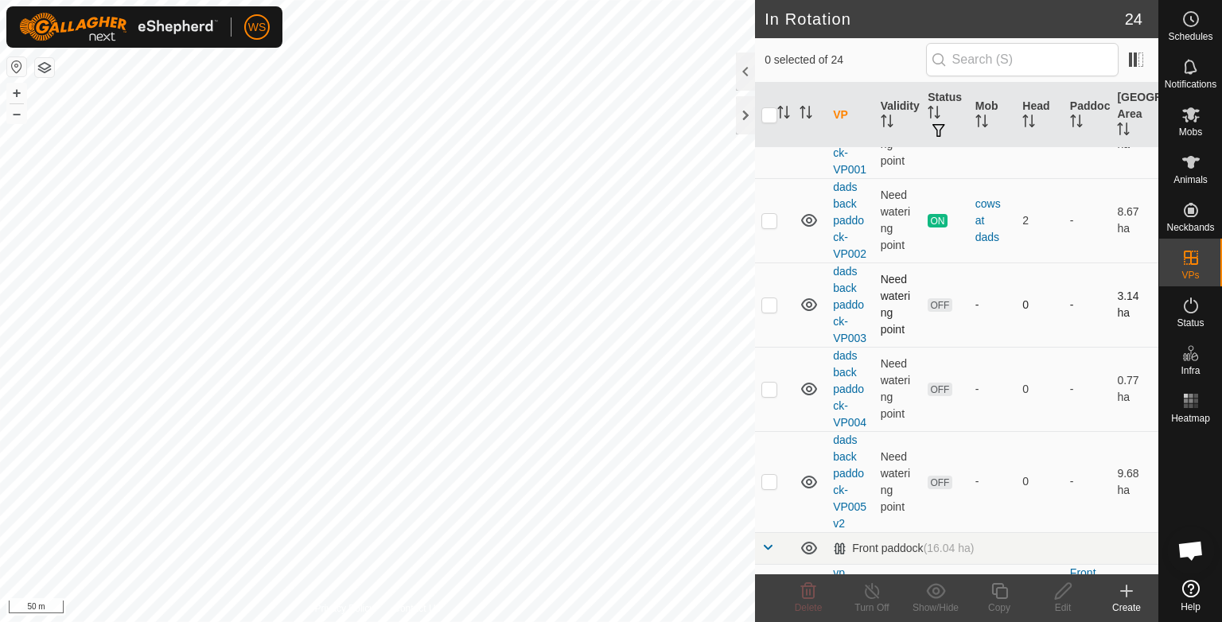
scroll to position [156, 0]
click at [776, 213] on p-checkbox at bounding box center [769, 217] width 16 height 13
checkbox input "true"
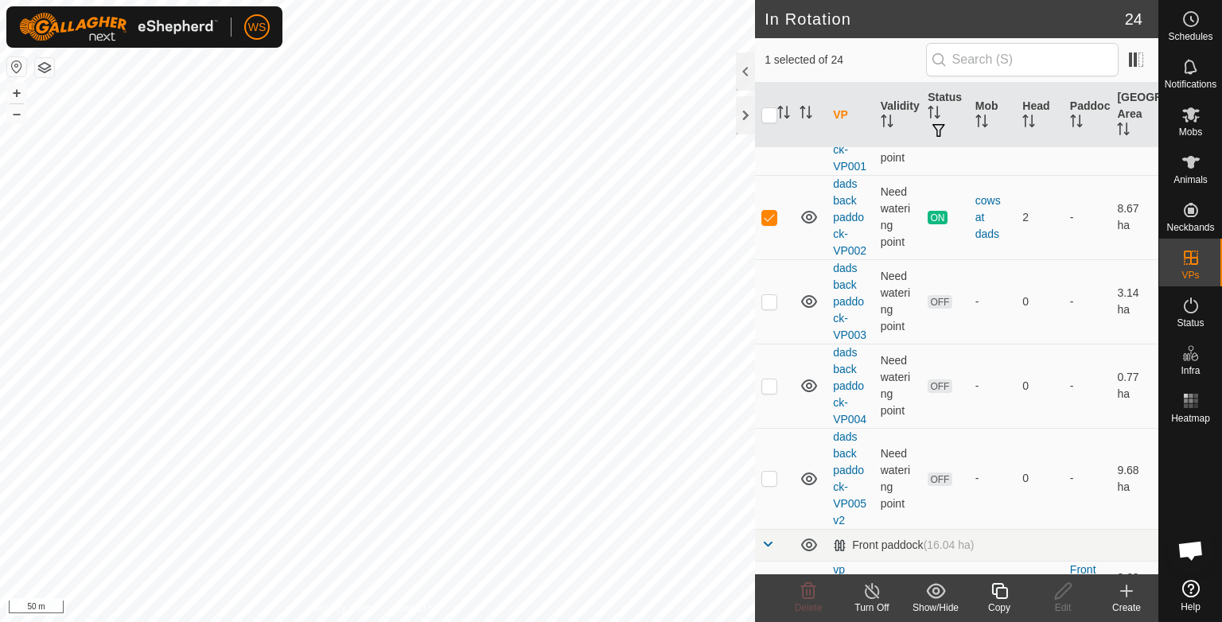
drag, startPoint x: 866, startPoint y: 598, endPoint x: 862, endPoint y: 591, distance: 8.2
click at [862, 591] on turn-off-svg-icon at bounding box center [872, 591] width 64 height 19
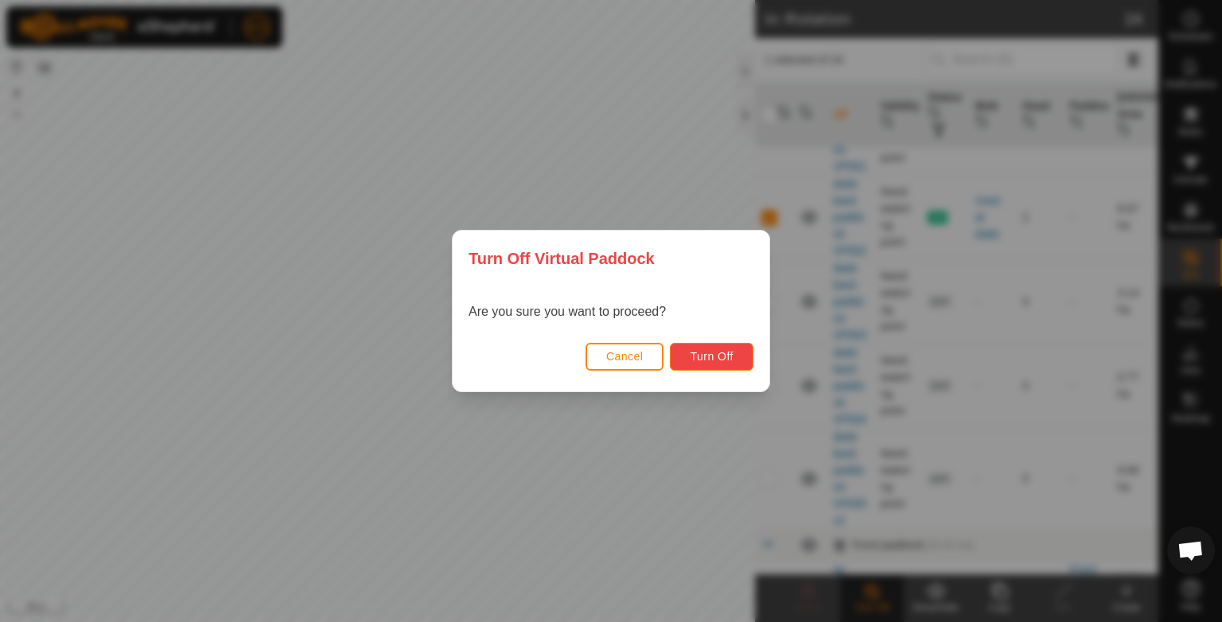
click at [719, 355] on span "Turn Off" at bounding box center [712, 356] width 44 height 13
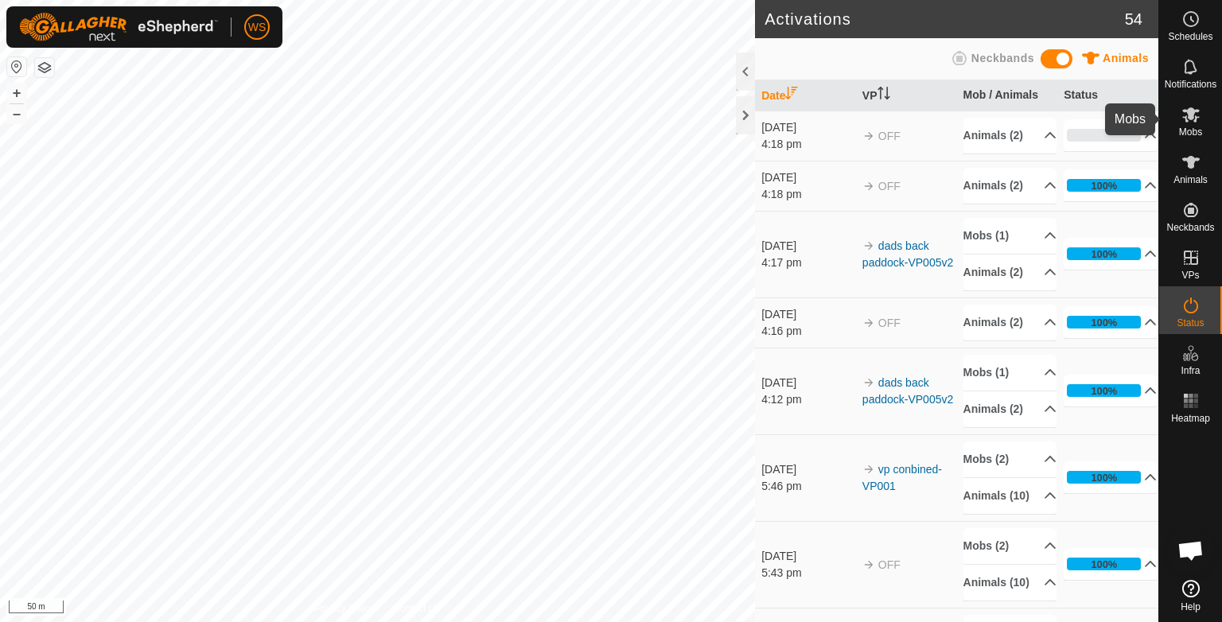
click at [1200, 123] on icon at bounding box center [1190, 114] width 19 height 19
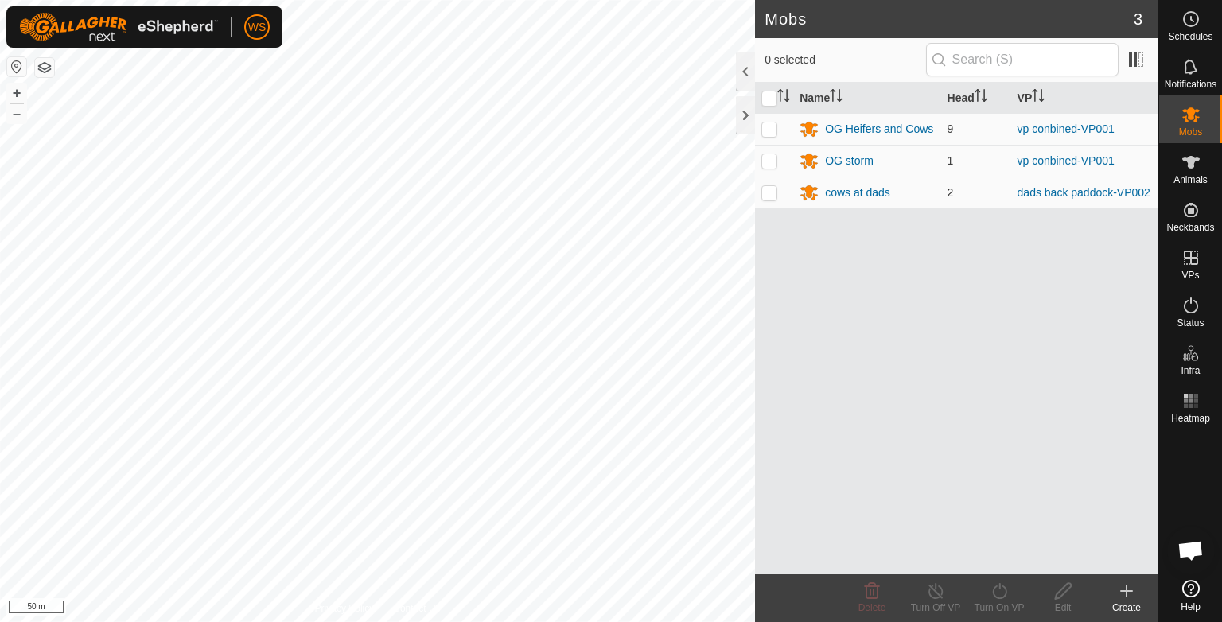
click at [768, 194] on p-checkbox at bounding box center [769, 192] width 16 height 13
checkbox input "true"
click at [999, 592] on icon at bounding box center [1000, 591] width 20 height 19
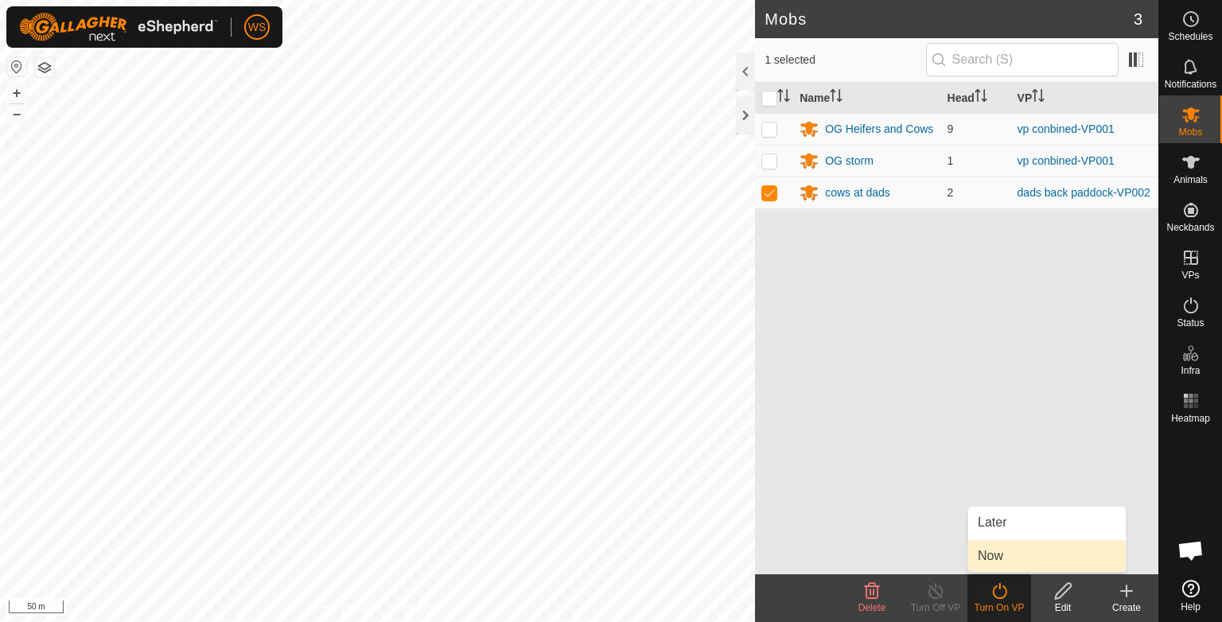
click at [994, 558] on link "Now" at bounding box center [1047, 556] width 158 height 32
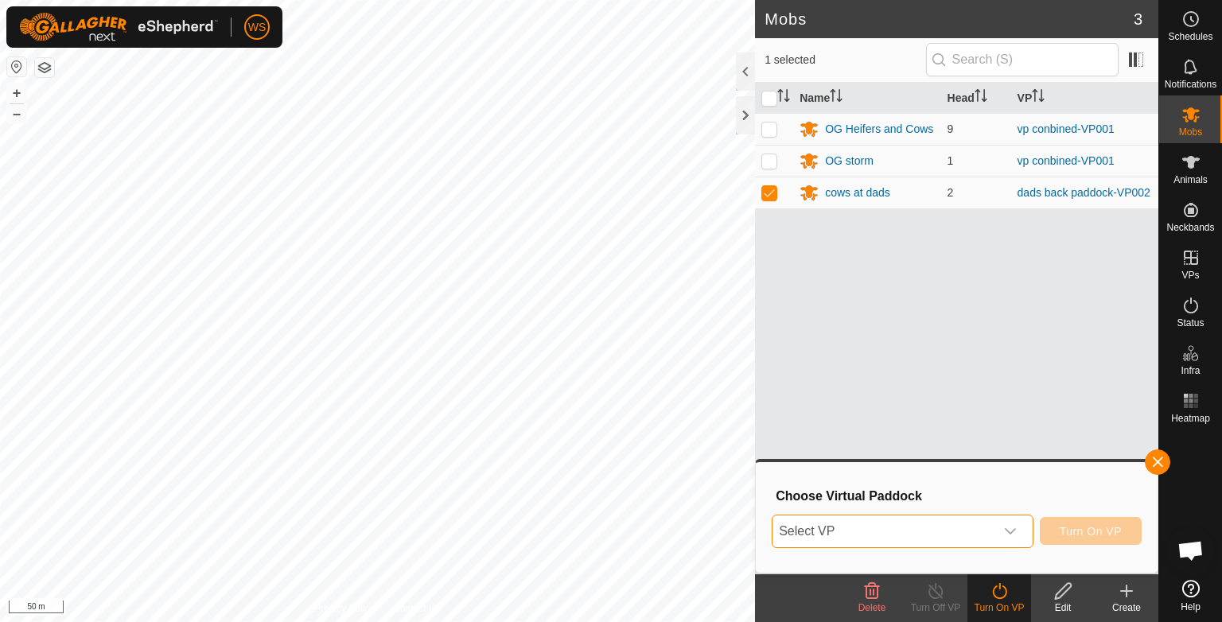
click at [878, 536] on span "Select VP" at bounding box center [883, 531] width 222 height 32
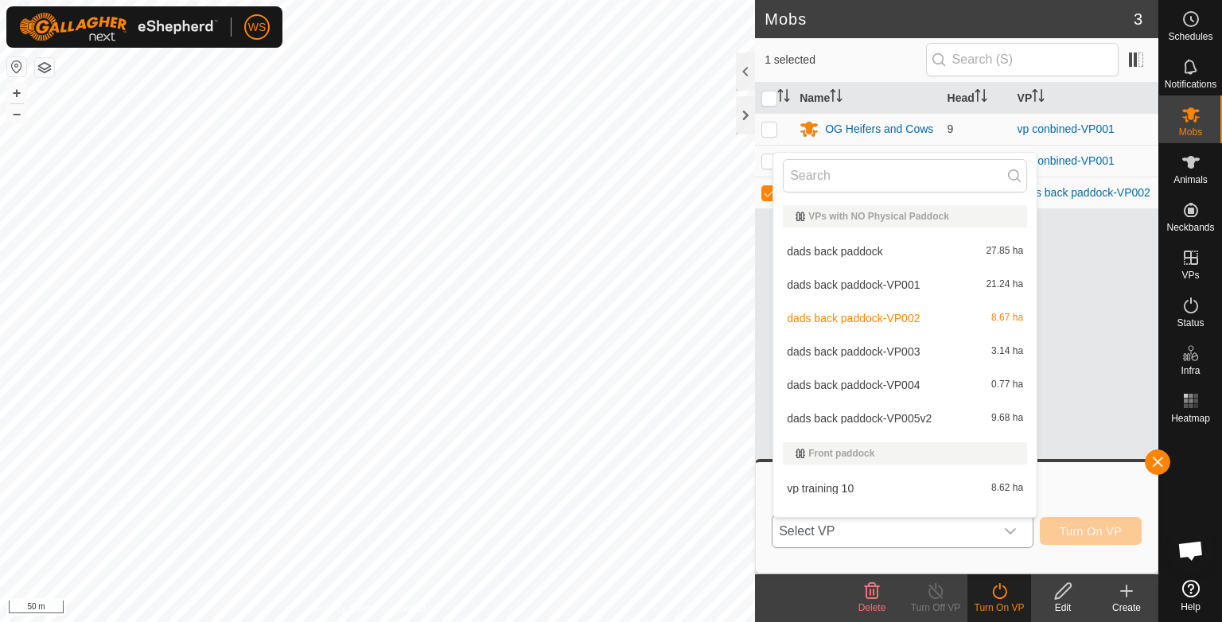
scroll to position [21, 0]
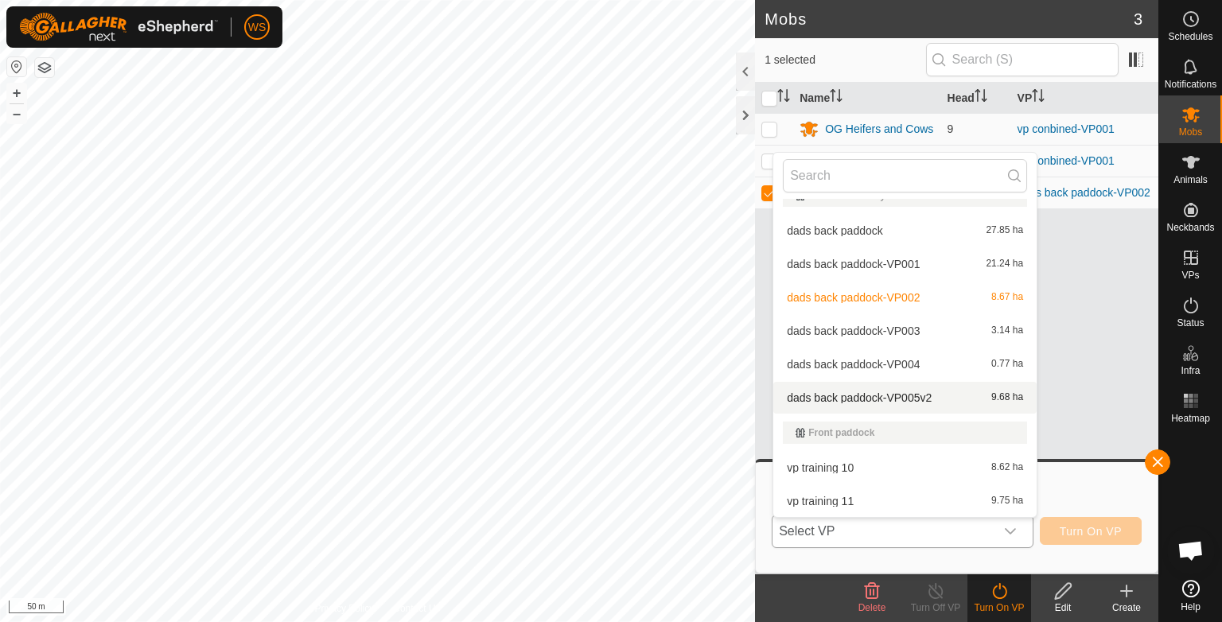
click at [862, 394] on li "dads back paddock-VP005v2 9.68 ha" at bounding box center [904, 398] width 263 height 32
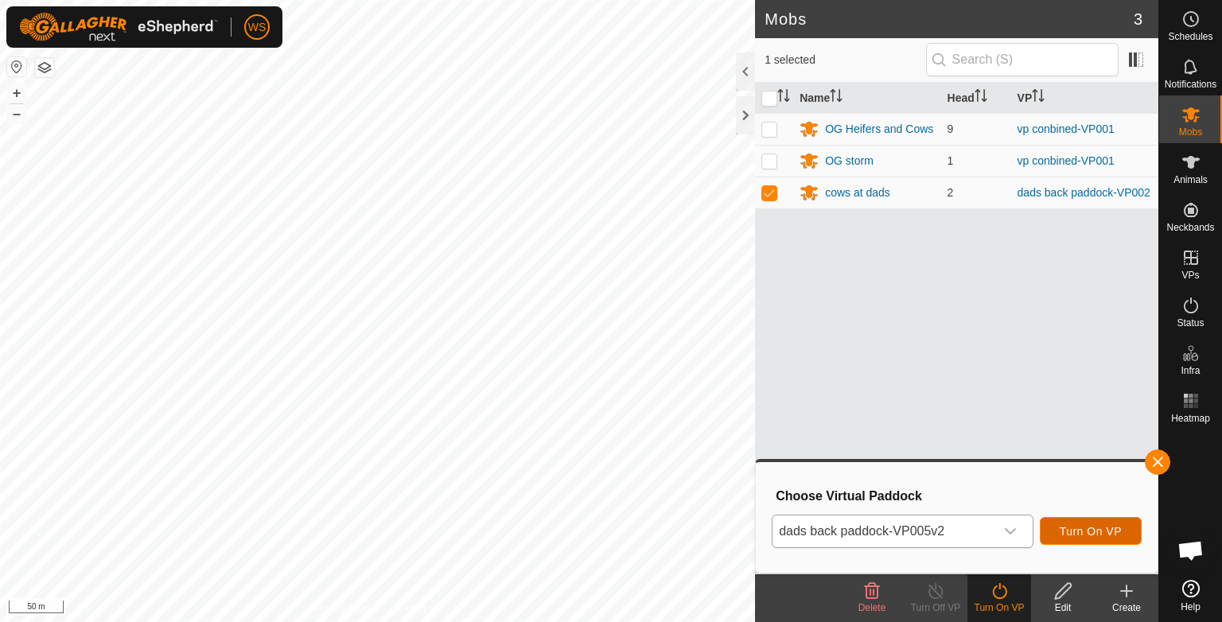
click at [1092, 523] on button "Turn On VP" at bounding box center [1091, 531] width 102 height 28
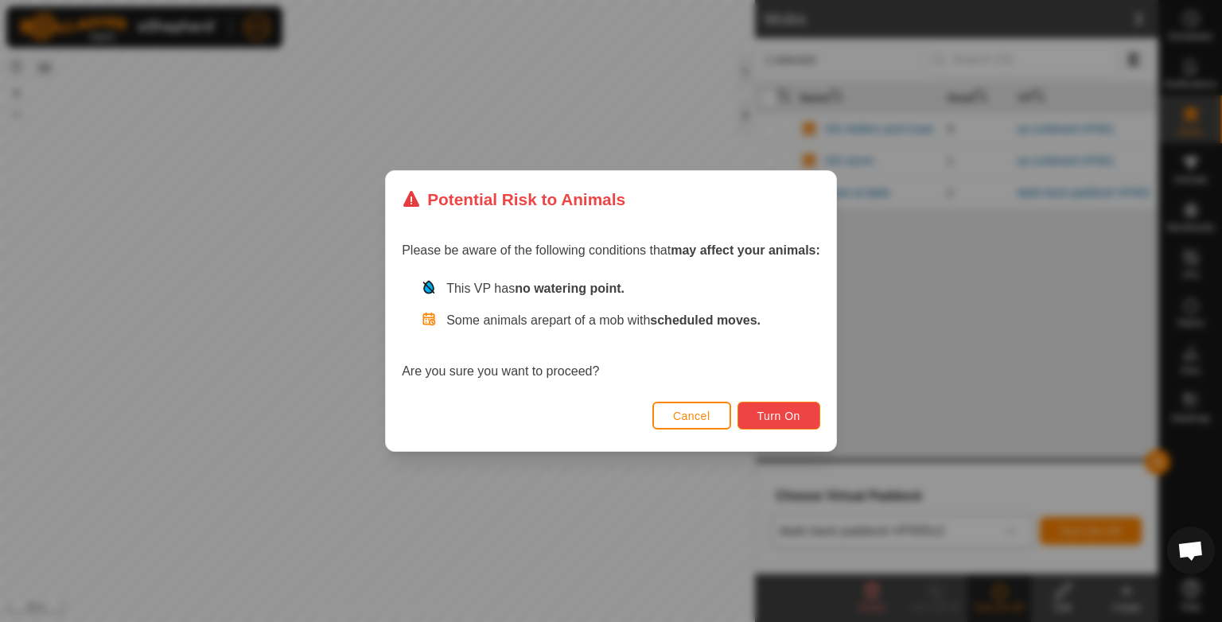
click at [757, 418] on button "Turn On" at bounding box center [778, 416] width 83 height 28
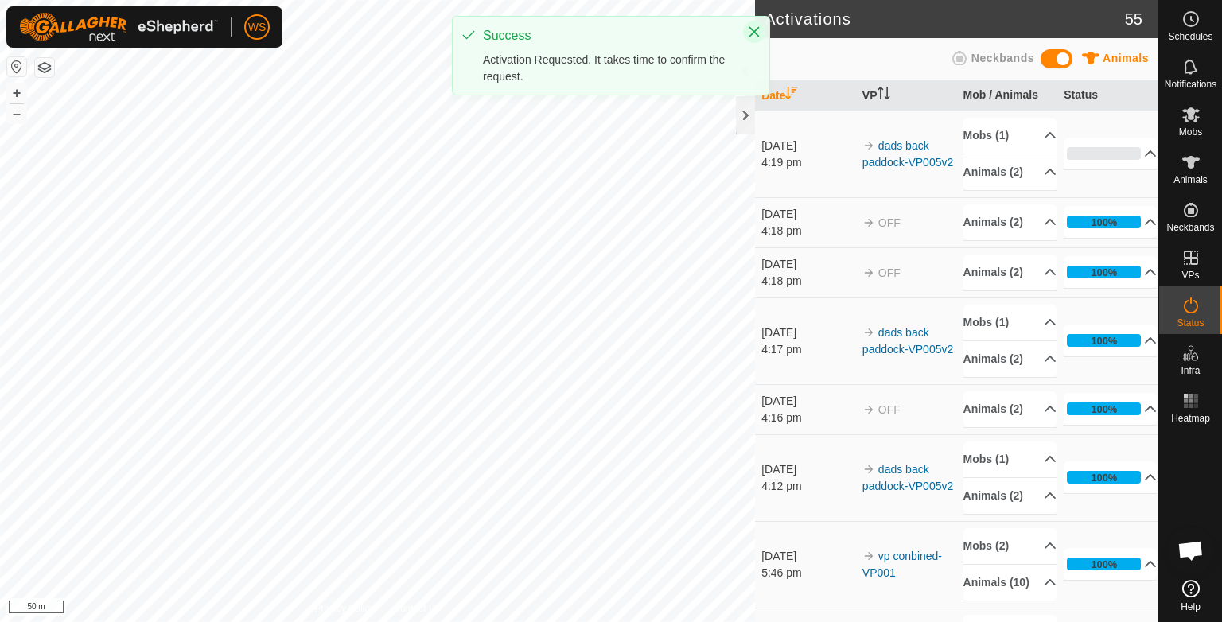
click at [760, 26] on icon "Close" at bounding box center [754, 31] width 13 height 13
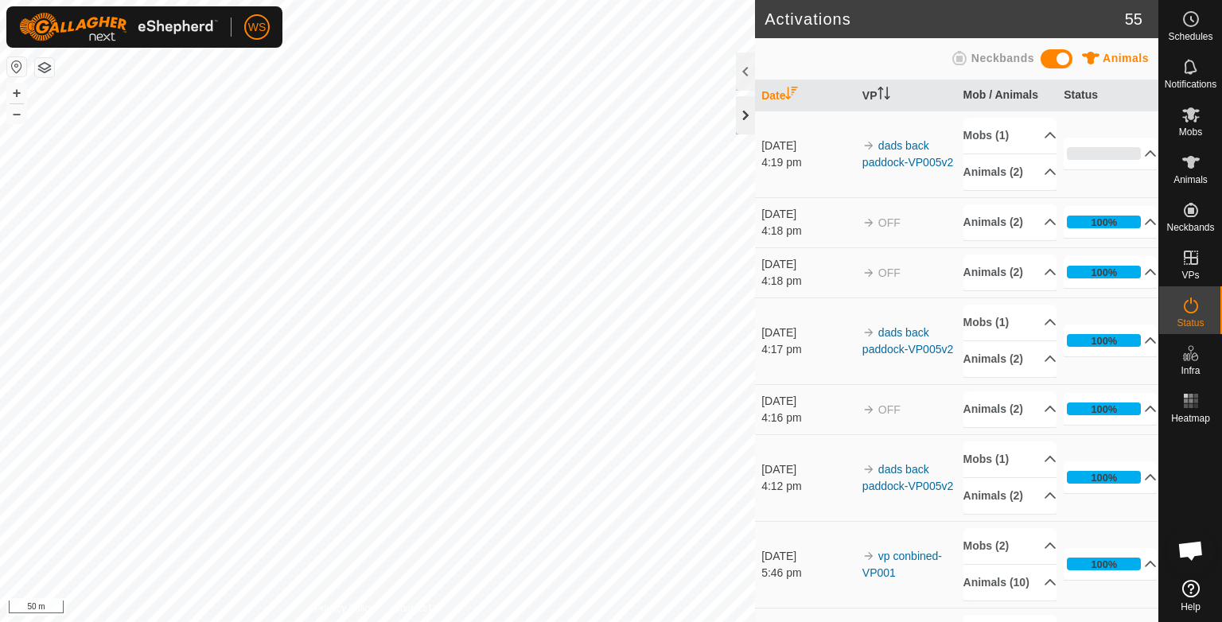
click at [744, 106] on div at bounding box center [745, 115] width 19 height 38
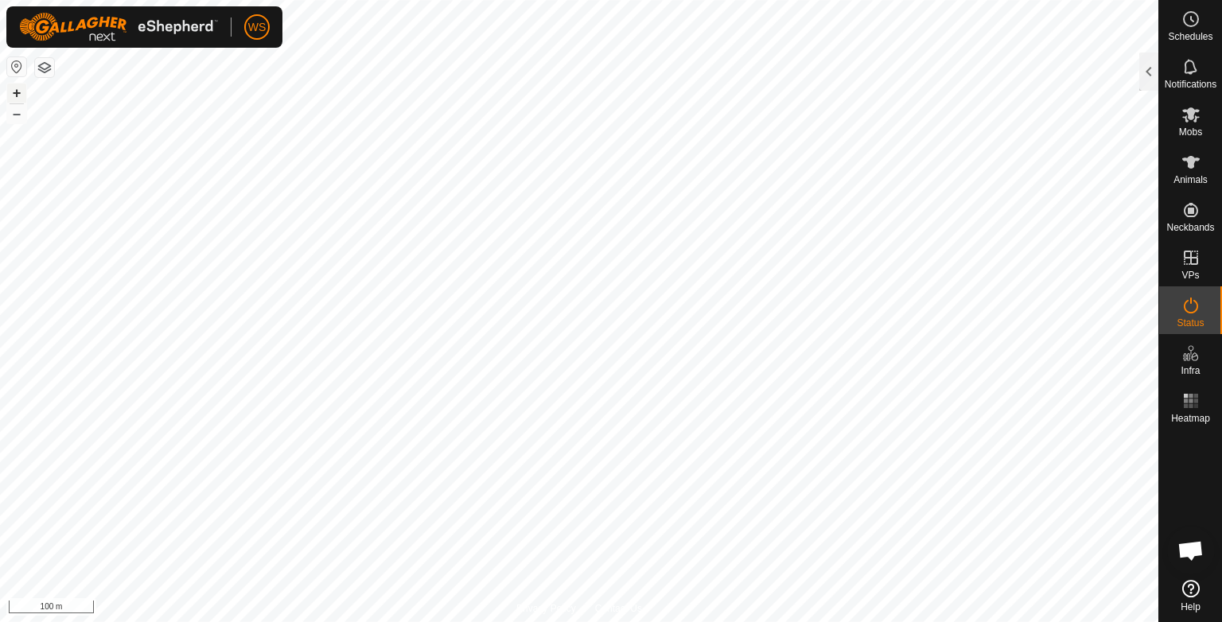
click at [9, 88] on button "+" at bounding box center [16, 93] width 19 height 19
click at [12, 116] on button "–" at bounding box center [16, 113] width 19 height 19
click at [12, 88] on button "+" at bounding box center [16, 93] width 19 height 19
click at [18, 113] on button "–" at bounding box center [16, 113] width 19 height 19
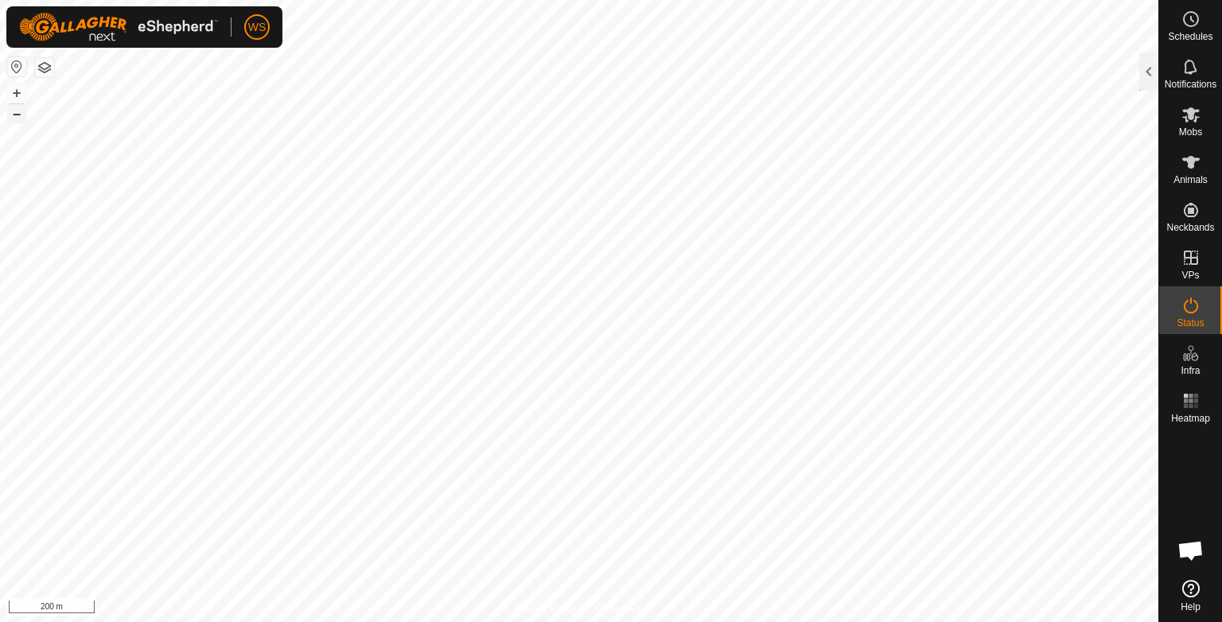
click at [18, 113] on button "–" at bounding box center [16, 113] width 19 height 19
click at [294, 127] on link "Logout" at bounding box center [330, 122] width 158 height 25
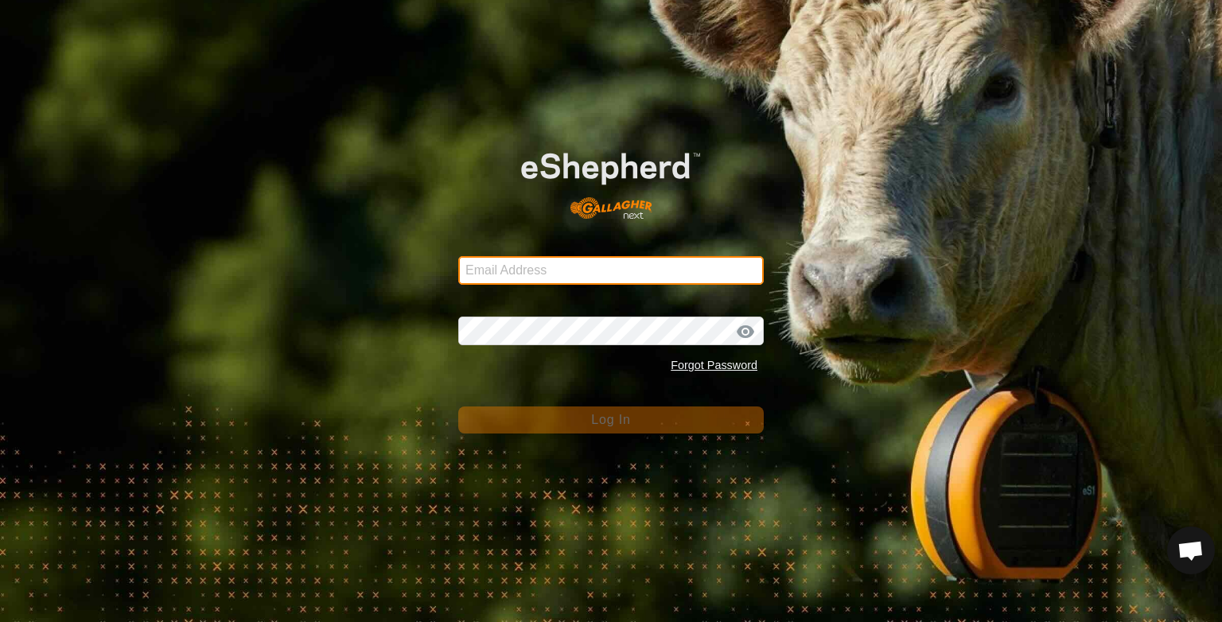
type input "[EMAIL_ADDRESS][DOMAIN_NAME]"
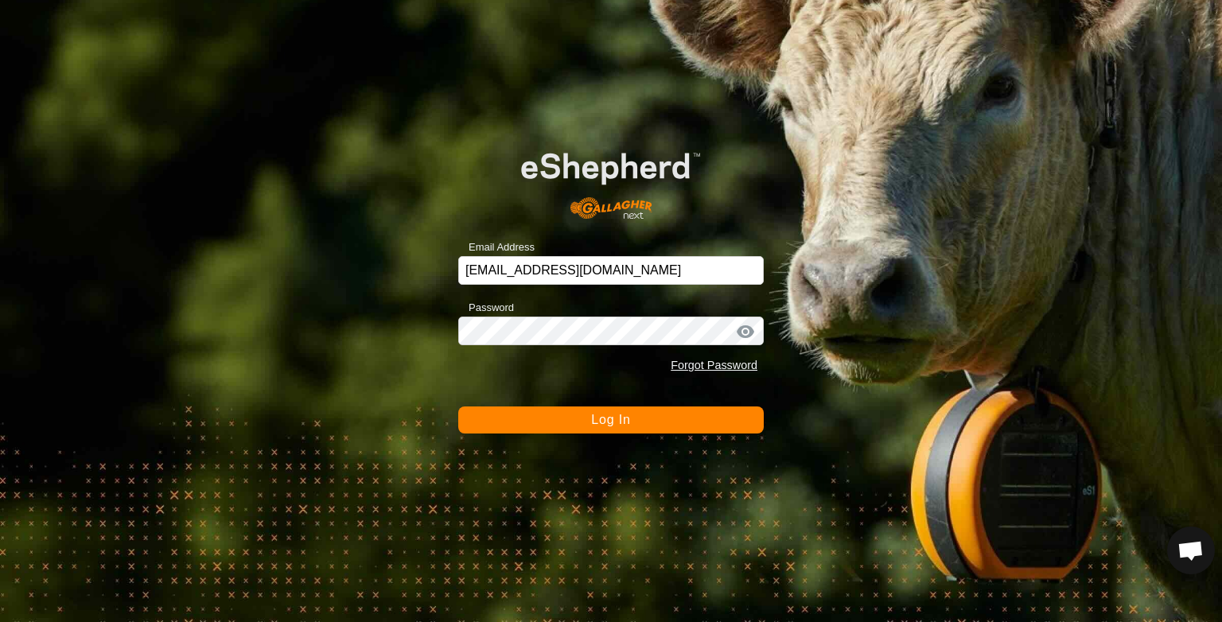
drag, startPoint x: 585, startPoint y: 418, endPoint x: 573, endPoint y: 429, distance: 15.8
click at [573, 429] on button "Log In" at bounding box center [610, 419] width 305 height 27
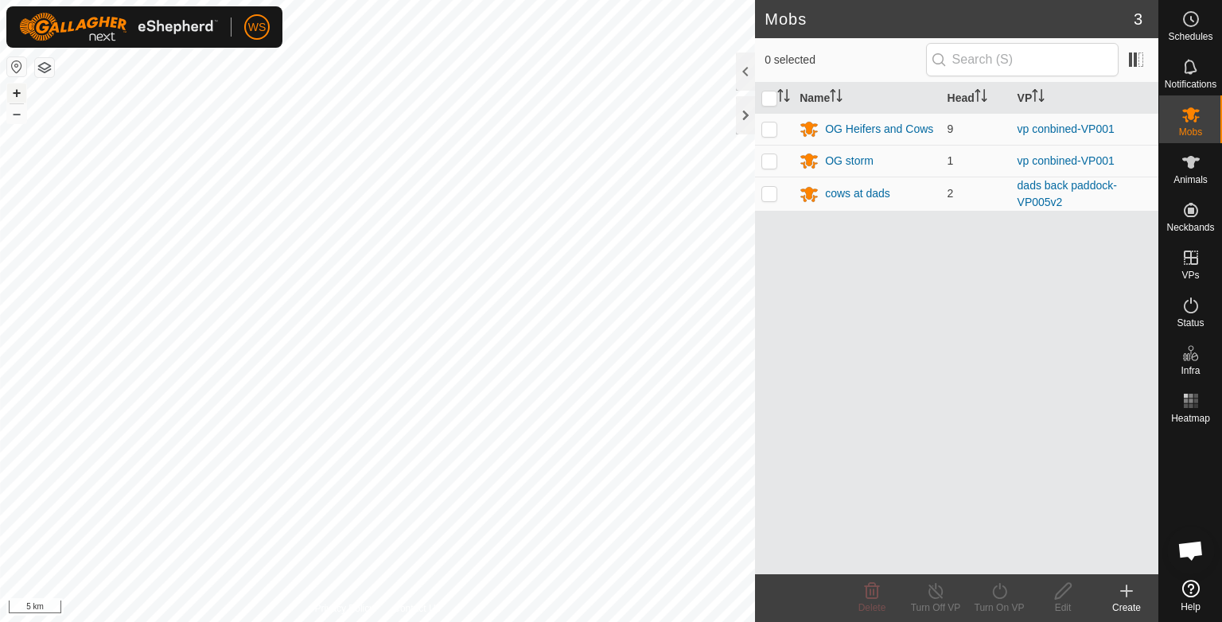
click at [13, 93] on button "+" at bounding box center [16, 93] width 19 height 19
click at [22, 93] on button "+" at bounding box center [16, 93] width 19 height 19
click at [18, 84] on button "+" at bounding box center [16, 93] width 19 height 19
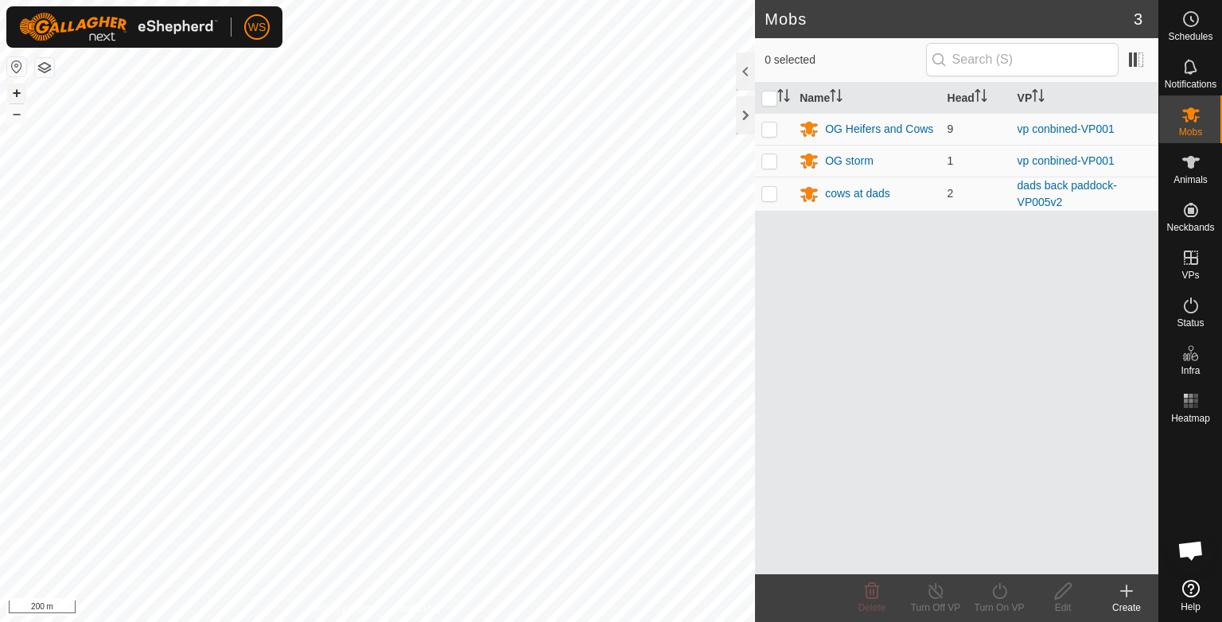
click at [18, 97] on button "+" at bounding box center [16, 93] width 19 height 19
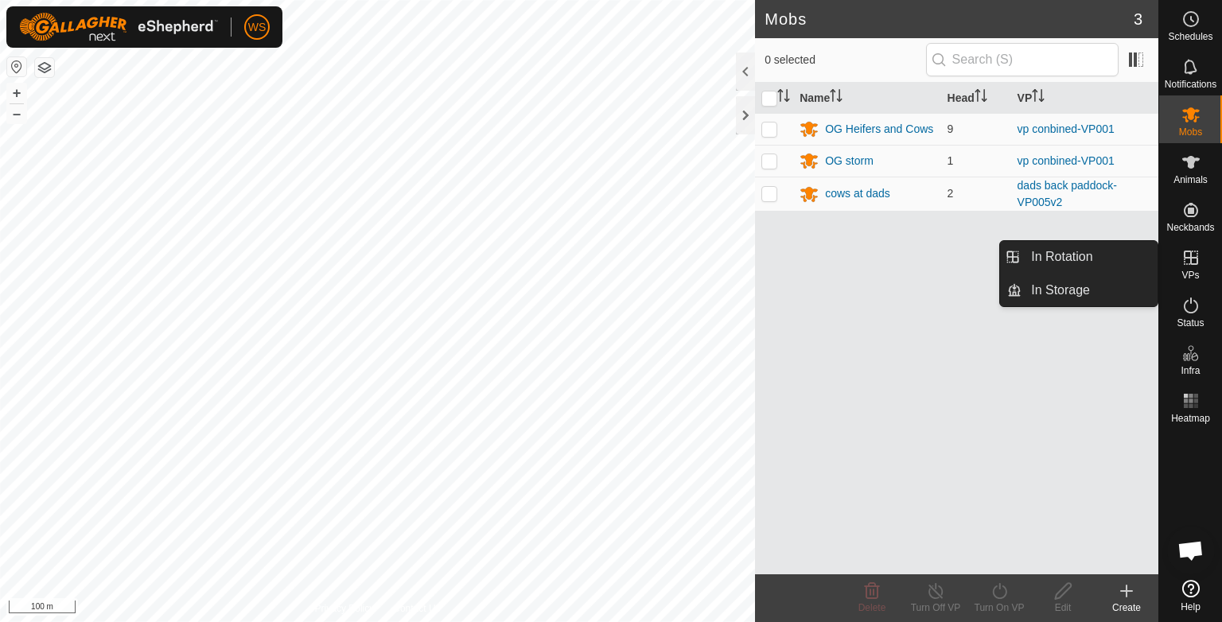
click at [1194, 259] on icon at bounding box center [1190, 257] width 19 height 19
click at [1091, 266] on link "In Rotation" at bounding box center [1089, 257] width 136 height 32
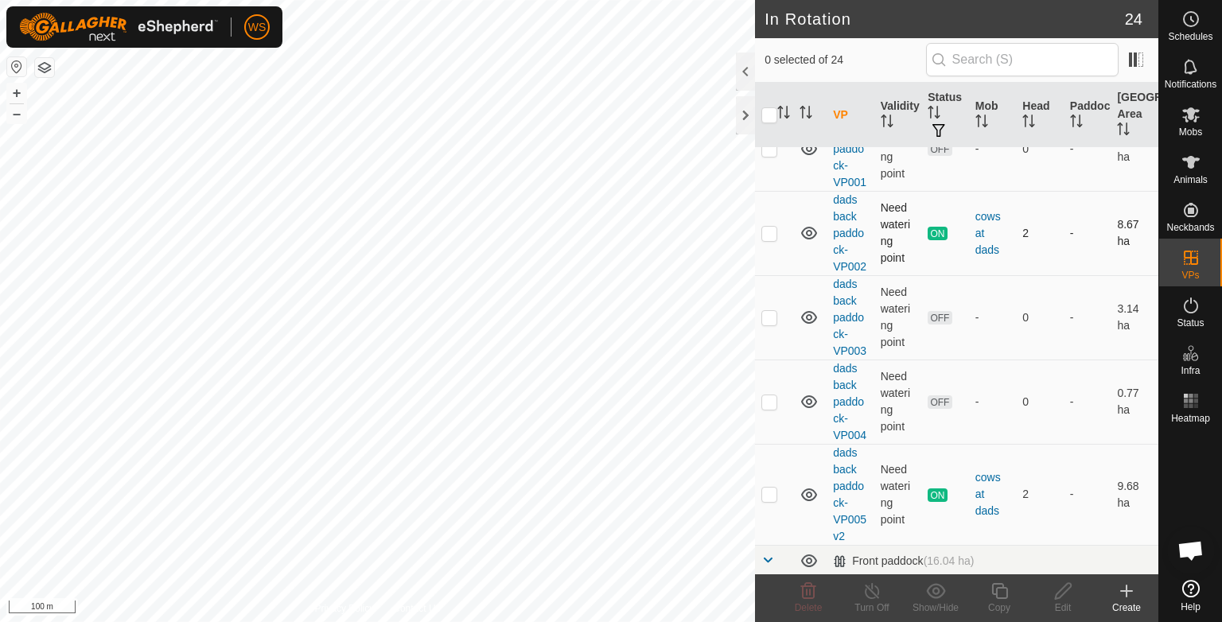
scroll to position [142, 0]
click at [854, 228] on link "dads back paddock-VP002" at bounding box center [849, 231] width 33 height 80
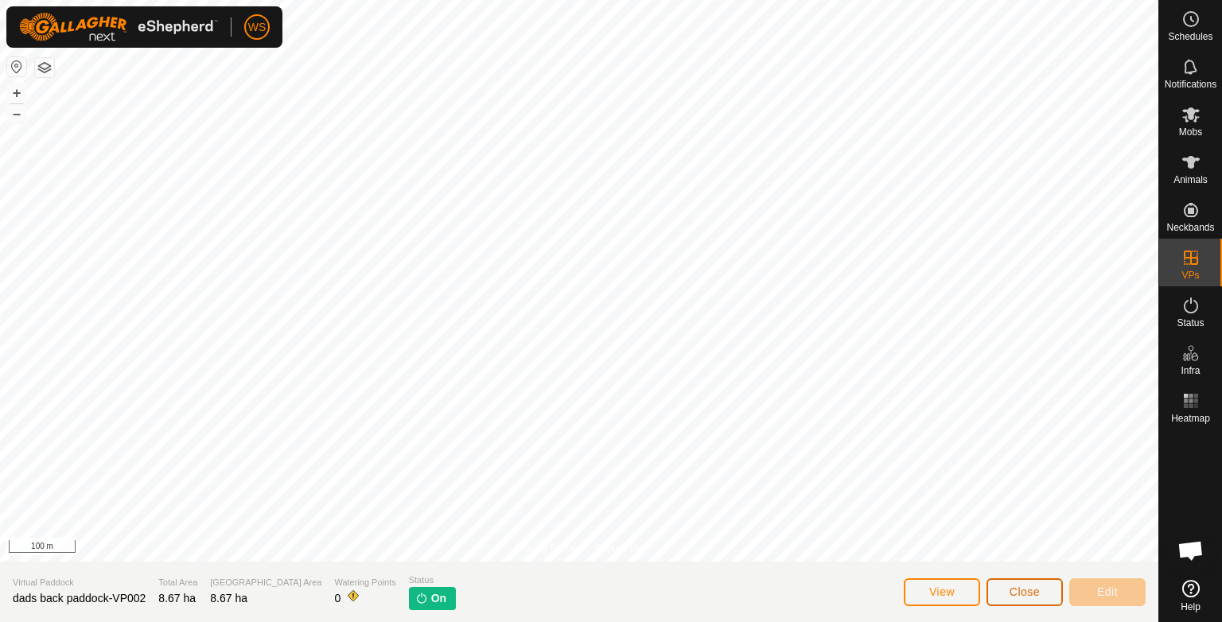
click at [1040, 593] on button "Close" at bounding box center [1024, 592] width 76 height 28
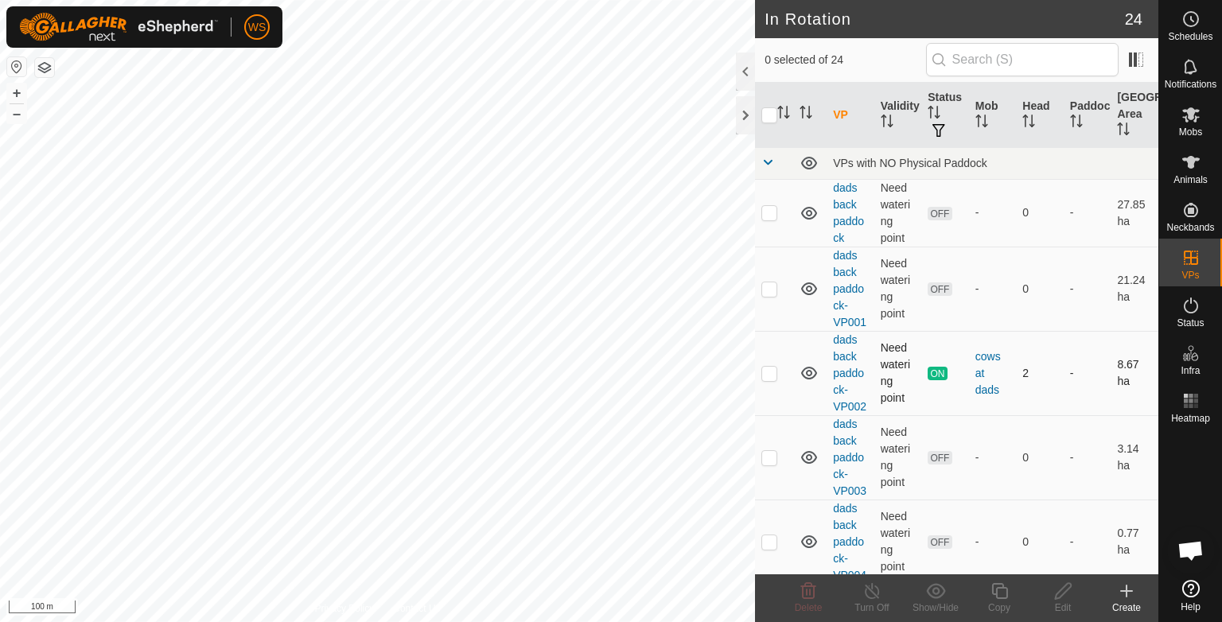
click at [757, 367] on td at bounding box center [774, 373] width 38 height 84
checkbox input "true"
click at [868, 589] on icon at bounding box center [872, 591] width 20 height 19
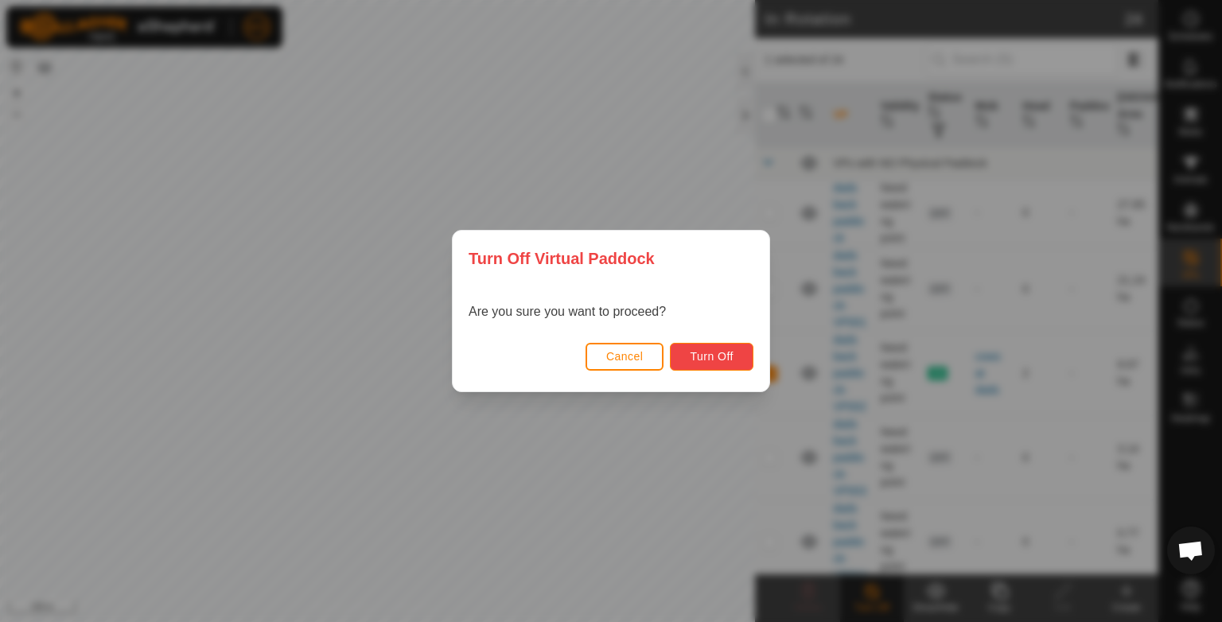
click at [699, 362] on span "Turn Off" at bounding box center [712, 356] width 44 height 13
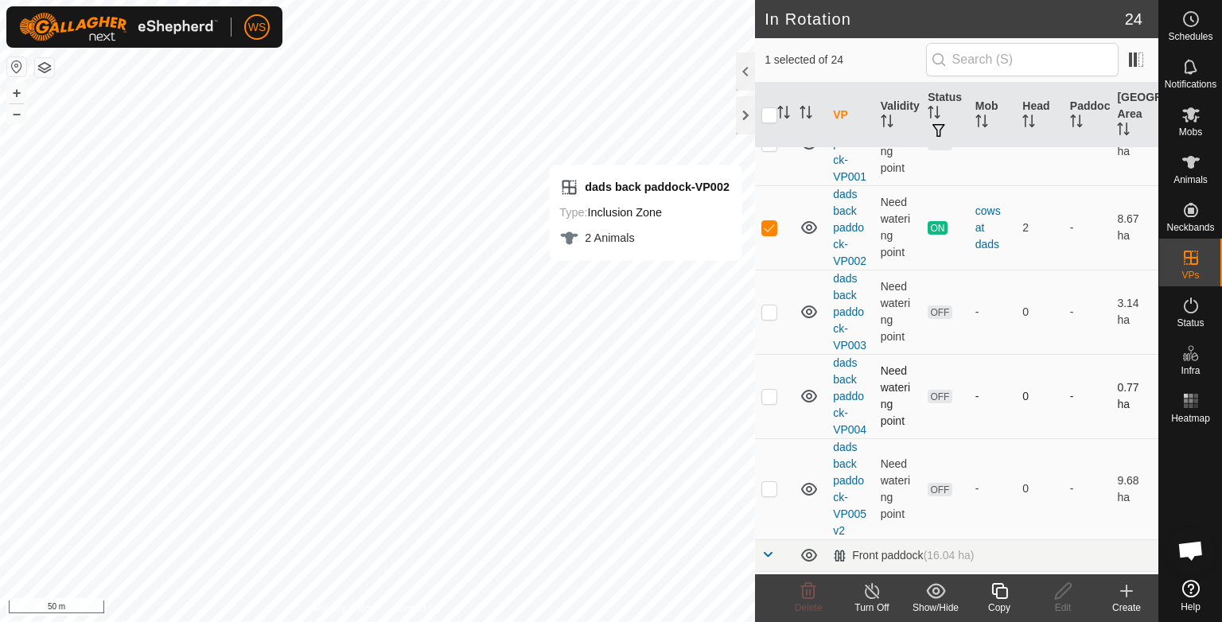
scroll to position [142, 0]
click at [767, 232] on p-checkbox at bounding box center [769, 231] width 16 height 13
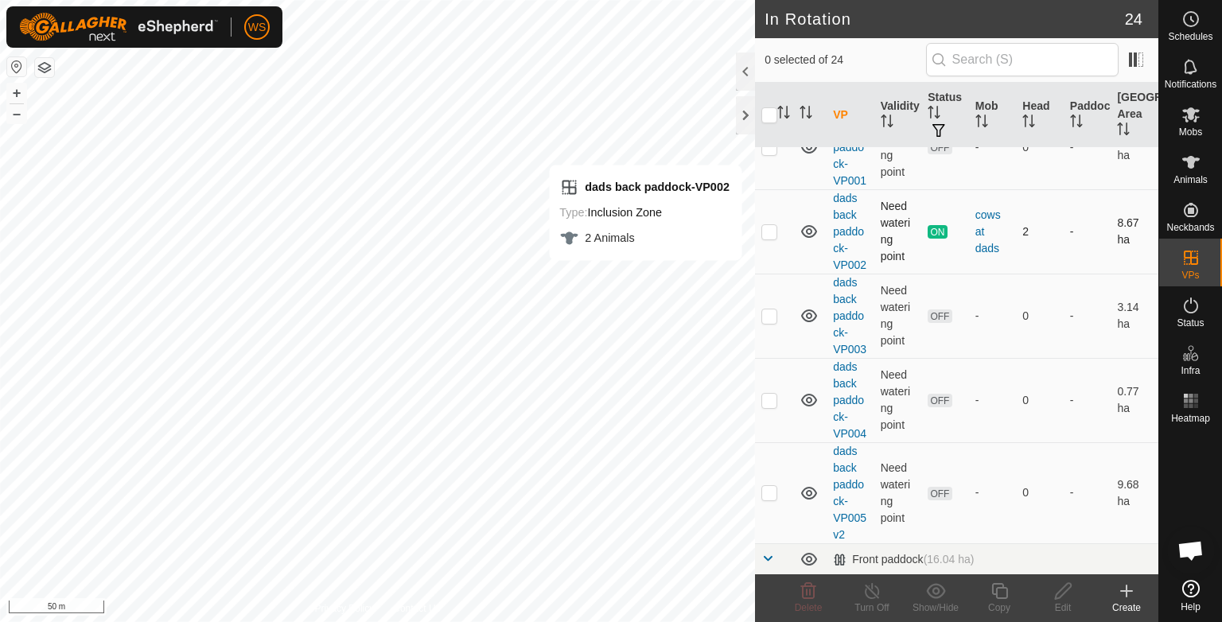
click at [767, 232] on p-checkbox at bounding box center [769, 231] width 16 height 13
checkbox input "false"
click at [1196, 34] on span "Schedules" at bounding box center [1190, 37] width 45 height 10
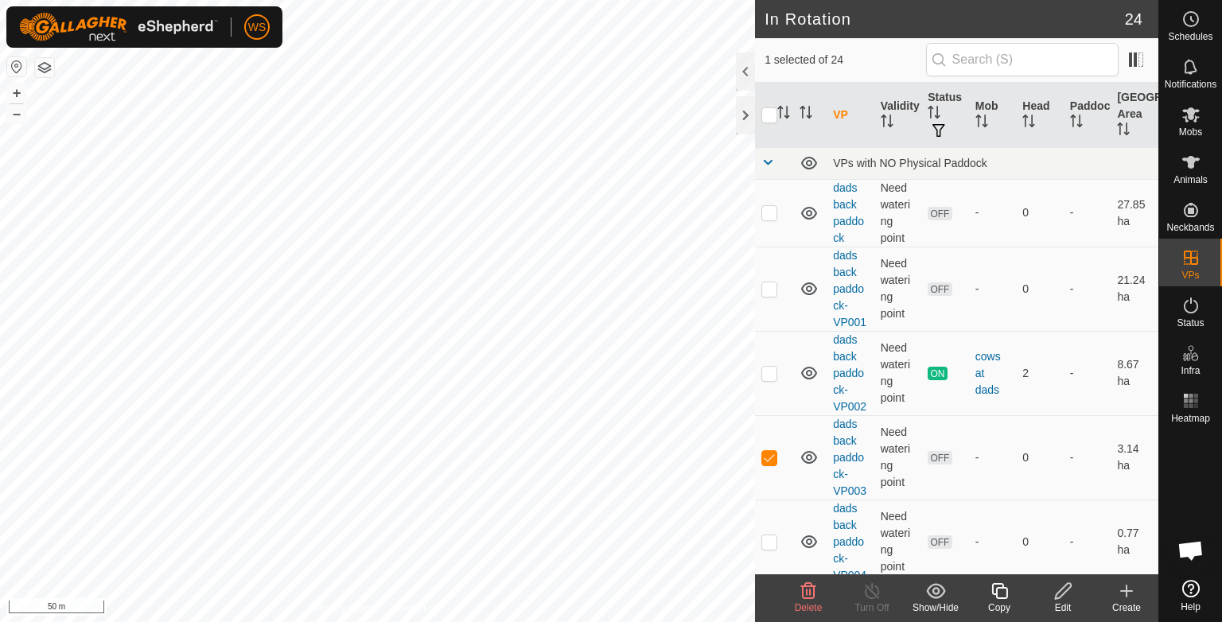
checkbox input "false"
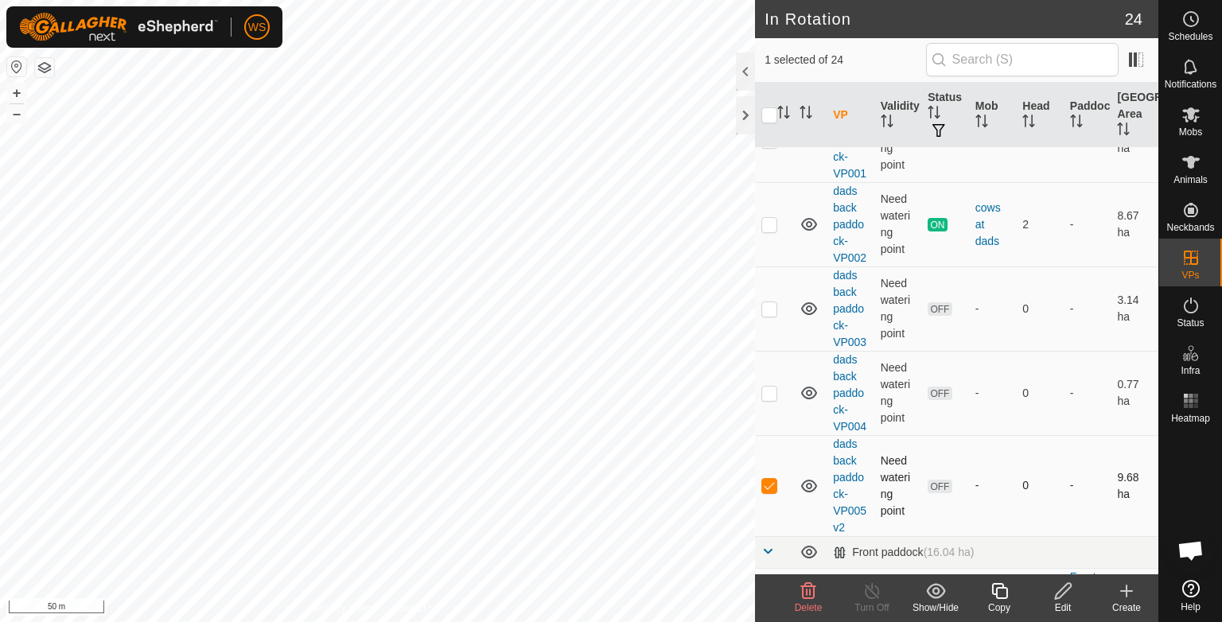
click at [772, 487] on p-checkbox at bounding box center [769, 485] width 16 height 13
checkbox input "false"
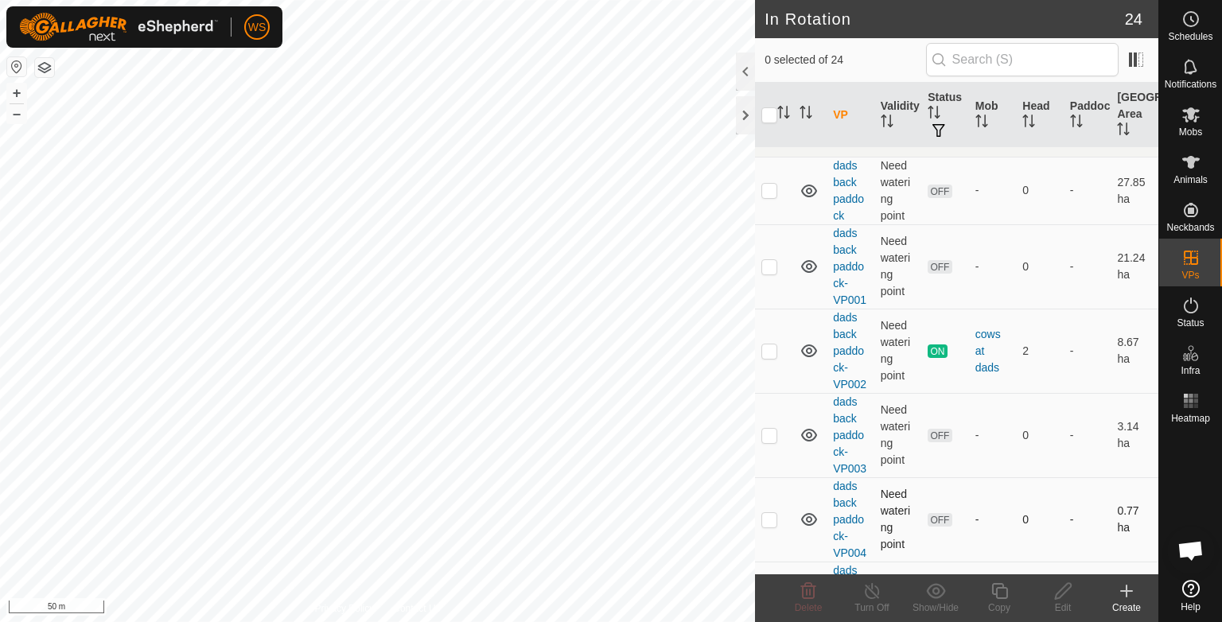
scroll to position [0, 0]
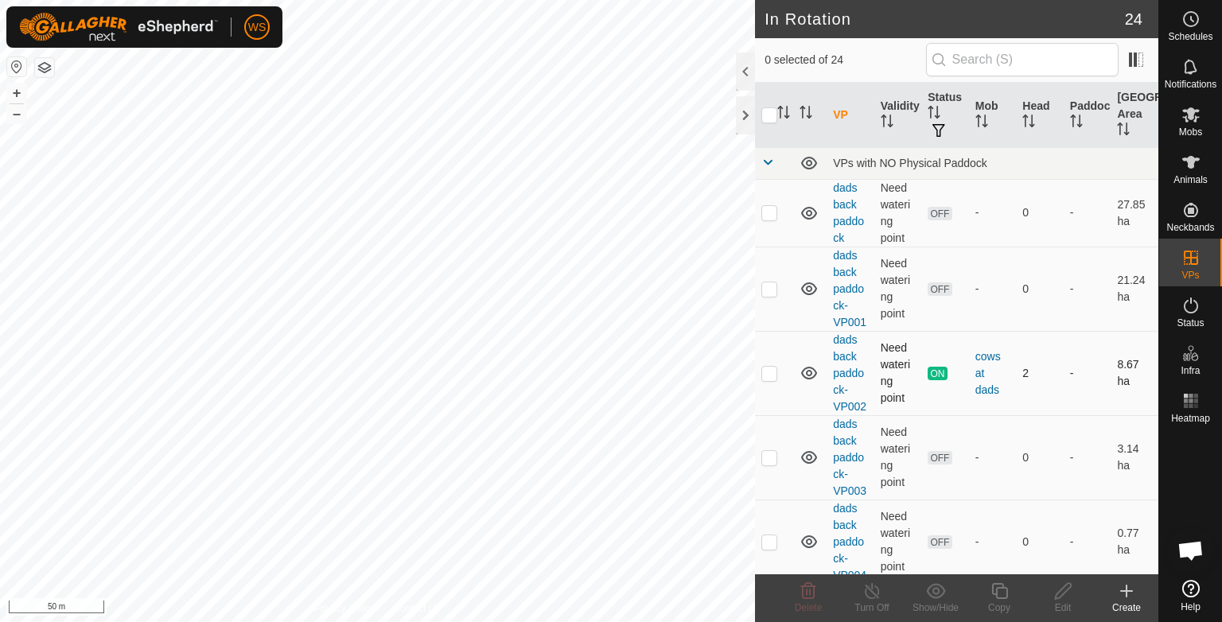
click at [772, 371] on p-checkbox at bounding box center [769, 373] width 16 height 13
checkbox input "true"
click at [886, 602] on div "Turn Off" at bounding box center [872, 608] width 64 height 14
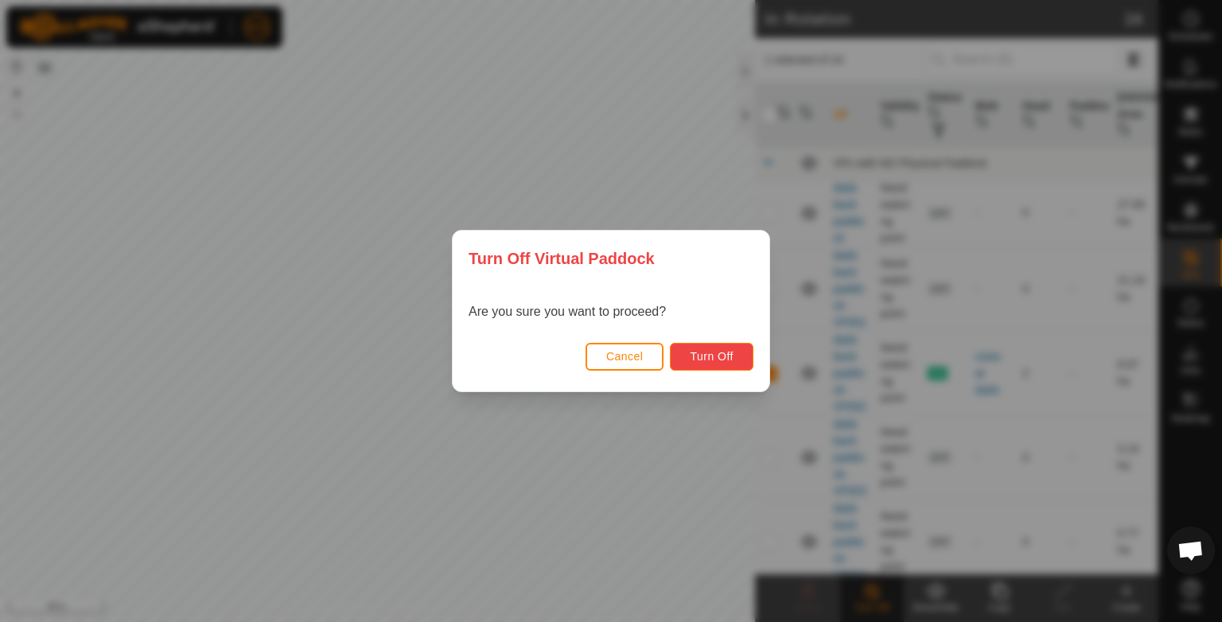
click at [718, 354] on span "Turn Off" at bounding box center [712, 356] width 44 height 13
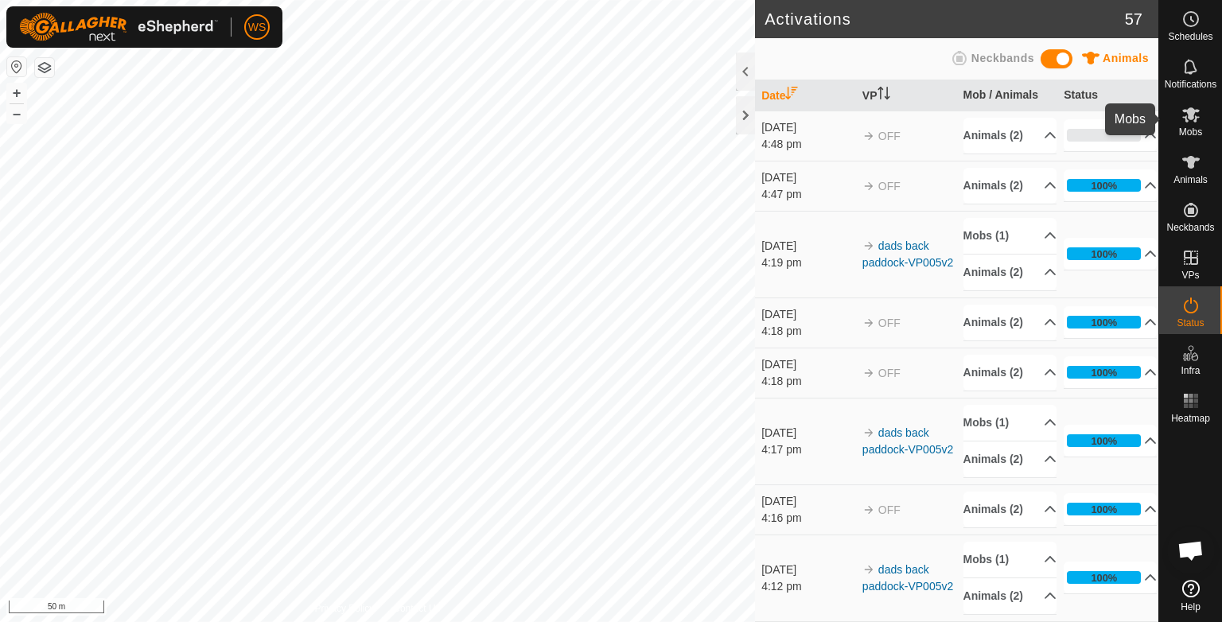
click at [1193, 129] on span "Mobs" at bounding box center [1190, 132] width 23 height 10
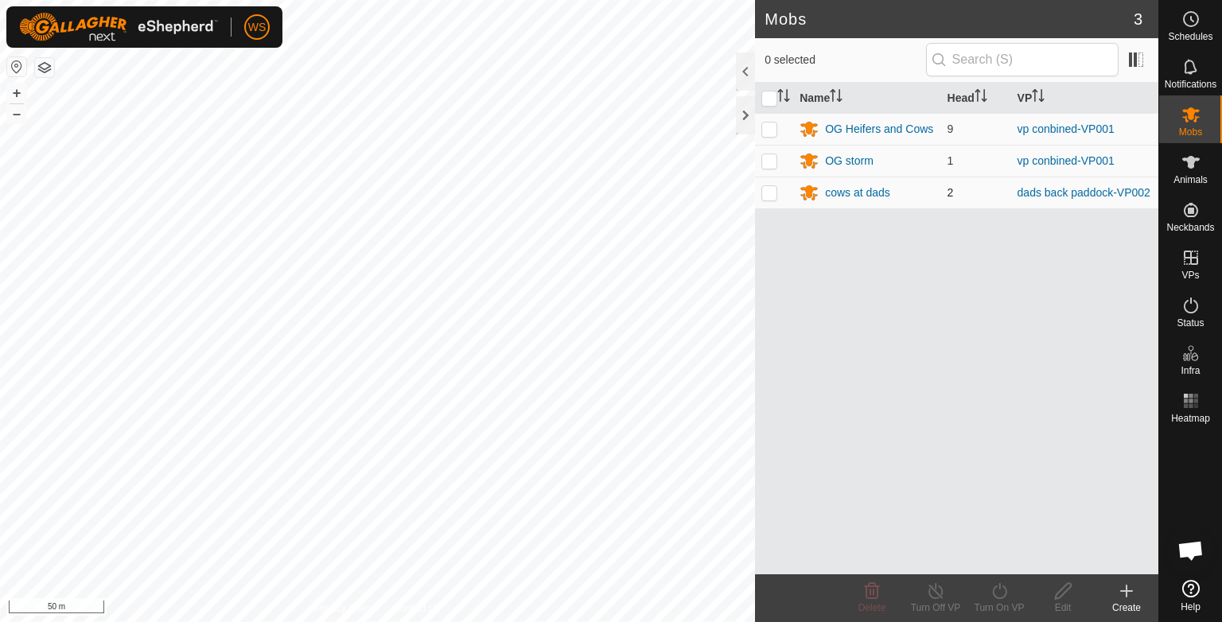
click at [765, 193] on p-checkbox at bounding box center [769, 192] width 16 height 13
checkbox input "true"
click at [1002, 601] on div "Turn On VP" at bounding box center [999, 608] width 64 height 14
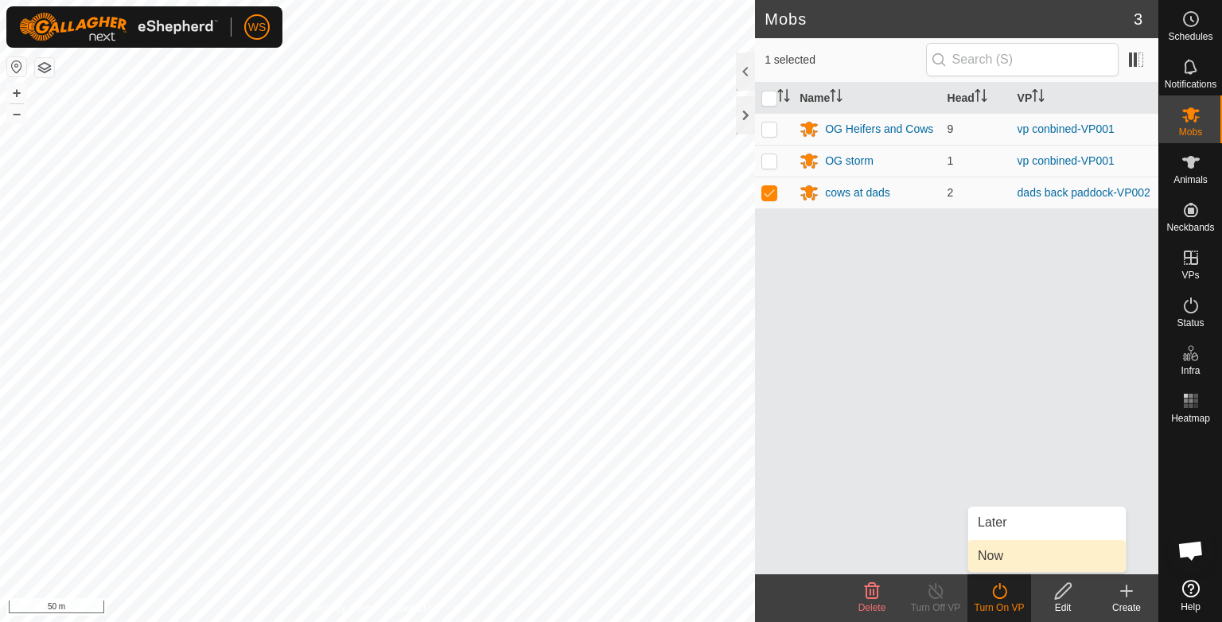
click at [1002, 554] on link "Now" at bounding box center [1047, 556] width 158 height 32
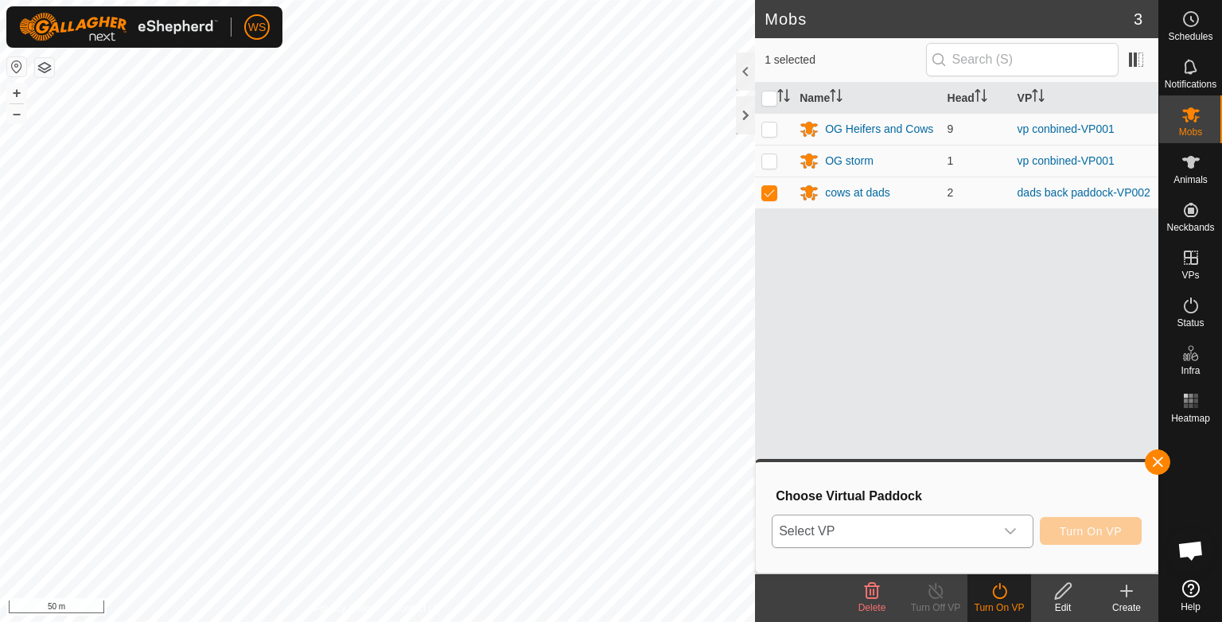
click at [1016, 527] on icon "dropdown trigger" at bounding box center [1010, 531] width 13 height 13
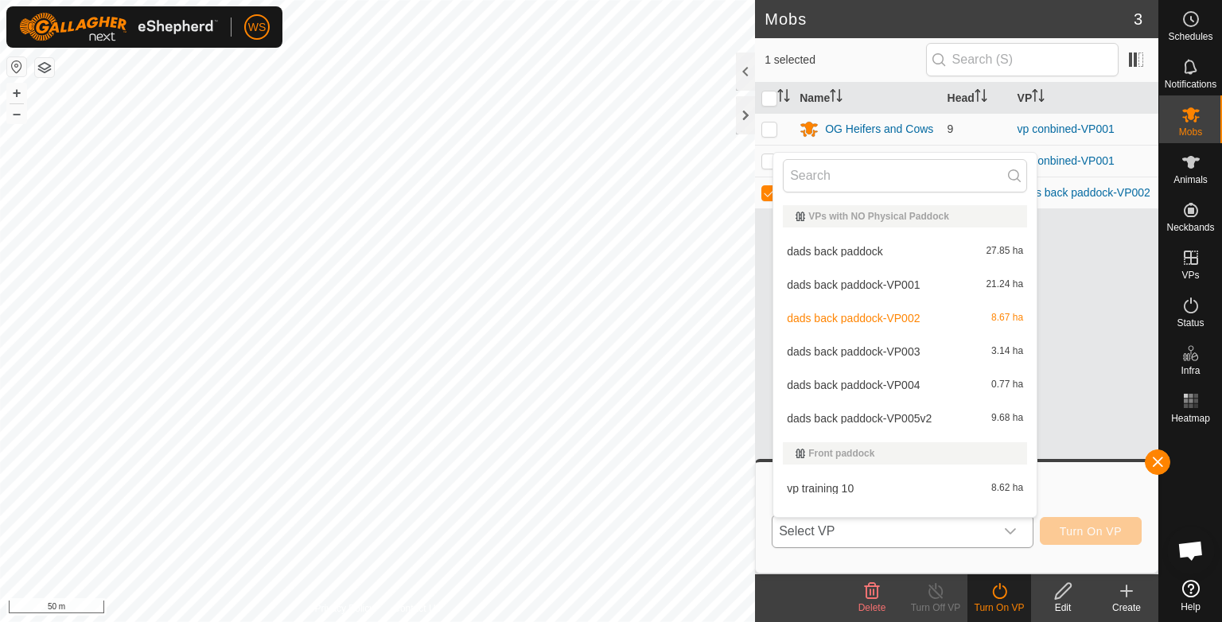
scroll to position [21, 0]
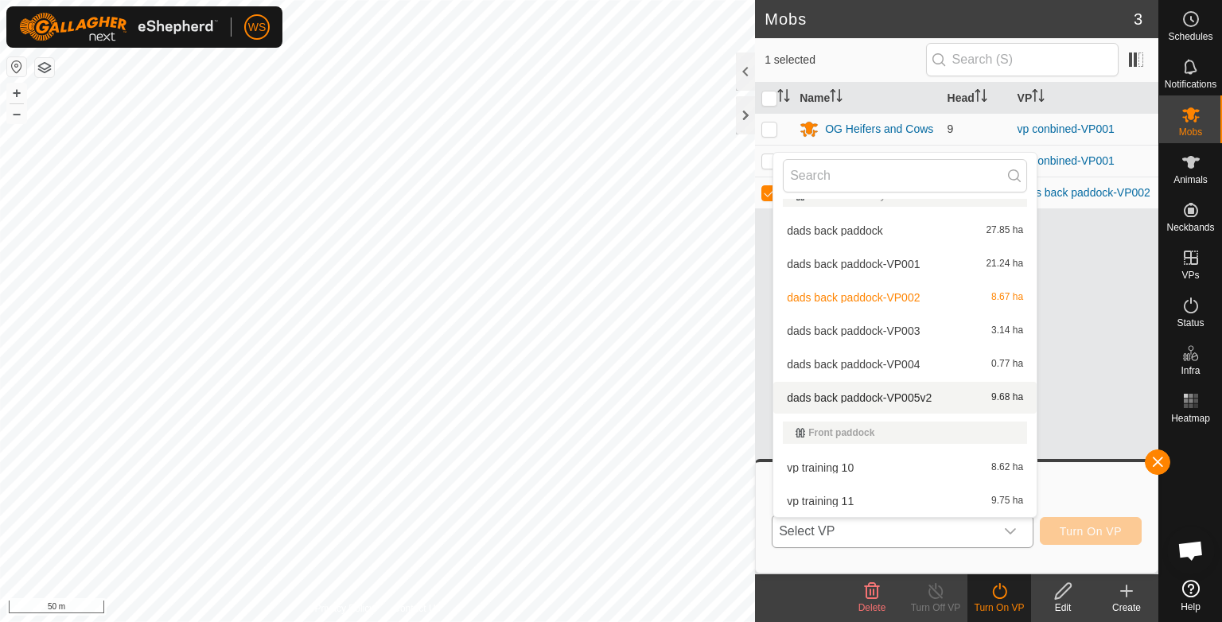
click at [885, 392] on li "dads back paddock-VP005v2 9.68 ha" at bounding box center [904, 398] width 263 height 32
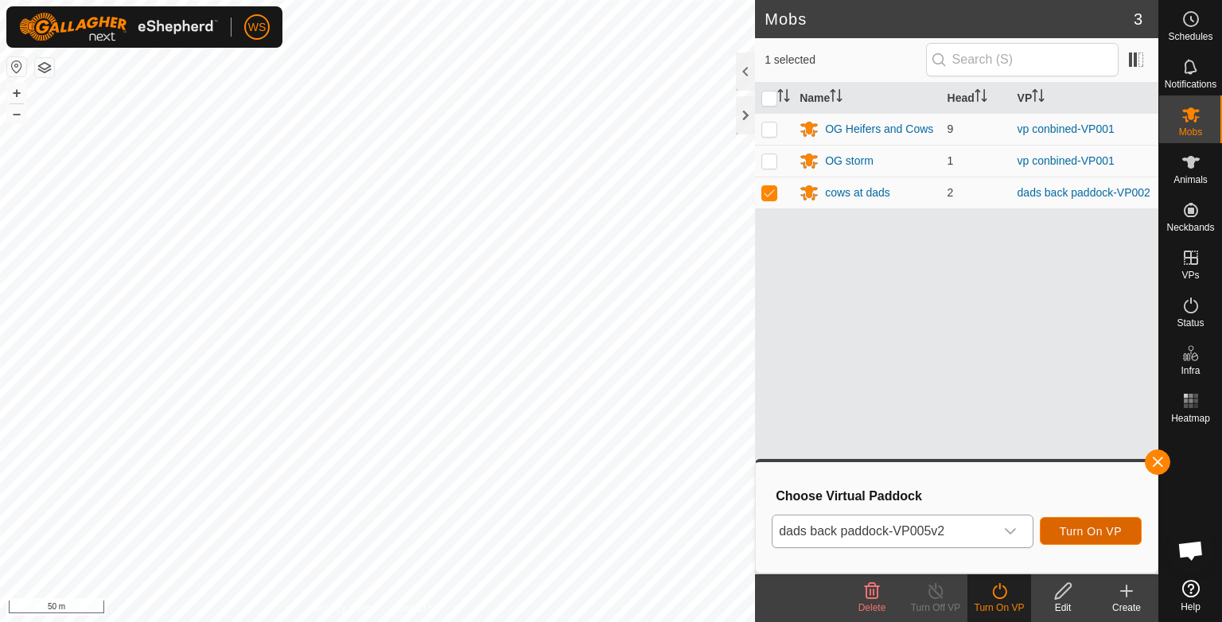
click at [1063, 531] on span "Turn On VP" at bounding box center [1091, 531] width 62 height 13
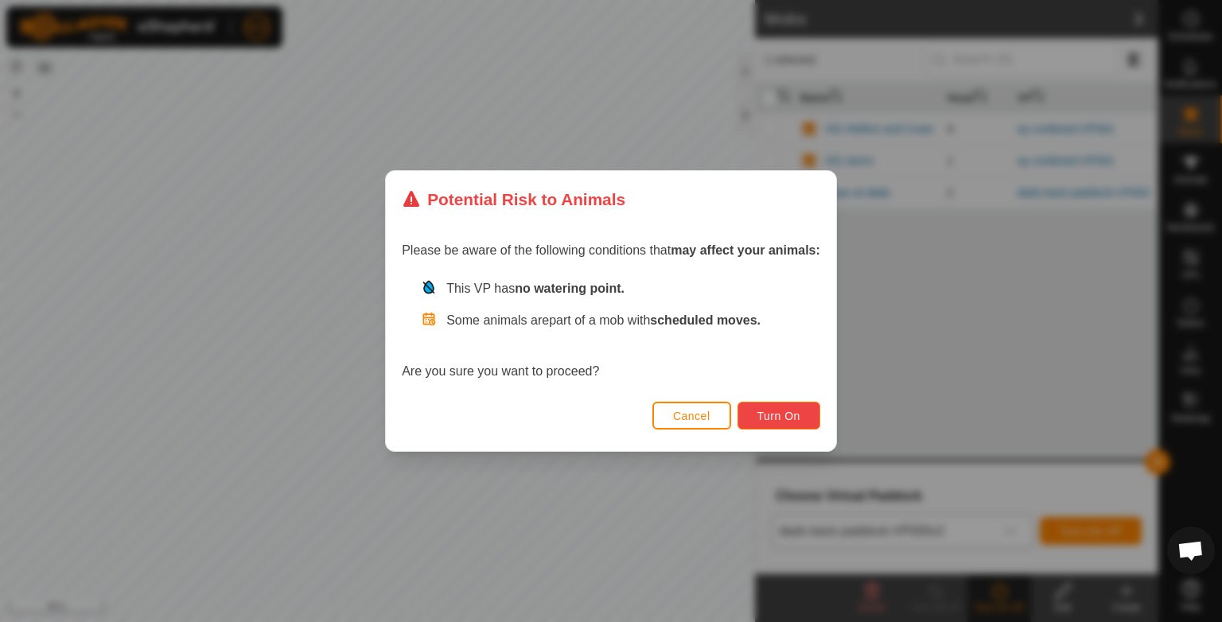
click at [773, 419] on span "Turn On" at bounding box center [778, 416] width 43 height 13
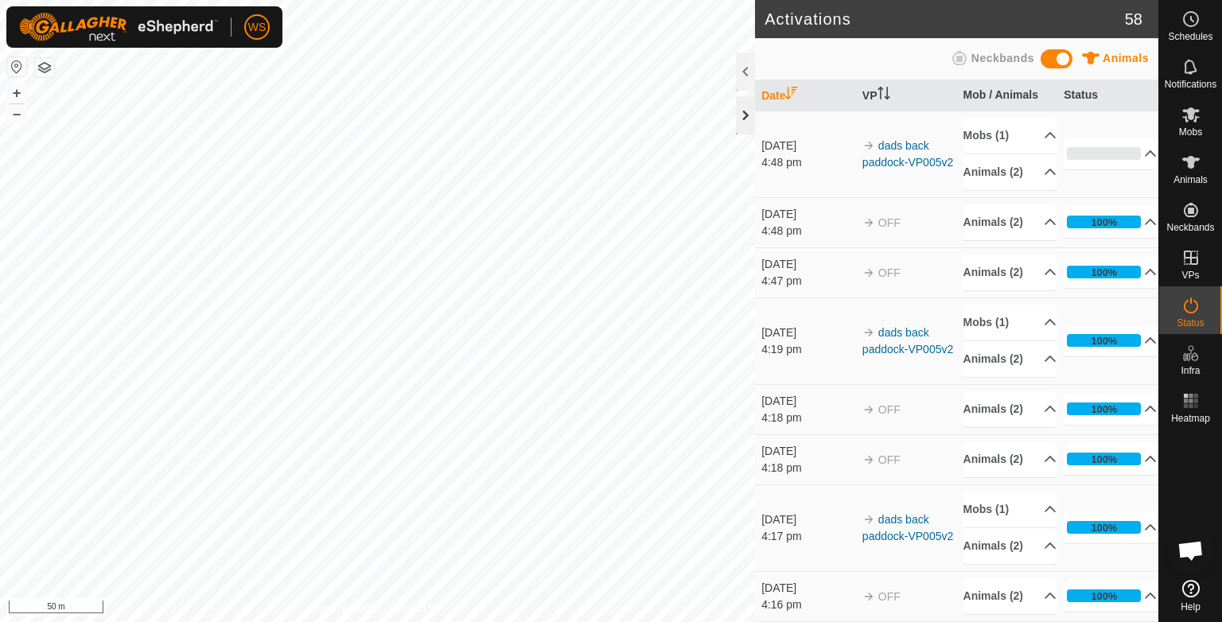
click at [749, 112] on div at bounding box center [745, 115] width 19 height 38
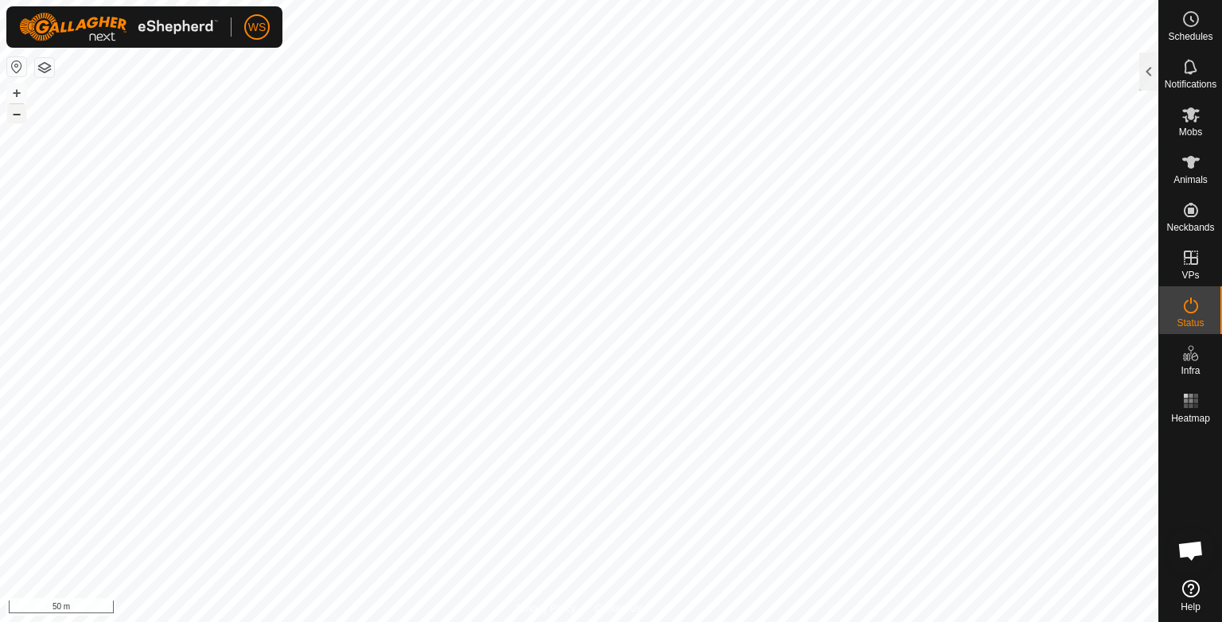
click at [16, 116] on button "–" at bounding box center [16, 113] width 19 height 19
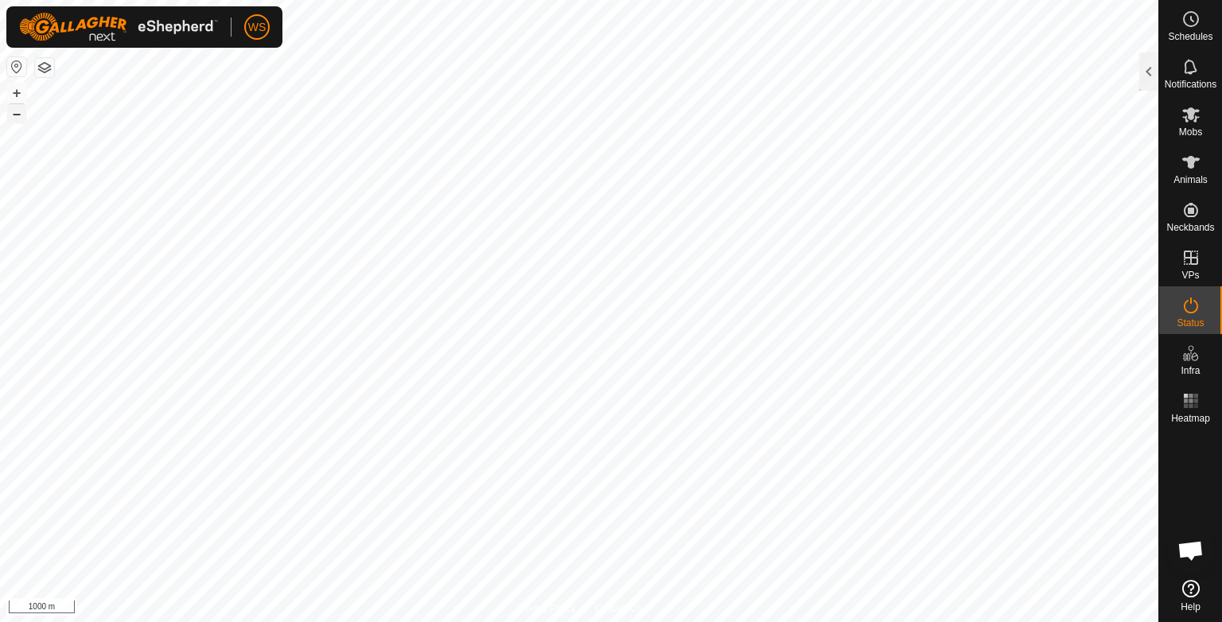
click at [25, 119] on button "–" at bounding box center [16, 113] width 19 height 19
click at [22, 94] on button "+" at bounding box center [16, 93] width 19 height 19
click at [18, 91] on button "+" at bounding box center [16, 93] width 19 height 19
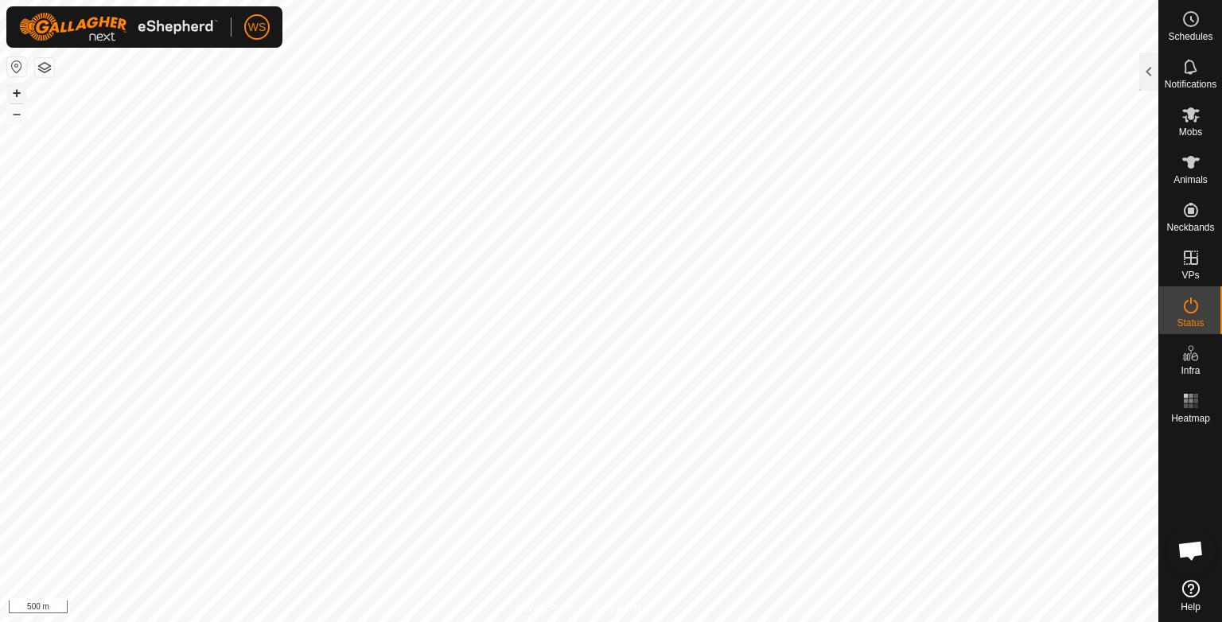
click at [18, 91] on button "+" at bounding box center [16, 93] width 19 height 19
click at [20, 118] on button "–" at bounding box center [16, 113] width 19 height 19
click at [15, 88] on button "+" at bounding box center [16, 93] width 19 height 19
